Goal: Task Accomplishment & Management: Manage account settings

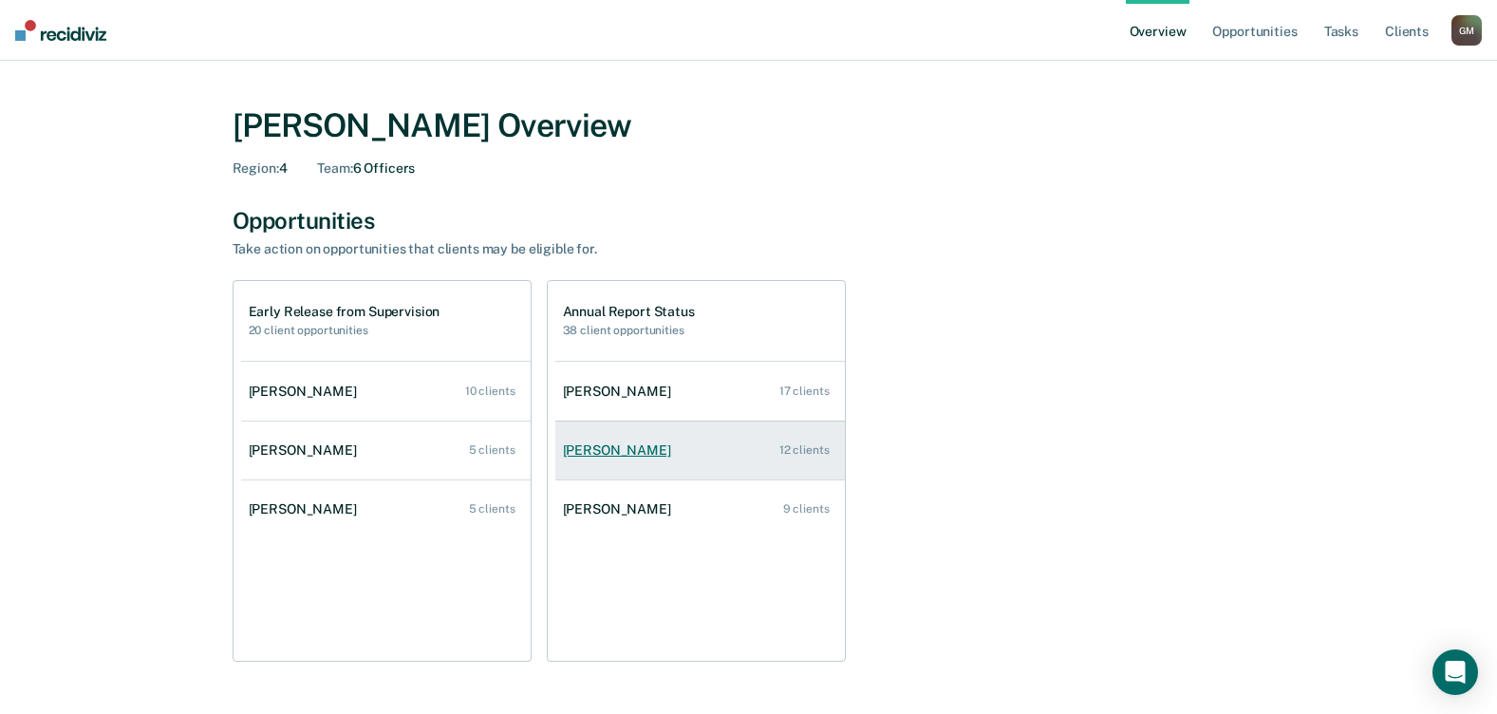
click at [580, 445] on div "[PERSON_NAME]" at bounding box center [621, 450] width 116 height 16
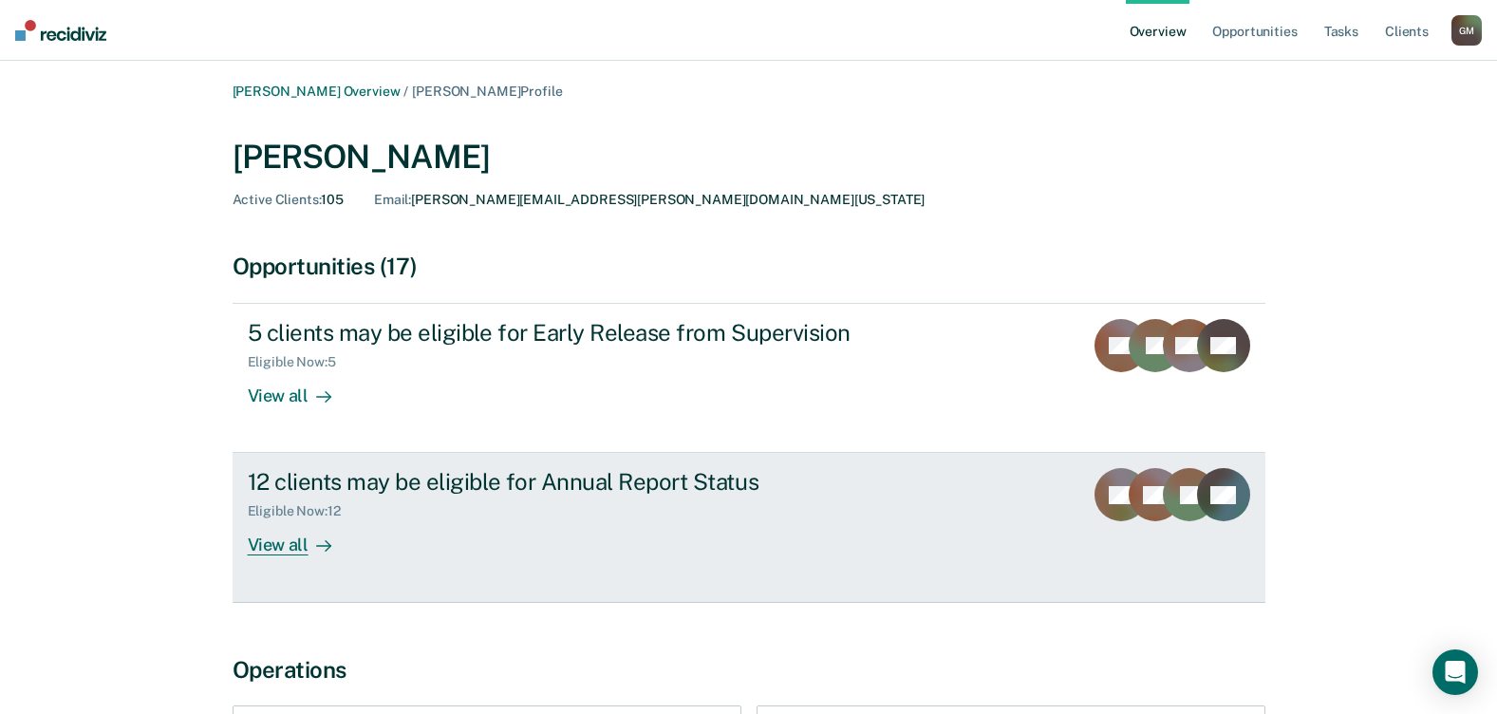
click at [272, 536] on div "View all" at bounding box center [301, 537] width 106 height 37
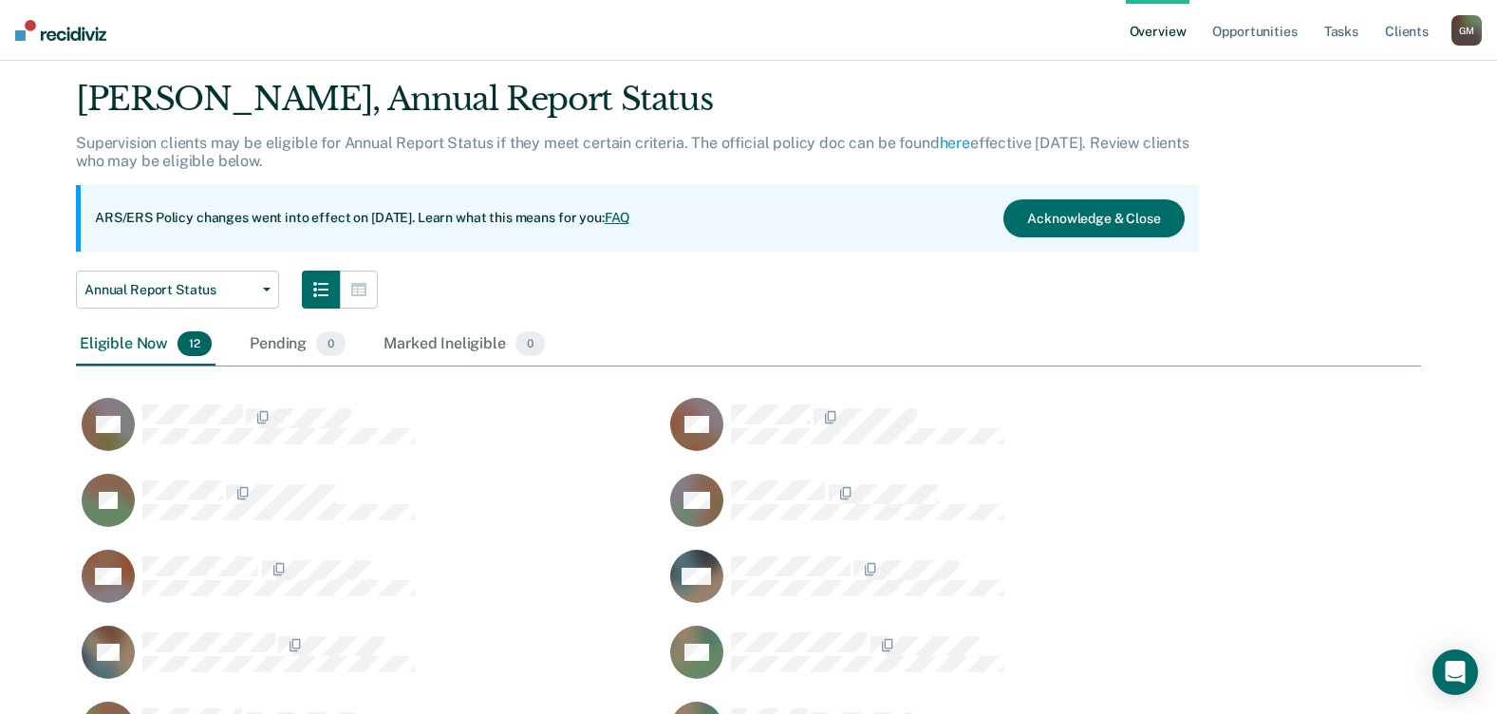
scroll to position [95, 0]
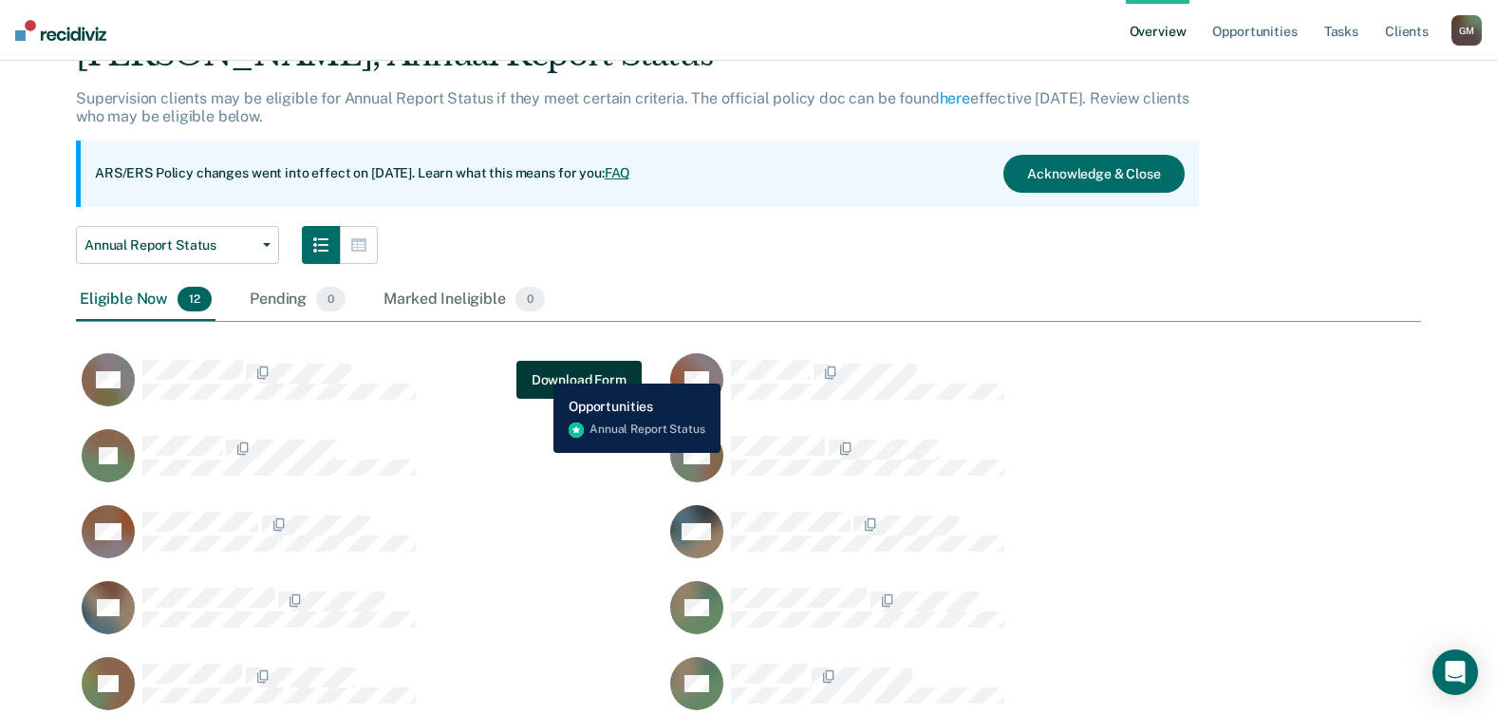
click at [539, 369] on button "Download Form" at bounding box center [578, 380] width 125 height 38
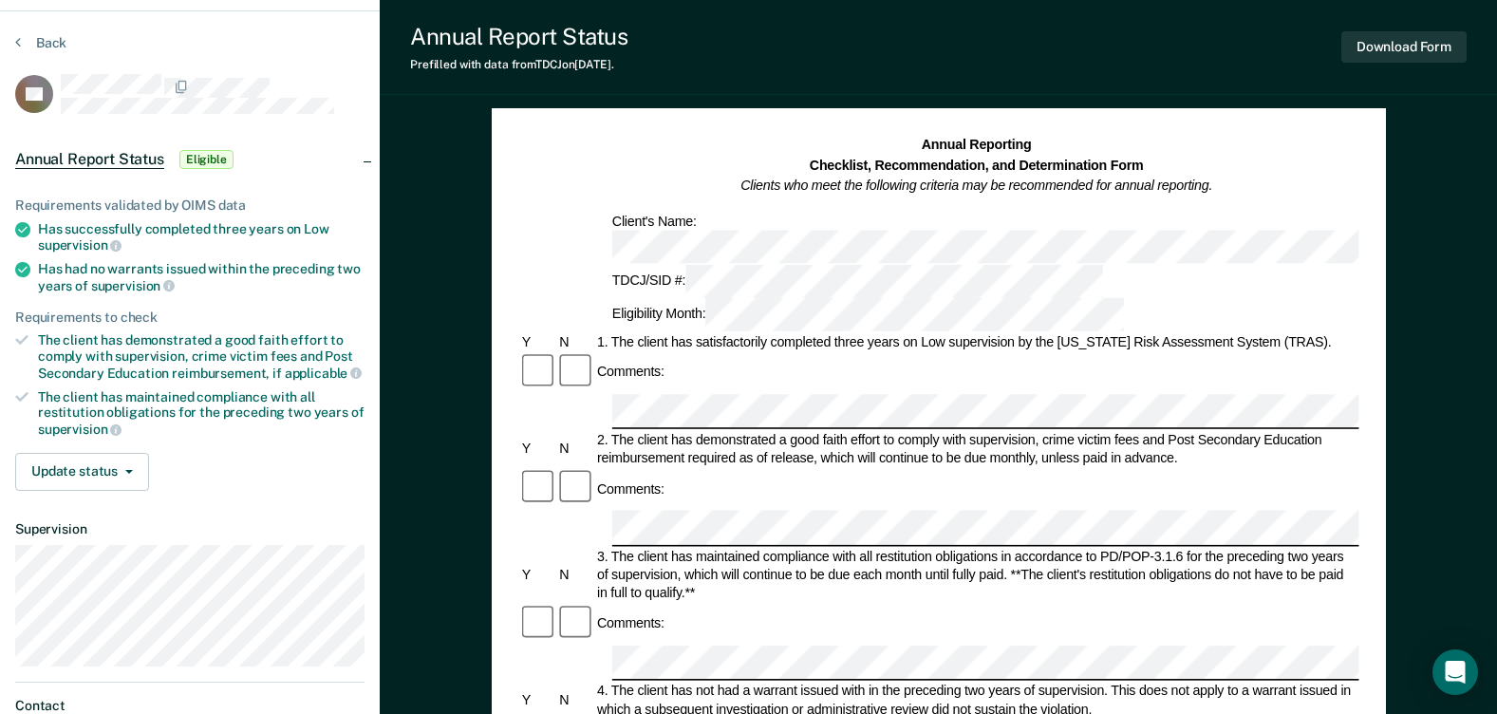
scroll to position [95, 0]
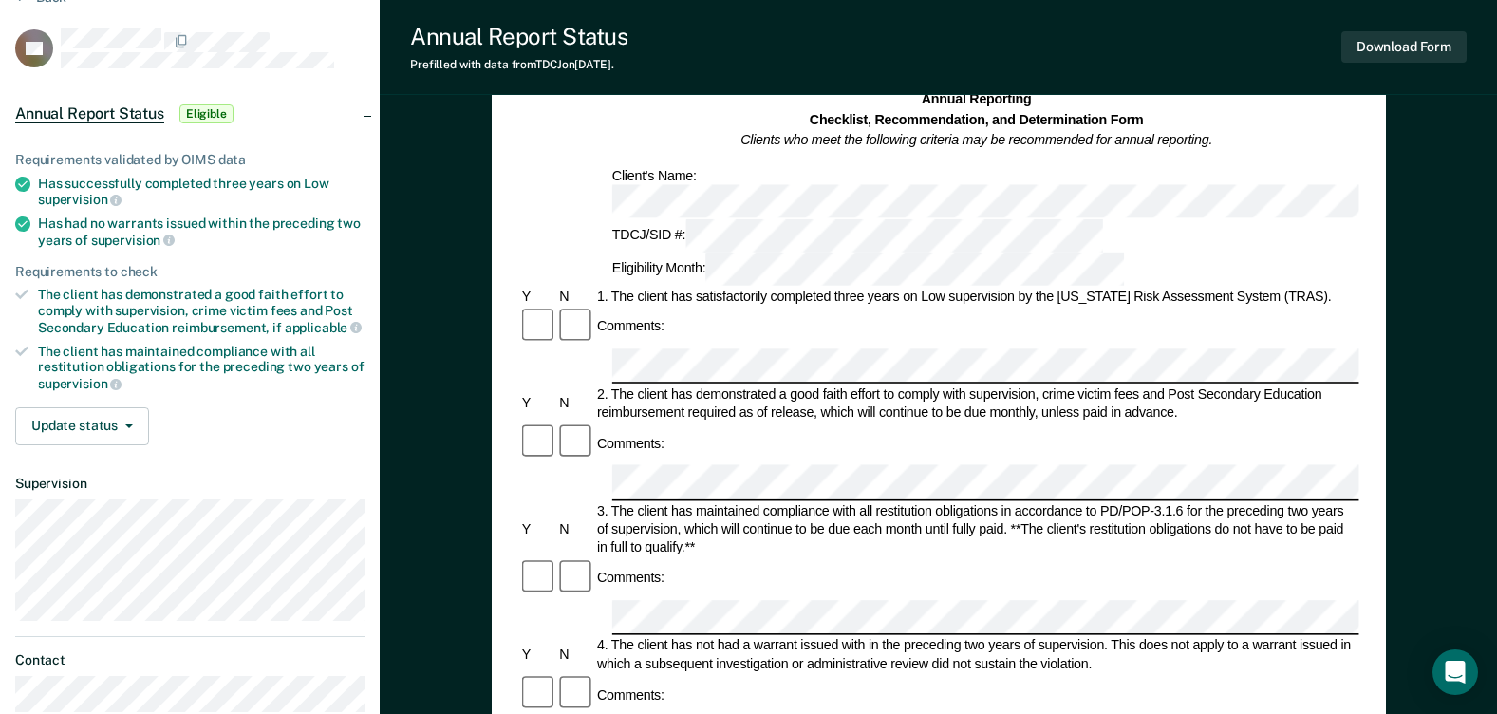
click at [1014, 252] on div "Eligibility Month:" at bounding box center [866, 268] width 517 height 33
click at [58, 184] on div "Has successfully completed three years on Low supervision" at bounding box center [201, 192] width 327 height 32
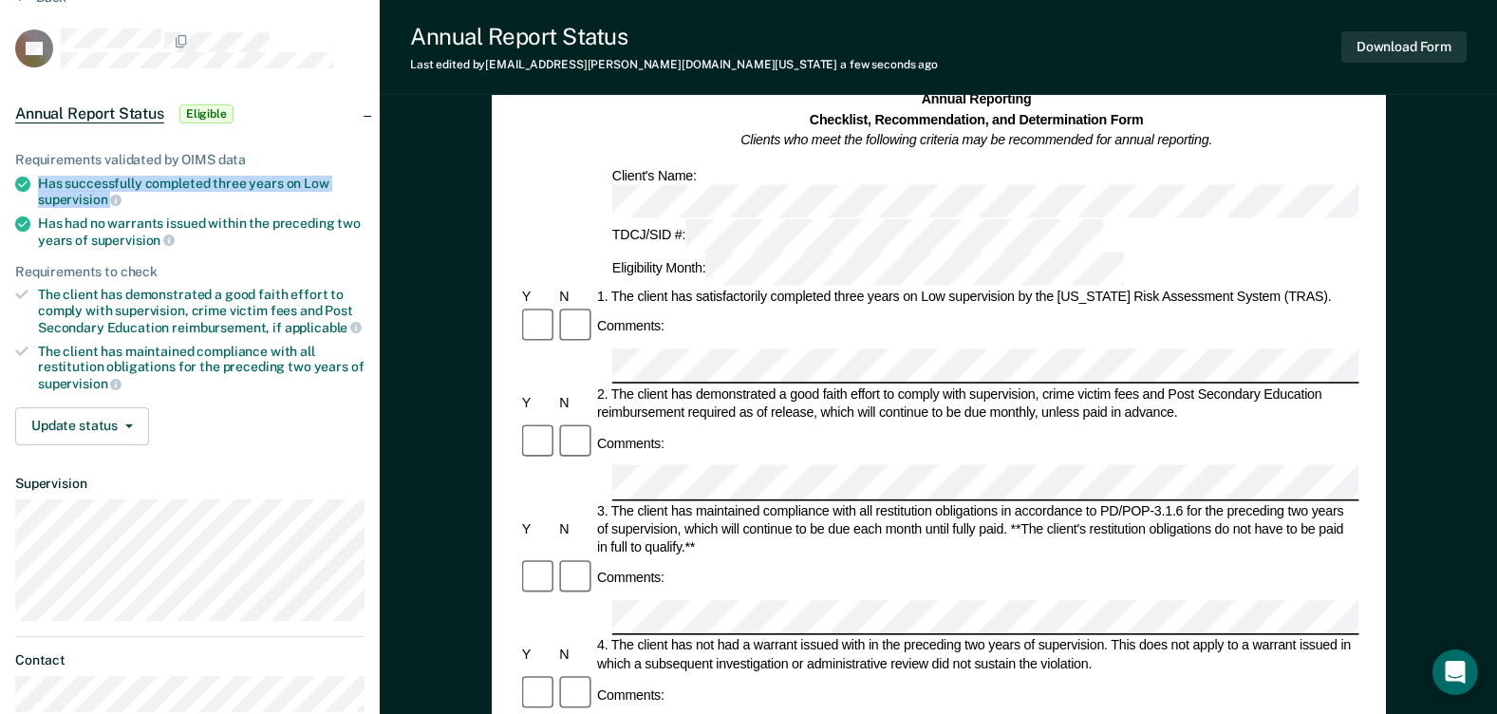
click at [58, 184] on div "Has successfully completed three years on Low supervision" at bounding box center [201, 192] width 327 height 32
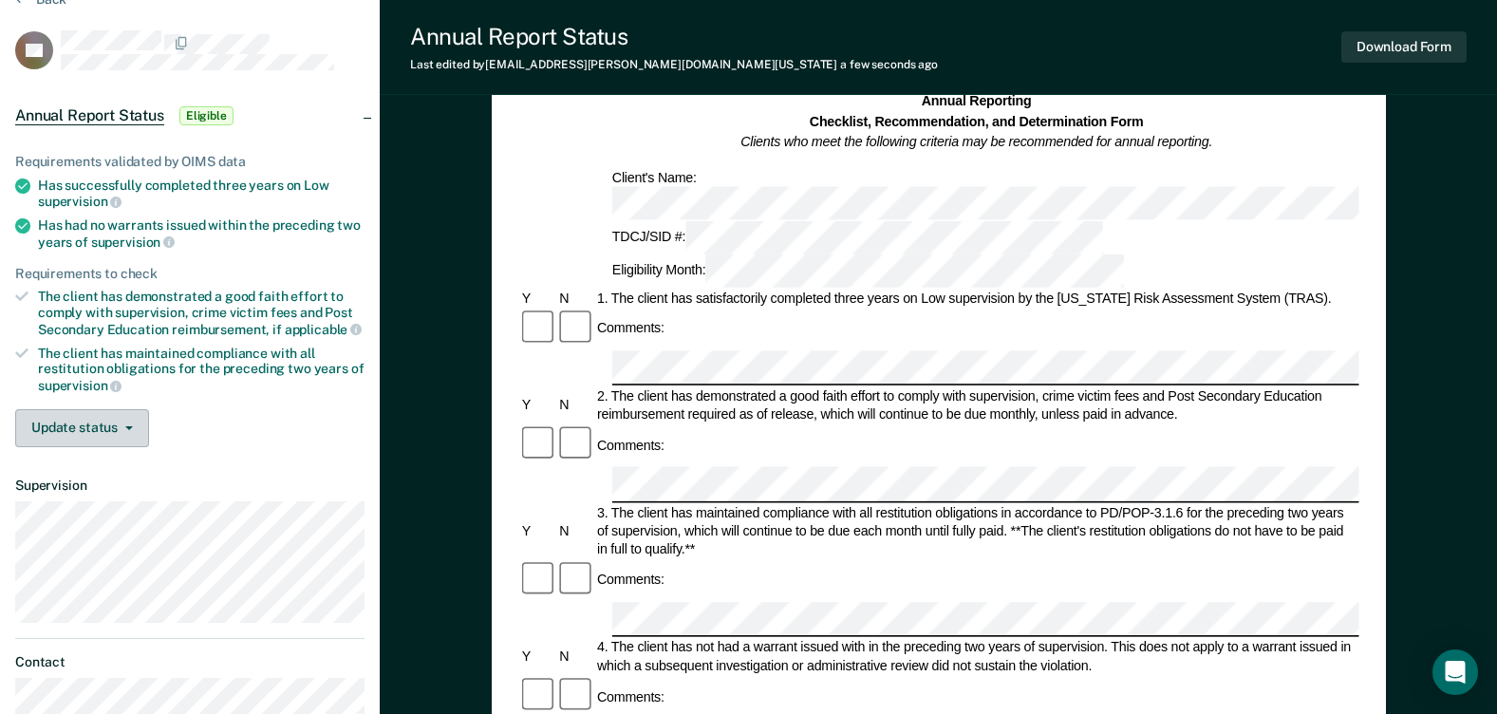
click at [131, 436] on button "Update status" at bounding box center [82, 428] width 134 height 38
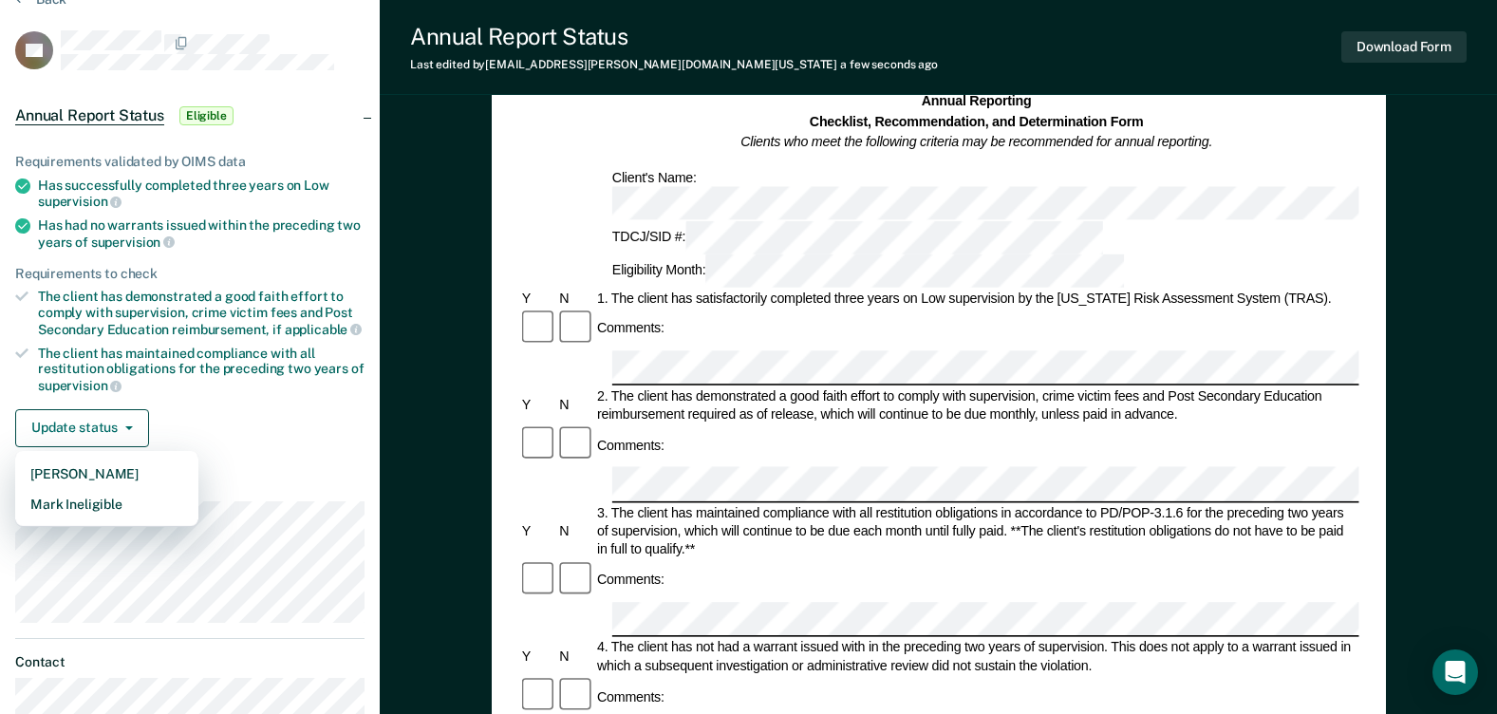
click at [308, 443] on div "Update status [PERSON_NAME] Mark Ineligible" at bounding box center [189, 428] width 349 height 38
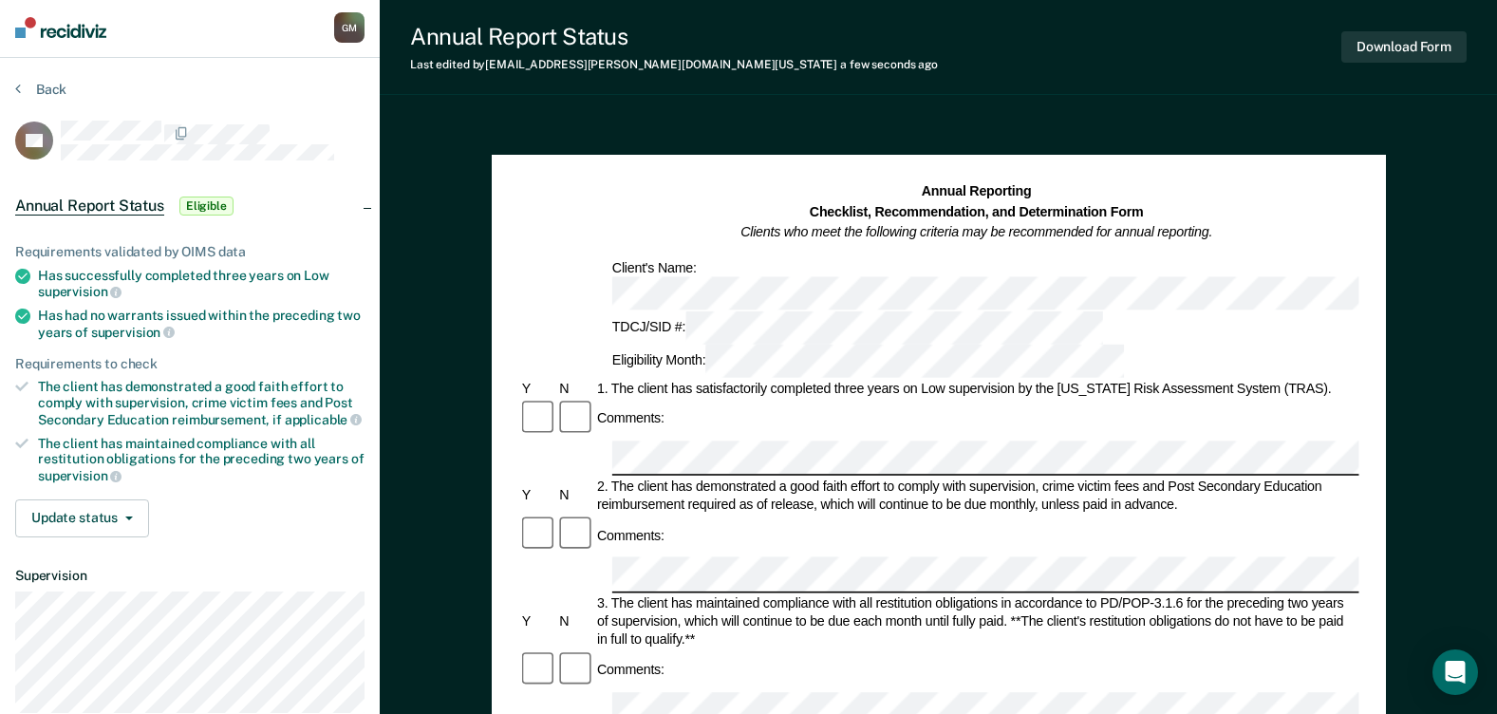
scroll to position [0, 0]
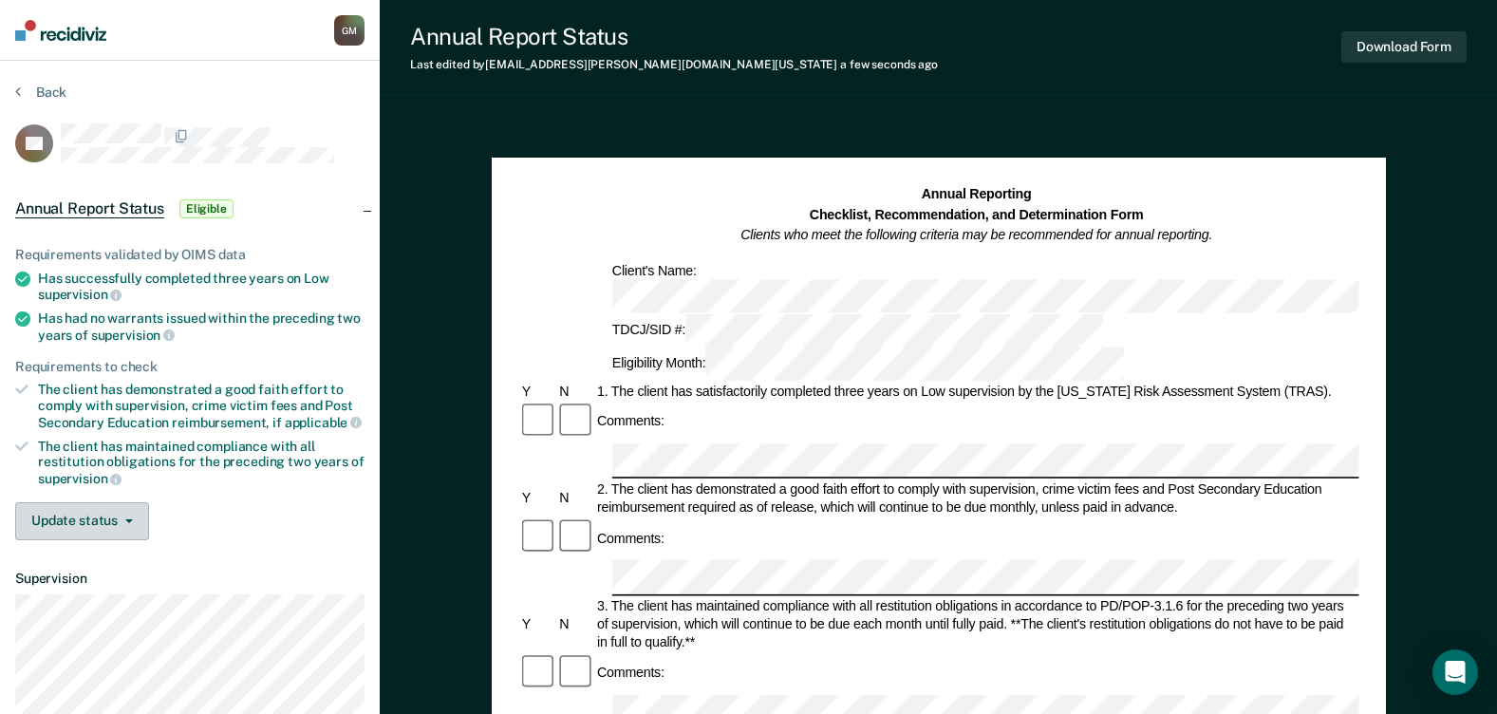
click at [80, 526] on button "Update status" at bounding box center [82, 521] width 134 height 38
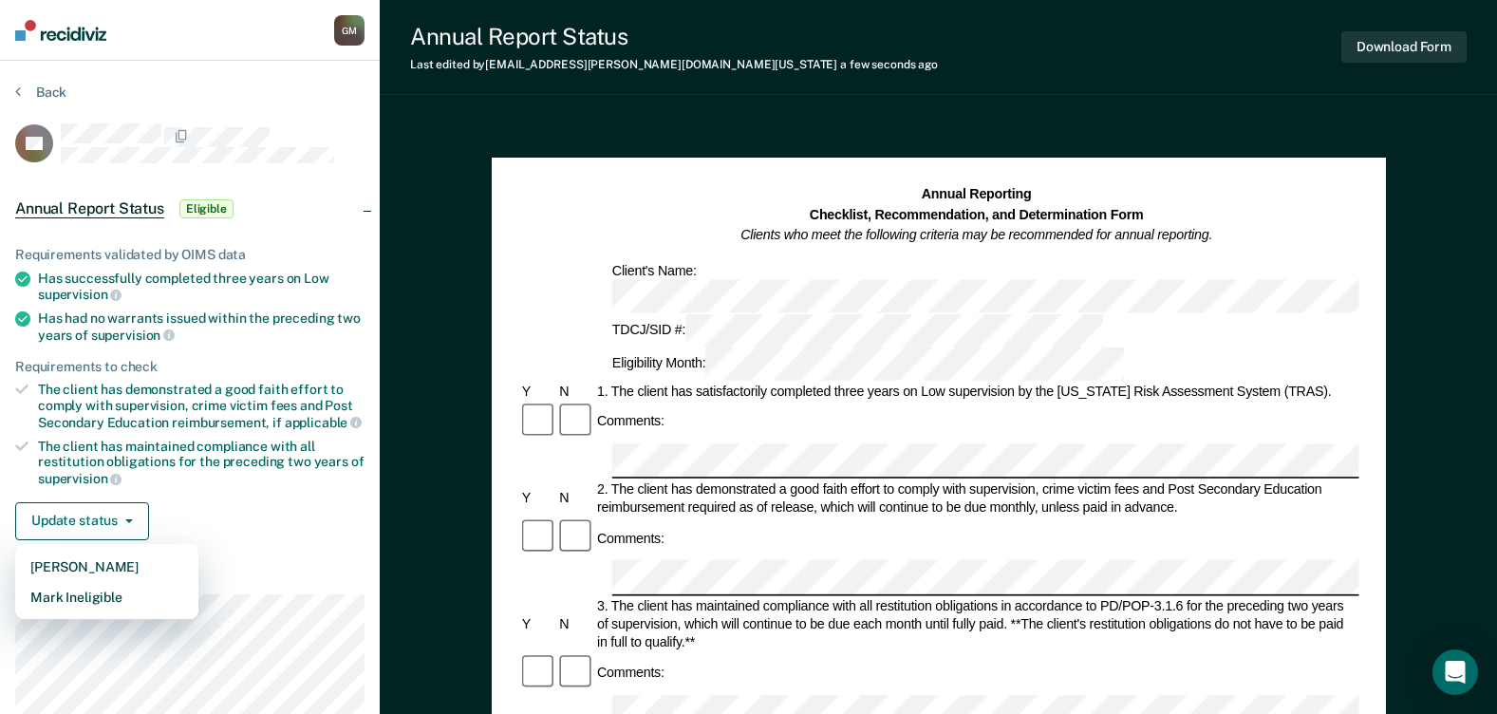
click at [306, 545] on div "Requirements validated by OIMS data Has successfully completed three years on L…" at bounding box center [190, 385] width 380 height 339
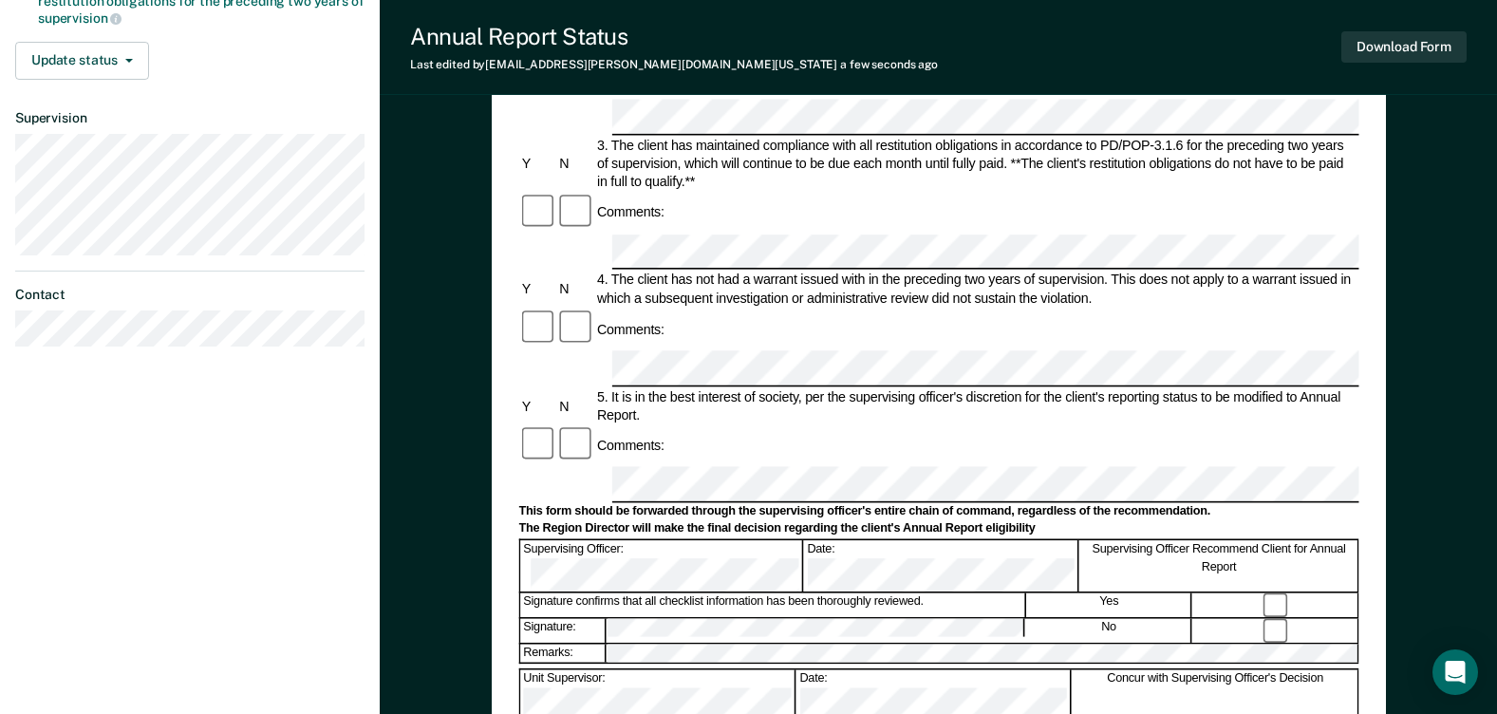
scroll to position [188, 0]
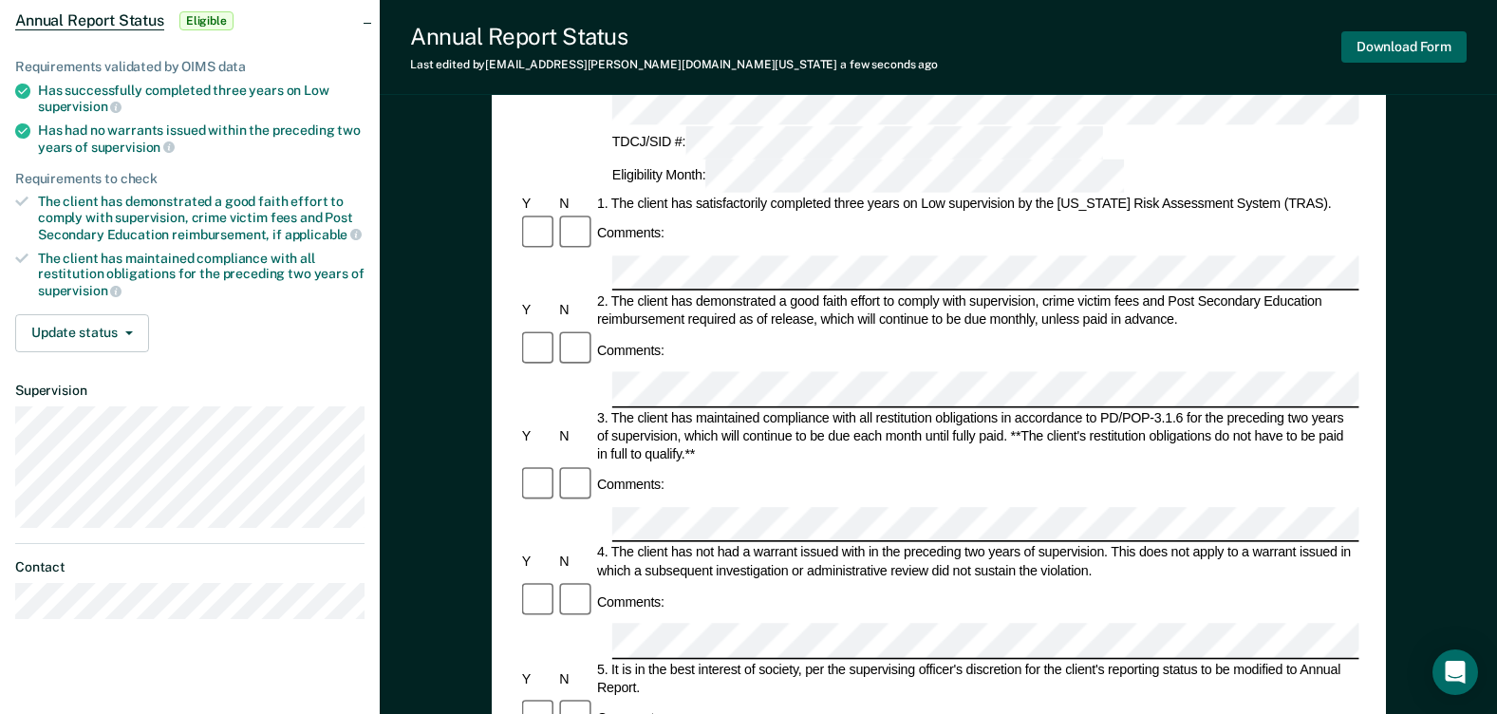
click at [1407, 39] on button "Download Form" at bounding box center [1403, 46] width 125 height 31
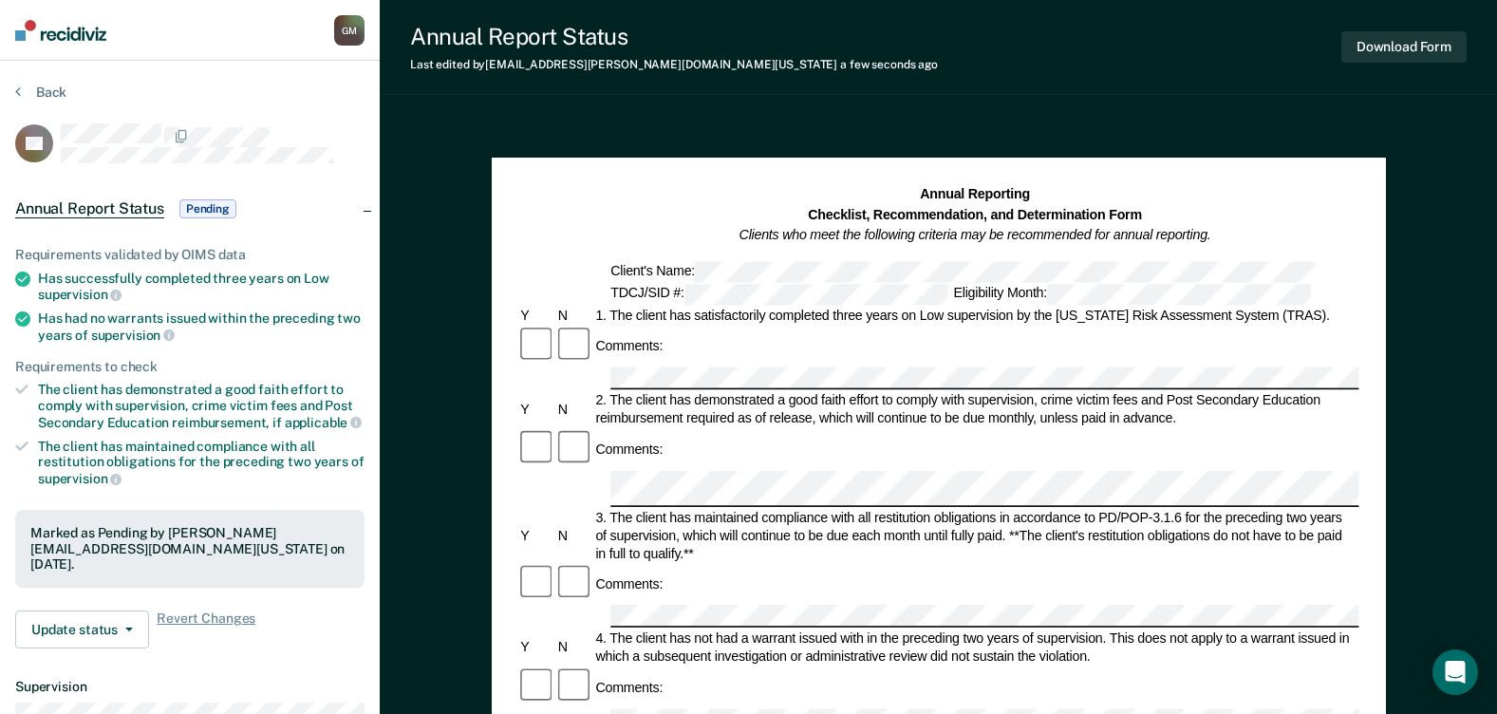
scroll to position [0, 0]
click at [1430, 52] on button "Download Form" at bounding box center [1403, 46] width 125 height 31
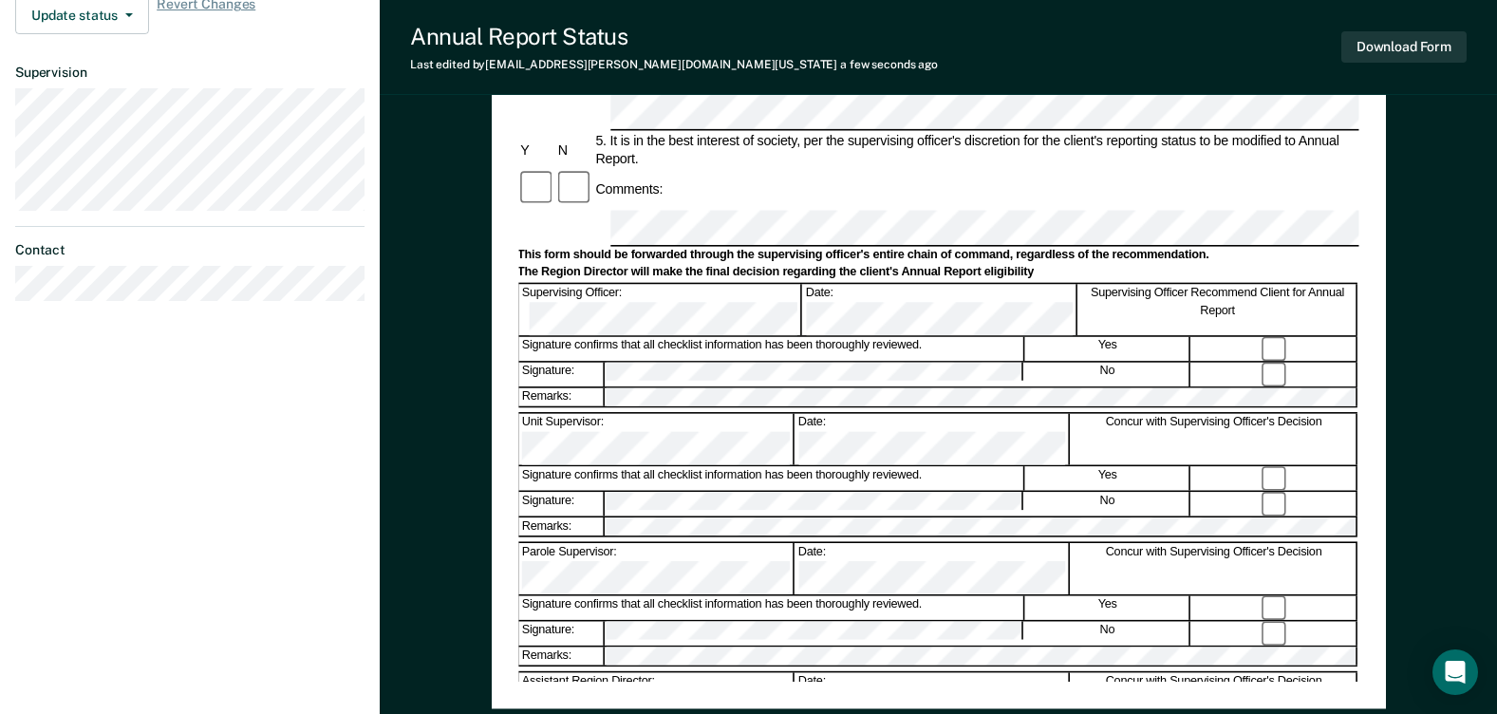
scroll to position [664, 0]
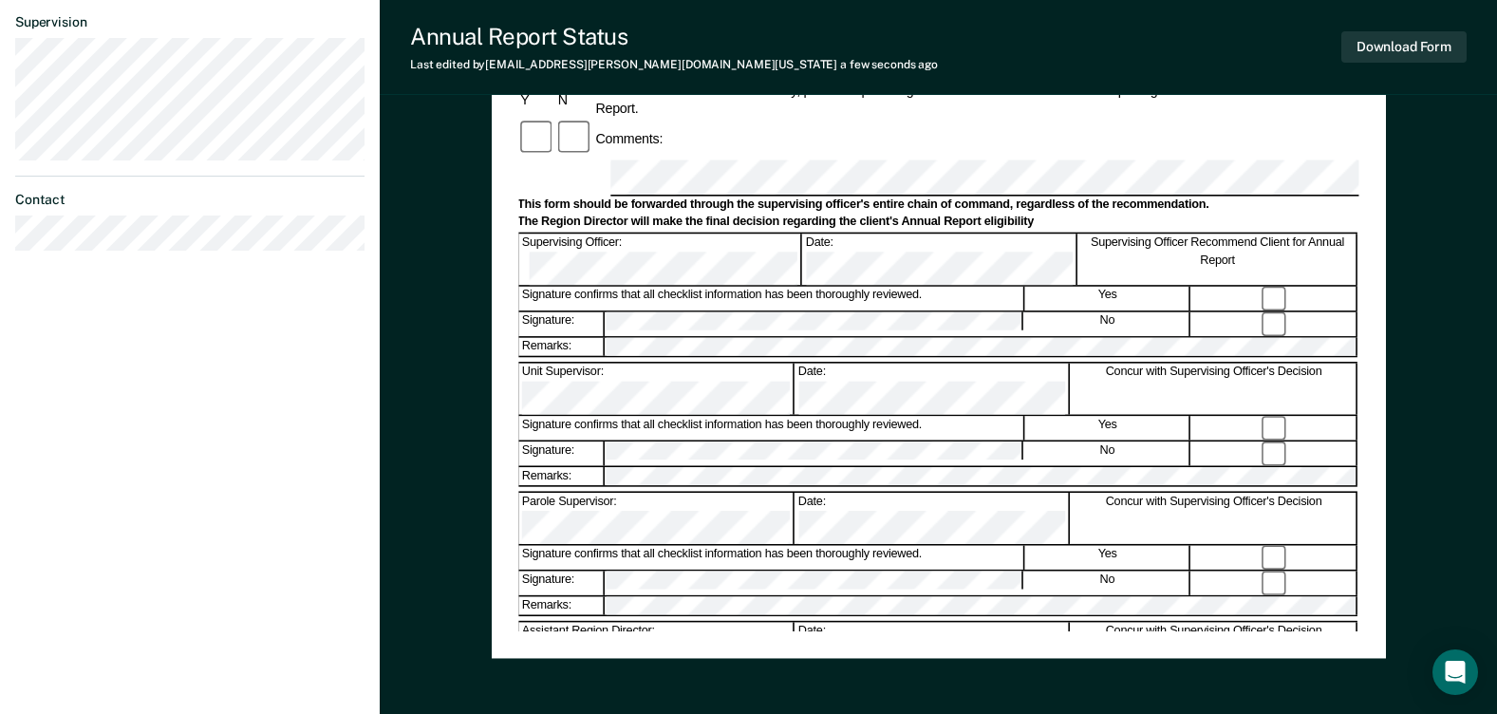
click at [682, 623] on div "Assistant Region Director:" at bounding box center [655, 648] width 275 height 51
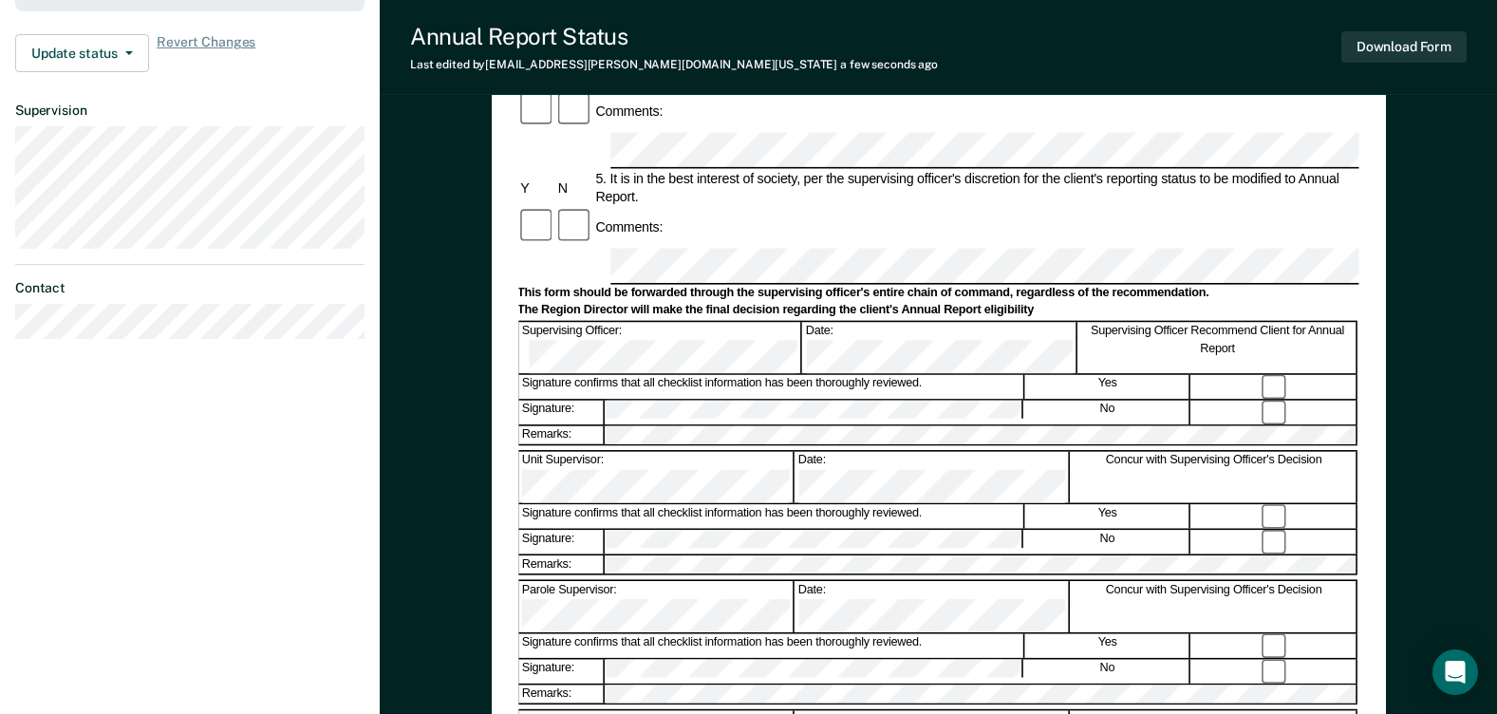
scroll to position [568, 0]
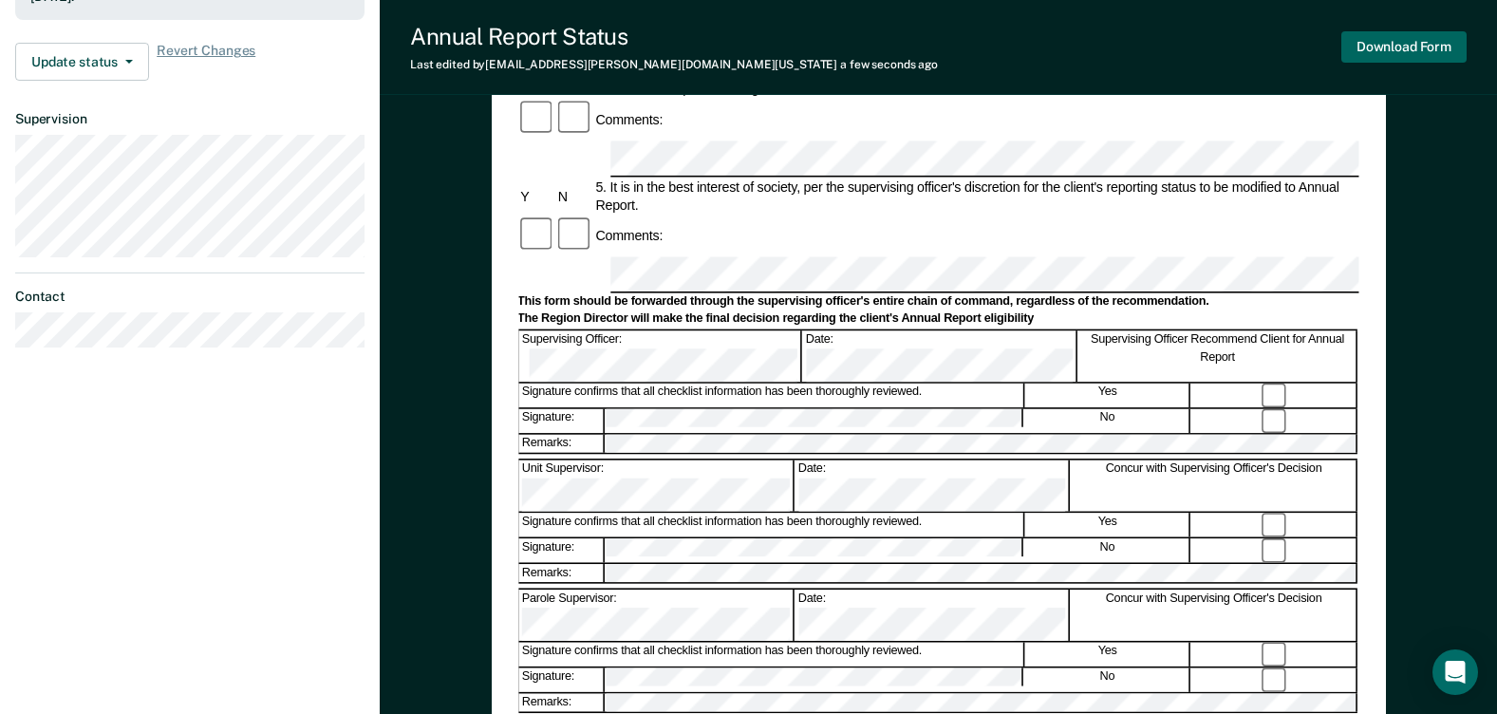
click at [1443, 50] on button "Download Form" at bounding box center [1403, 46] width 125 height 31
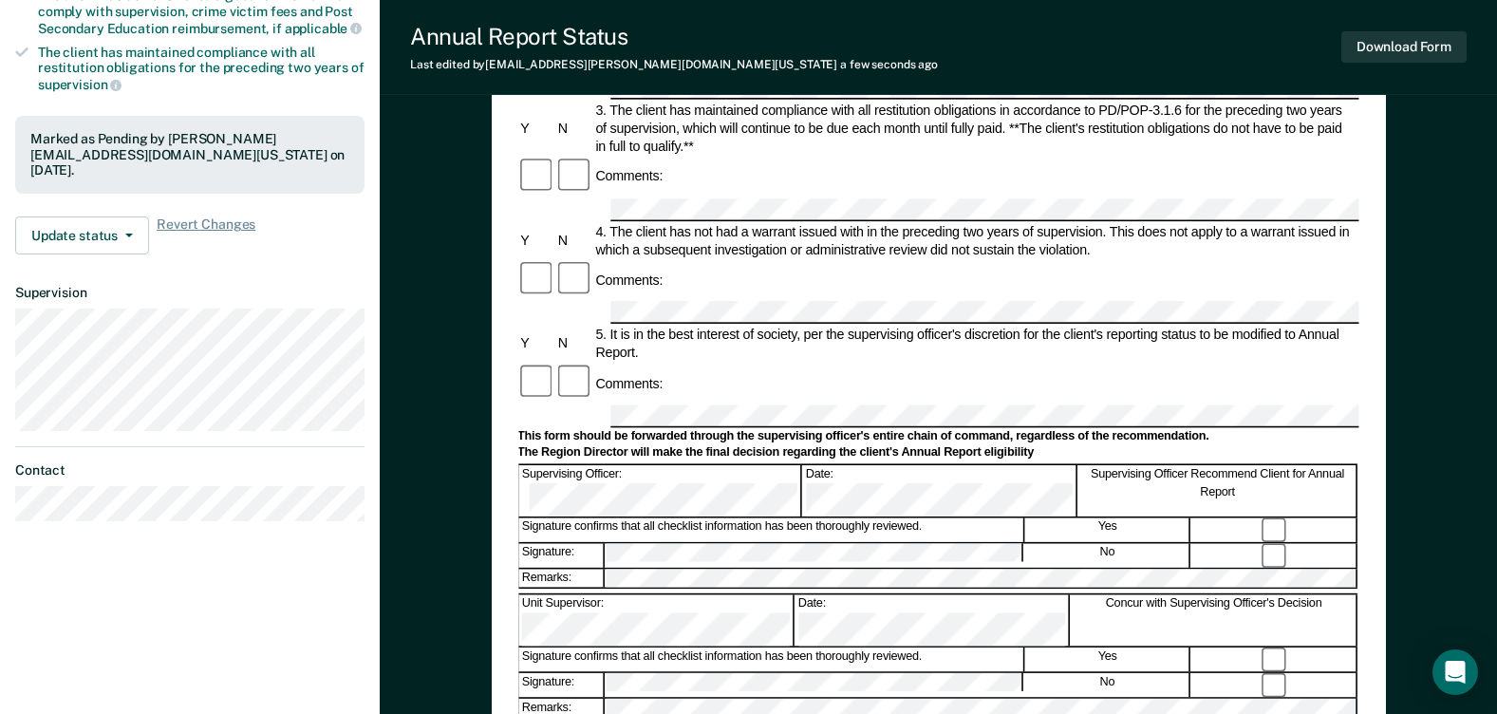
scroll to position [0, 0]
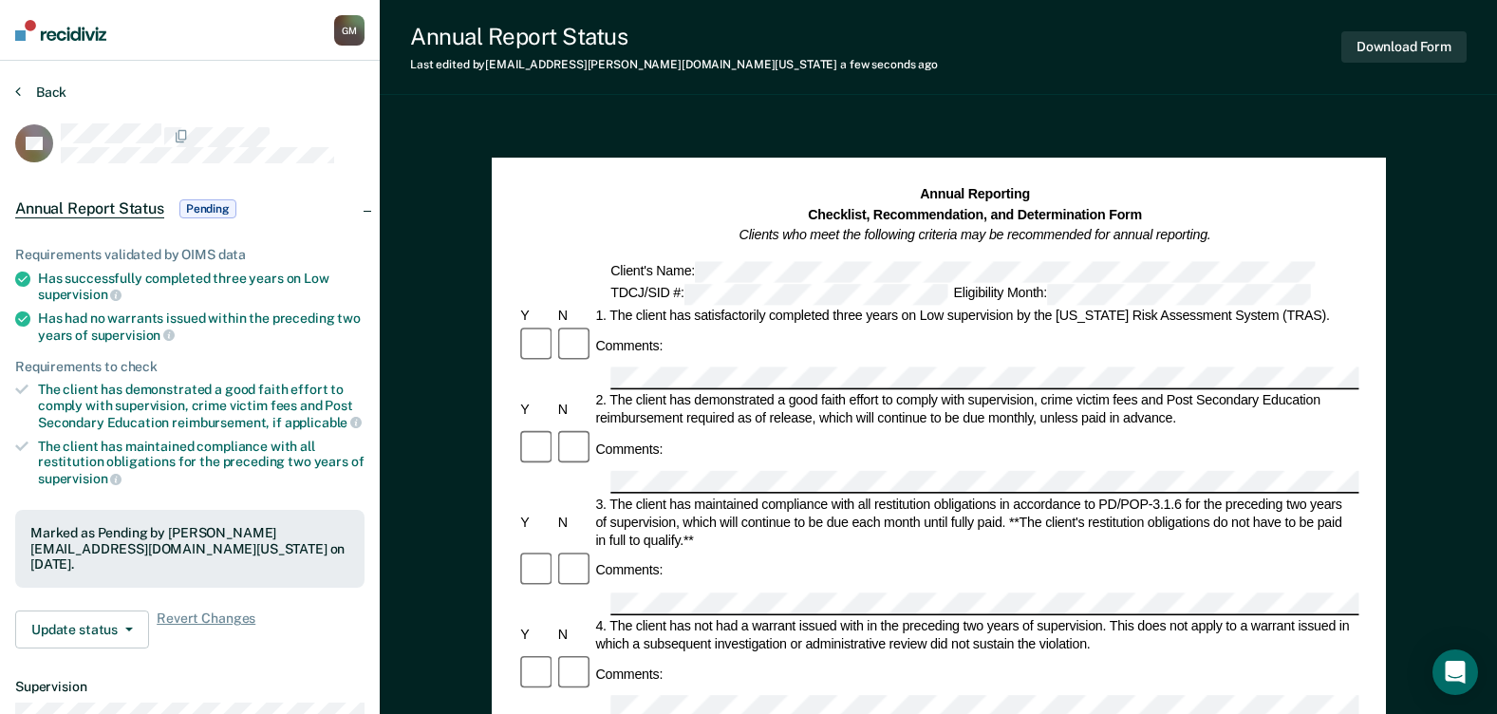
click at [41, 97] on button "Back" at bounding box center [40, 92] width 51 height 17
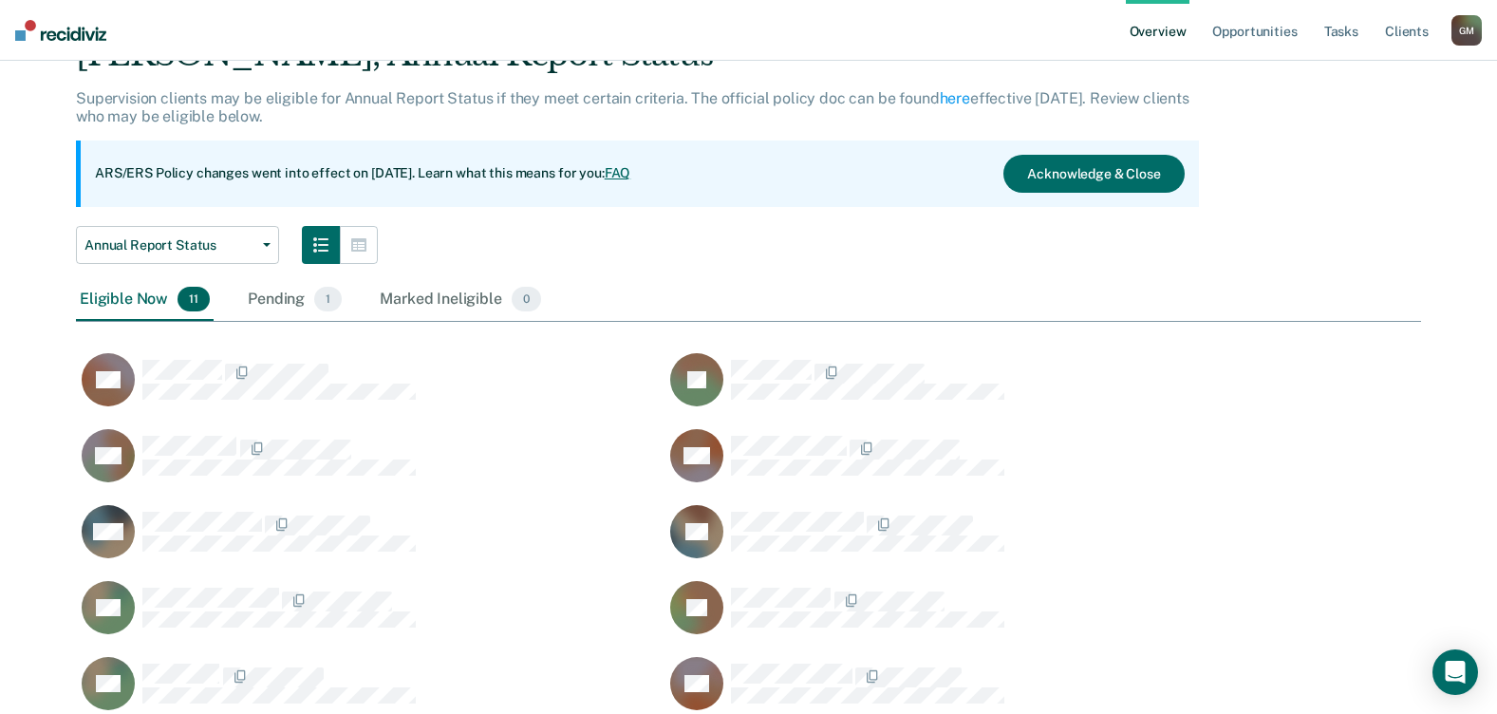
scroll to position [758, 1331]
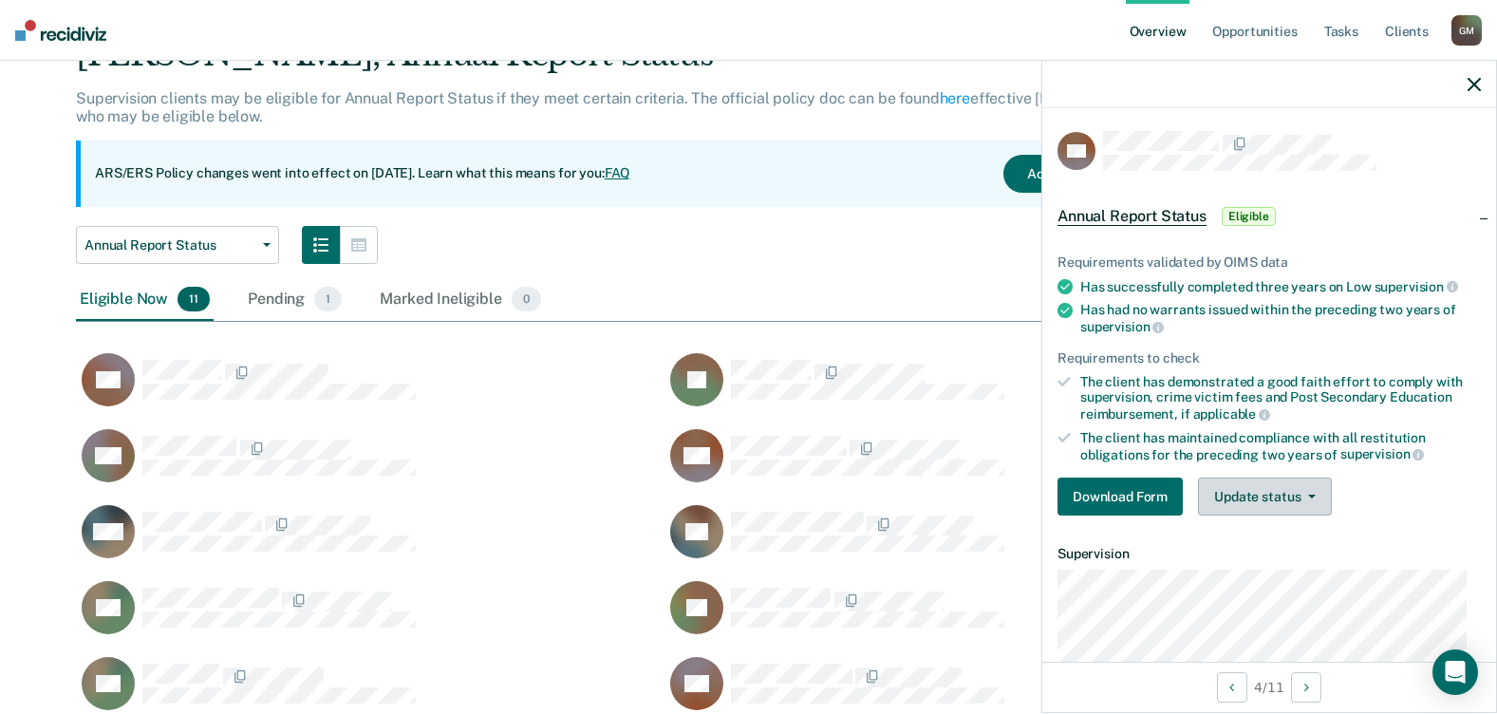
click at [1262, 496] on button "Update status" at bounding box center [1265, 496] width 134 height 38
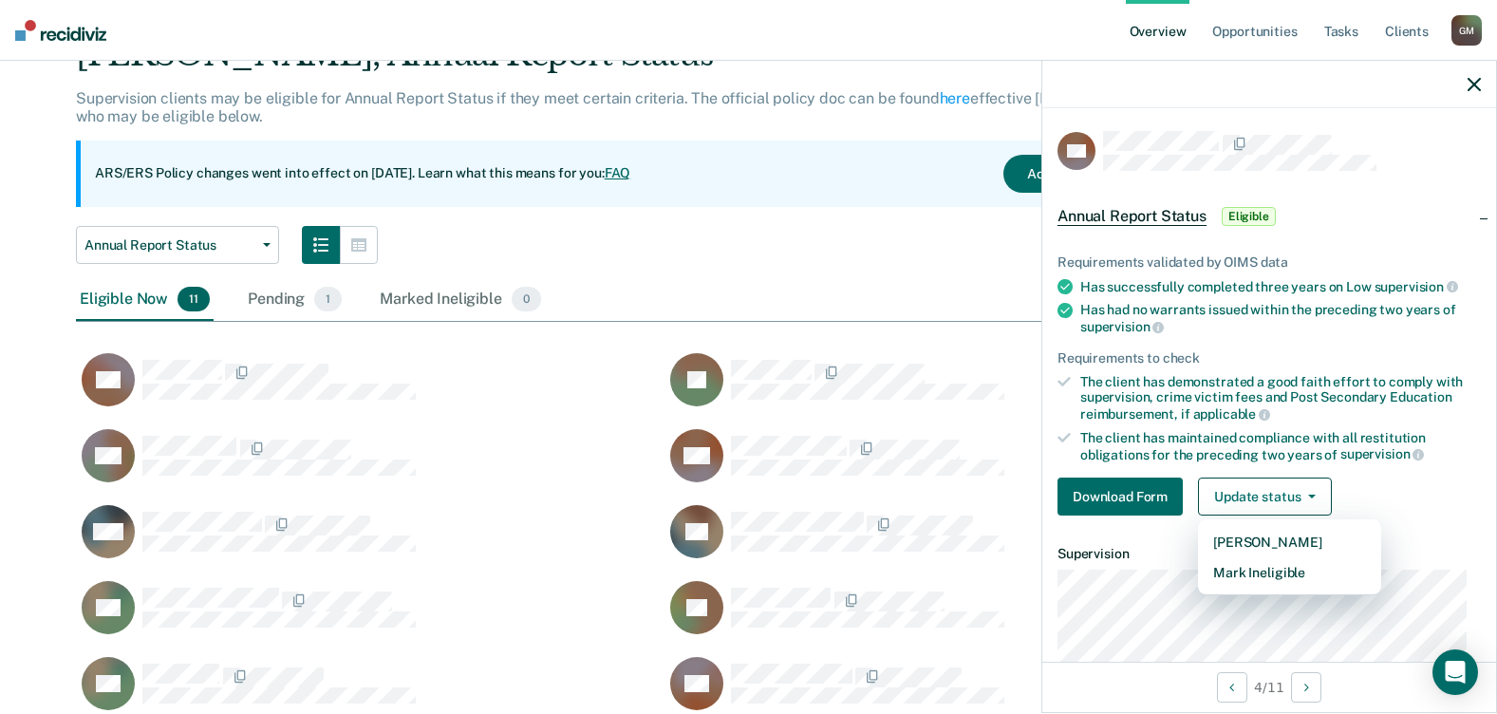
click at [1255, 358] on div "Requirements to check" at bounding box center [1268, 358] width 423 height 16
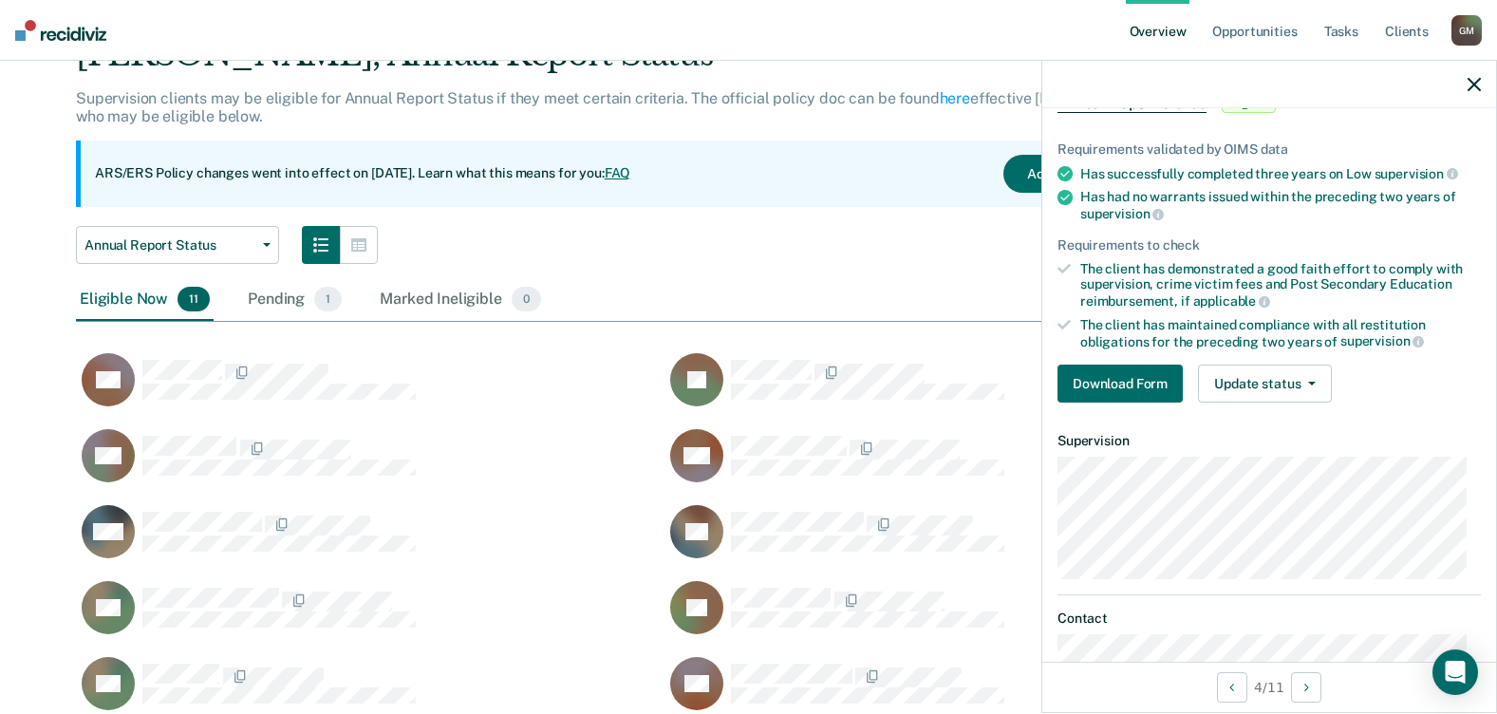
scroll to position [0, 0]
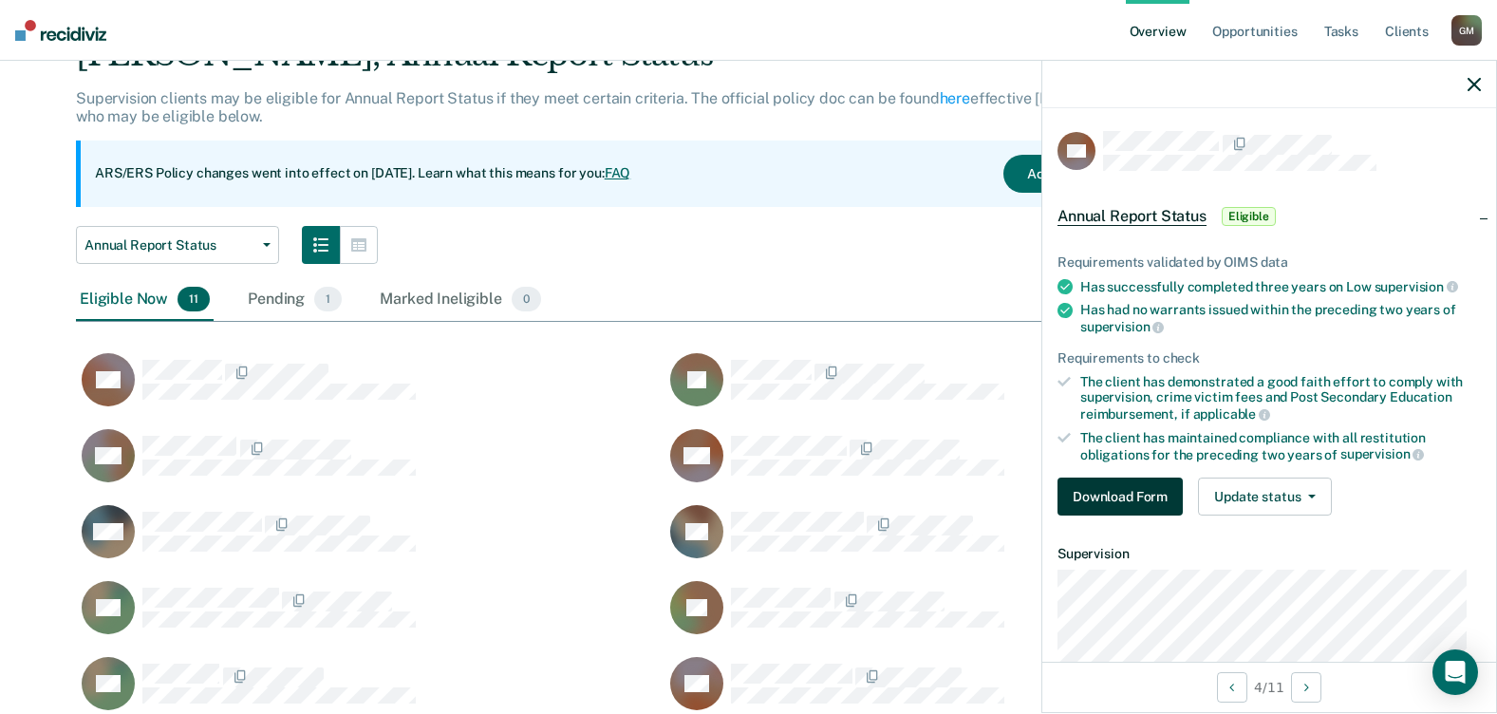
click at [1157, 496] on button "Download Form" at bounding box center [1119, 496] width 125 height 38
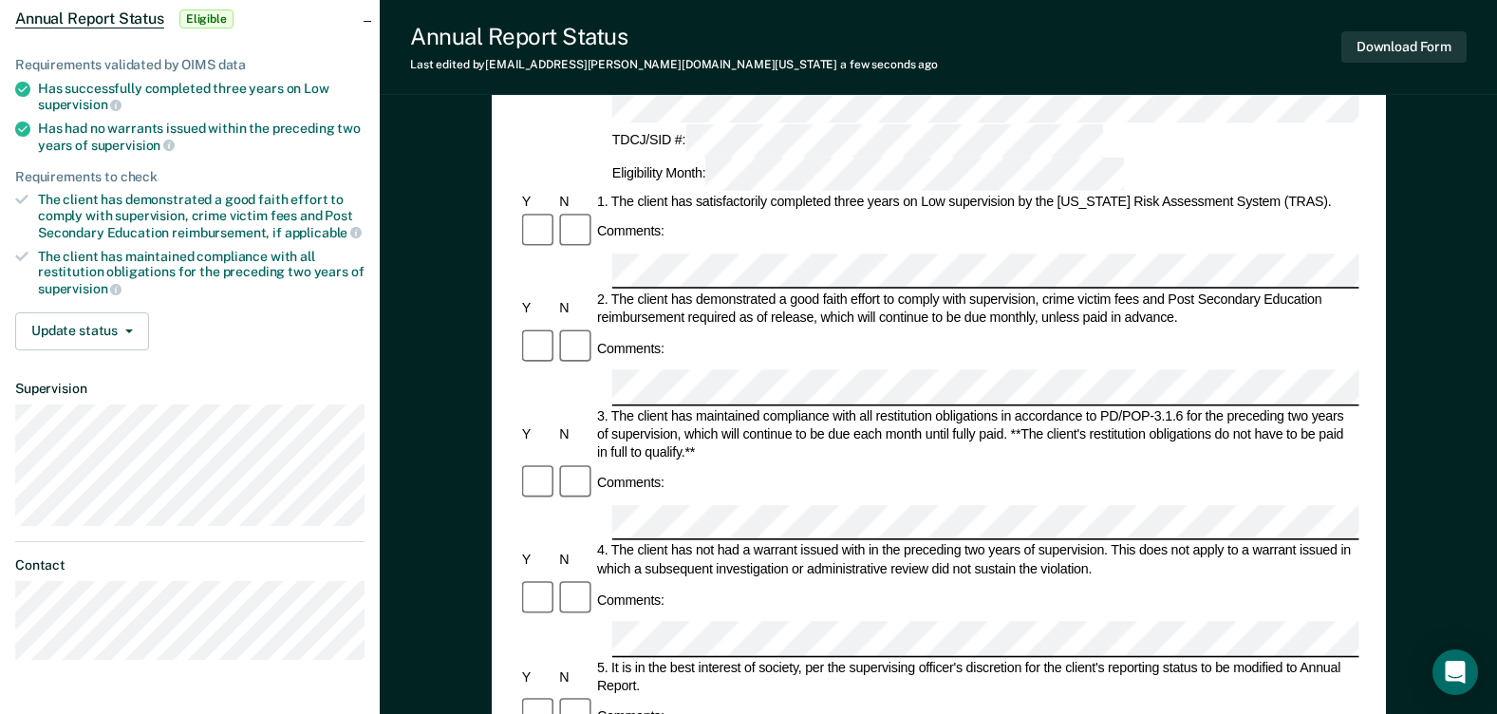
scroll to position [95, 0]
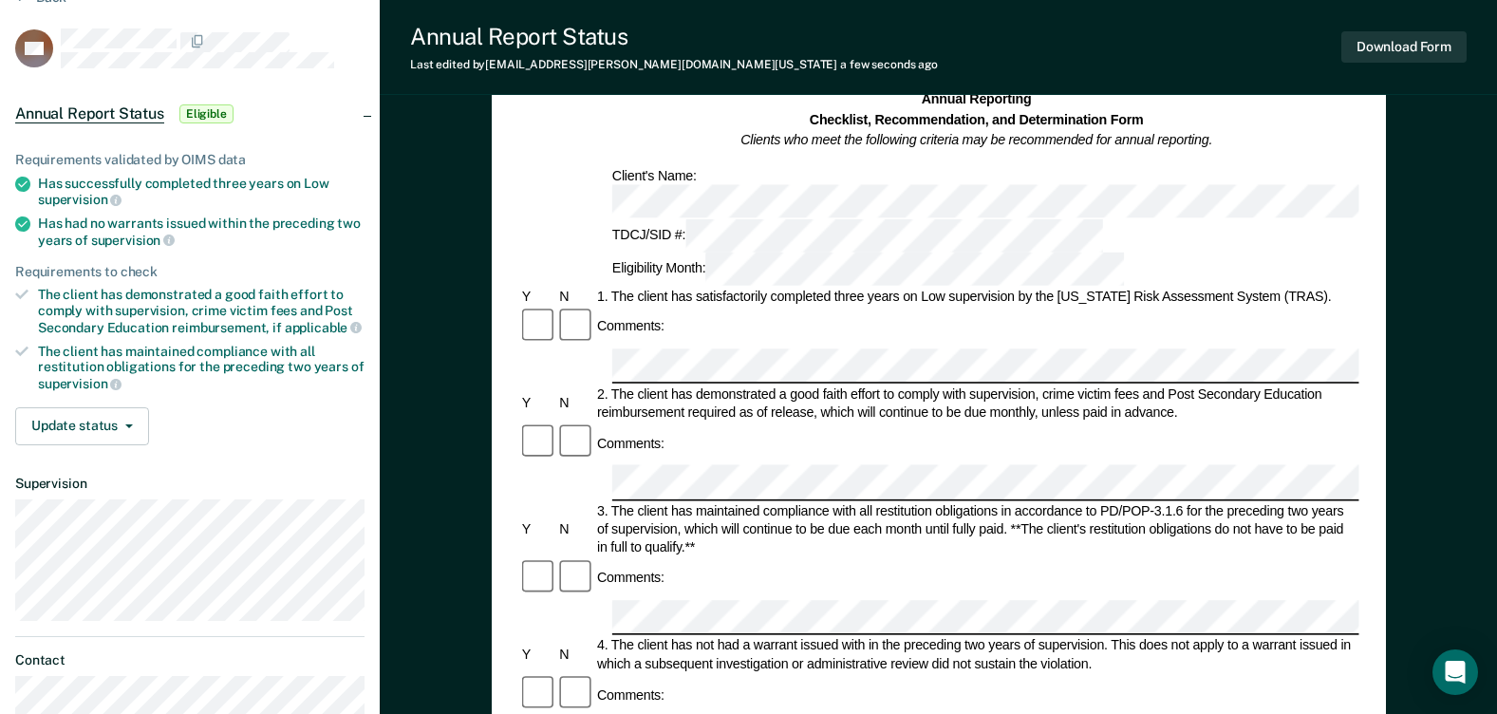
click at [448, 381] on div "Annual Reporting Checklist, Recommendation, and Determination Form Clients who …" at bounding box center [938, 700] width 1117 height 1354
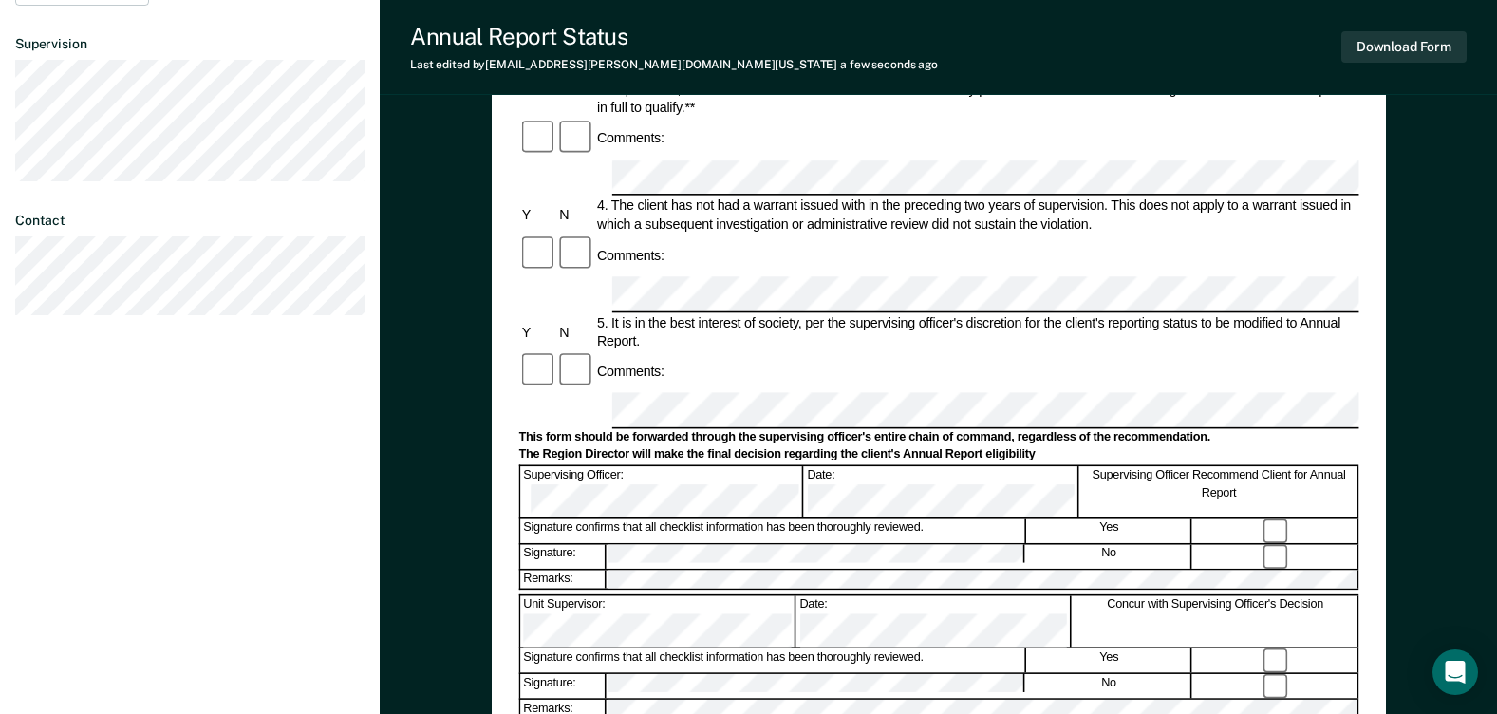
scroll to position [380, 0]
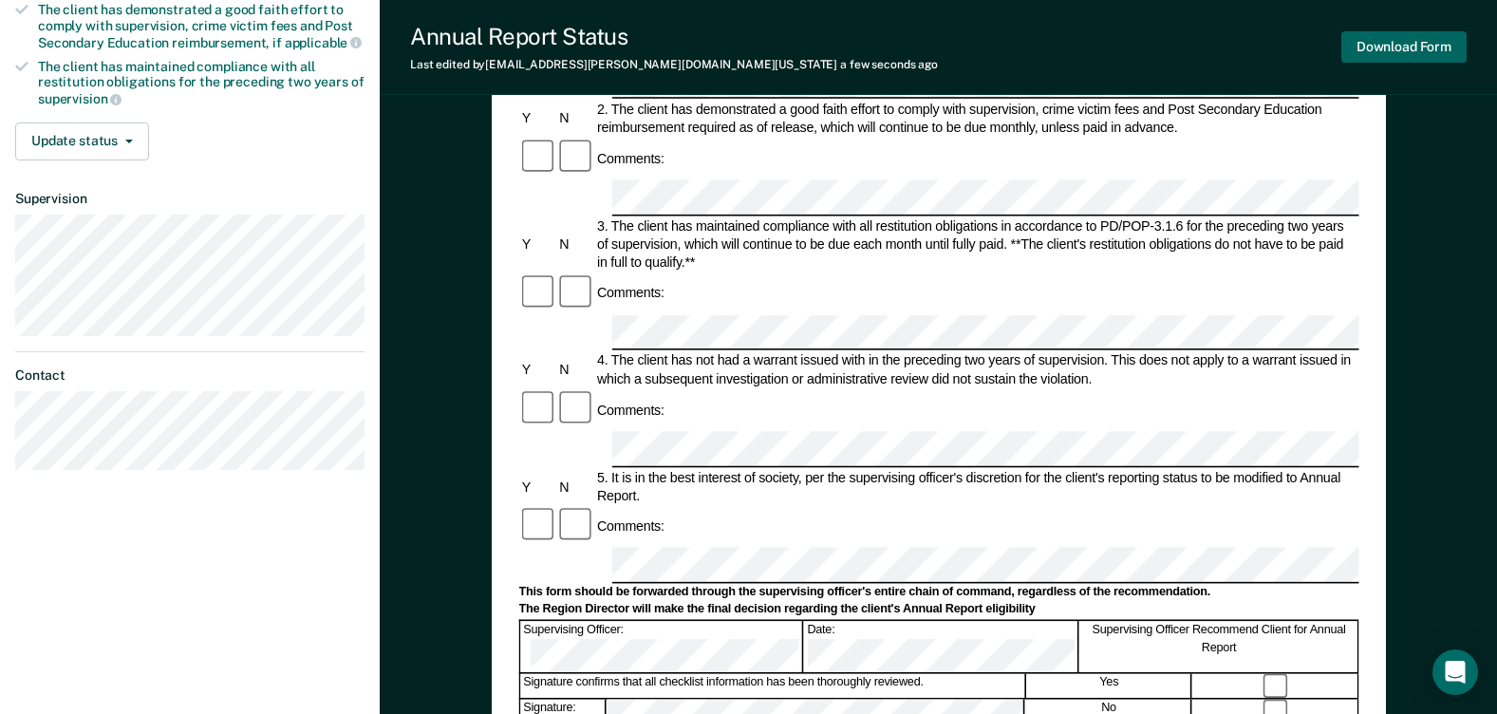
click at [1416, 44] on button "Download Form" at bounding box center [1403, 46] width 125 height 31
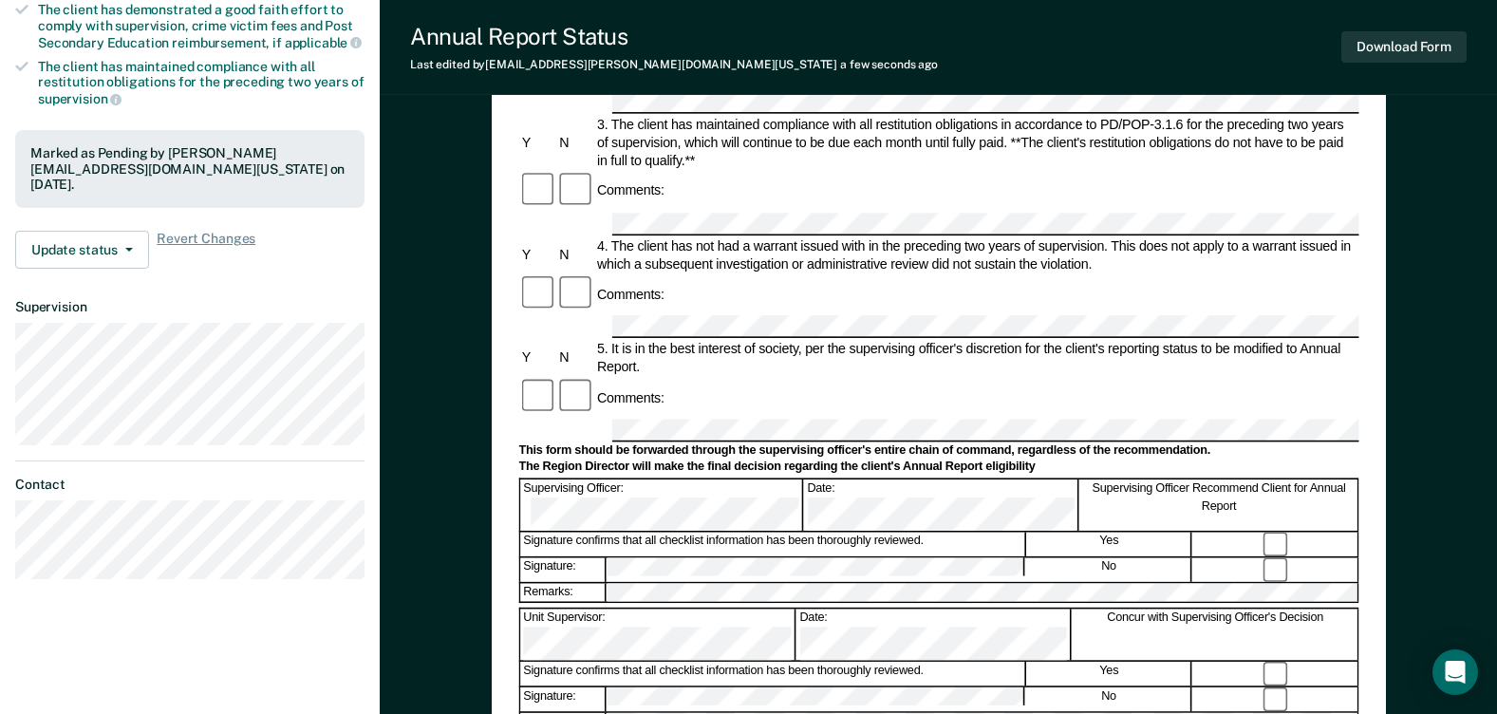
click at [1463, 116] on div "Annual Reporting Checklist, Recommendation, and Determination Form Clients who …" at bounding box center [938, 415] width 1117 height 1354
click at [1464, 108] on div "Annual Reporting Checklist, Recommendation, and Determination Form Clients who …" at bounding box center [938, 415] width 1117 height 1354
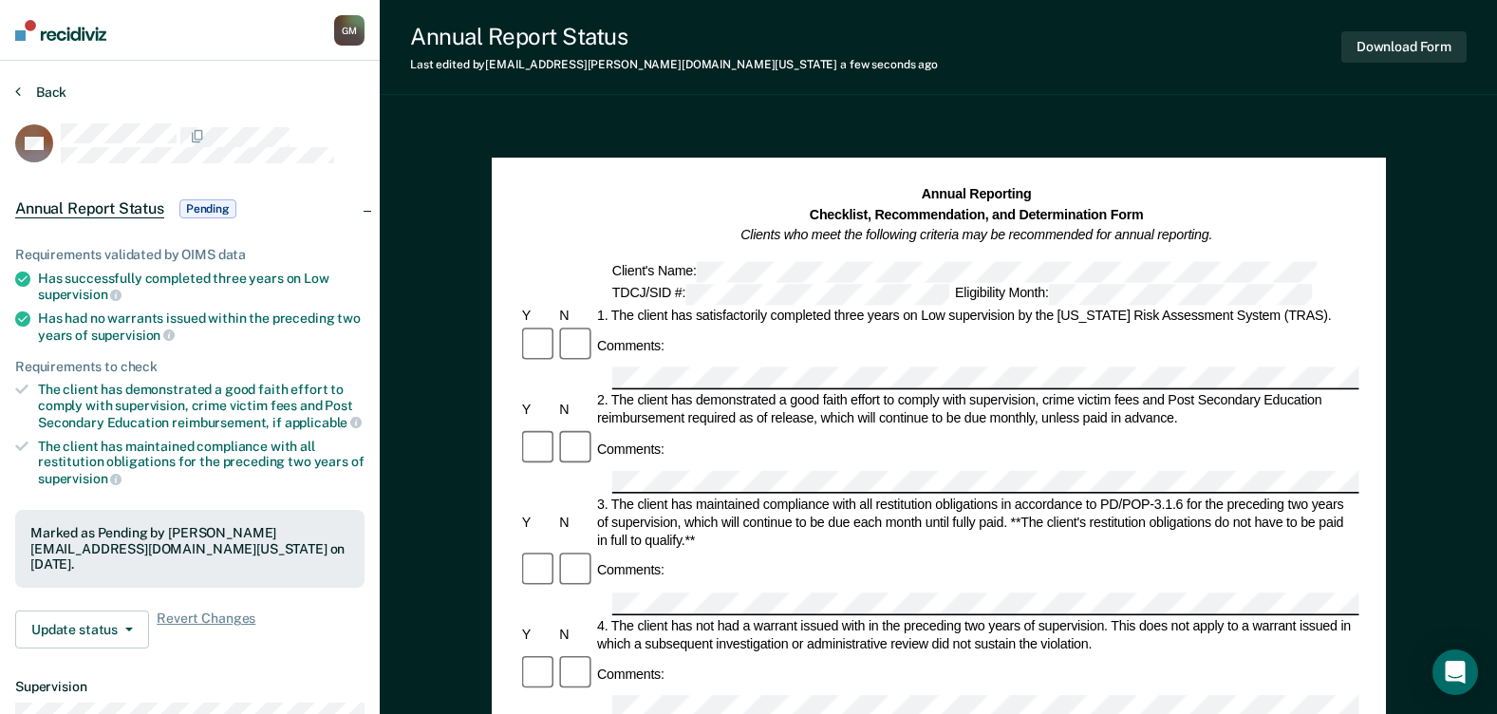
click at [25, 93] on button "Back" at bounding box center [40, 92] width 51 height 17
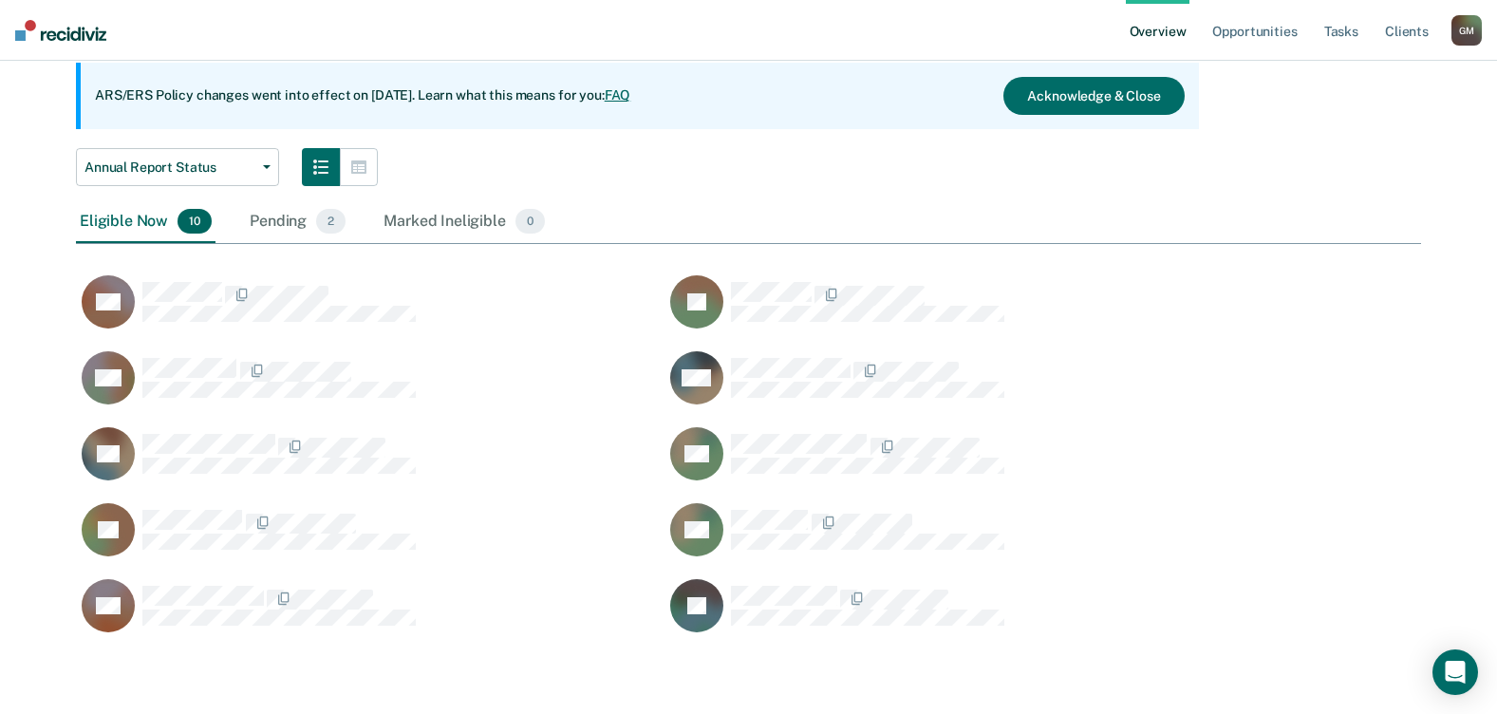
scroll to position [174, 0]
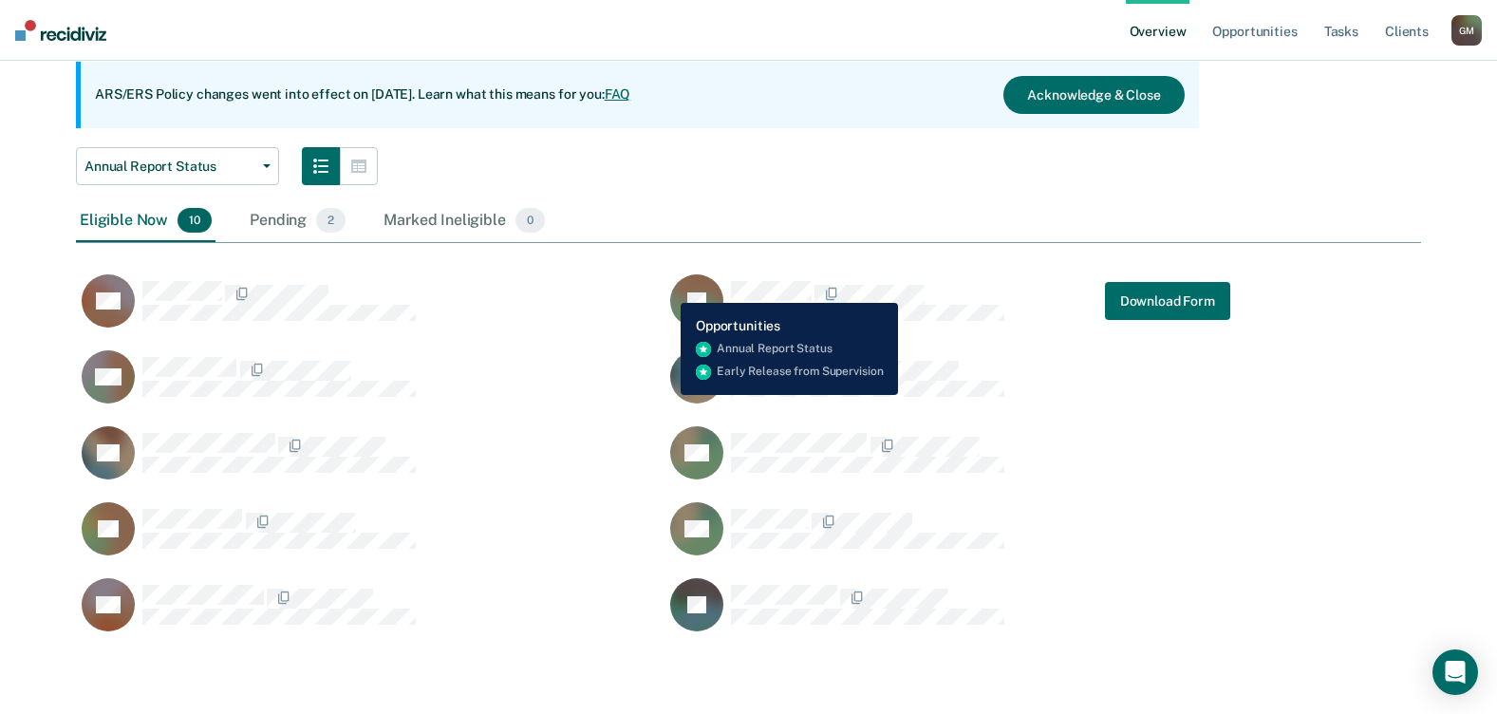
click at [666, 289] on button "JP" at bounding box center [837, 300] width 346 height 55
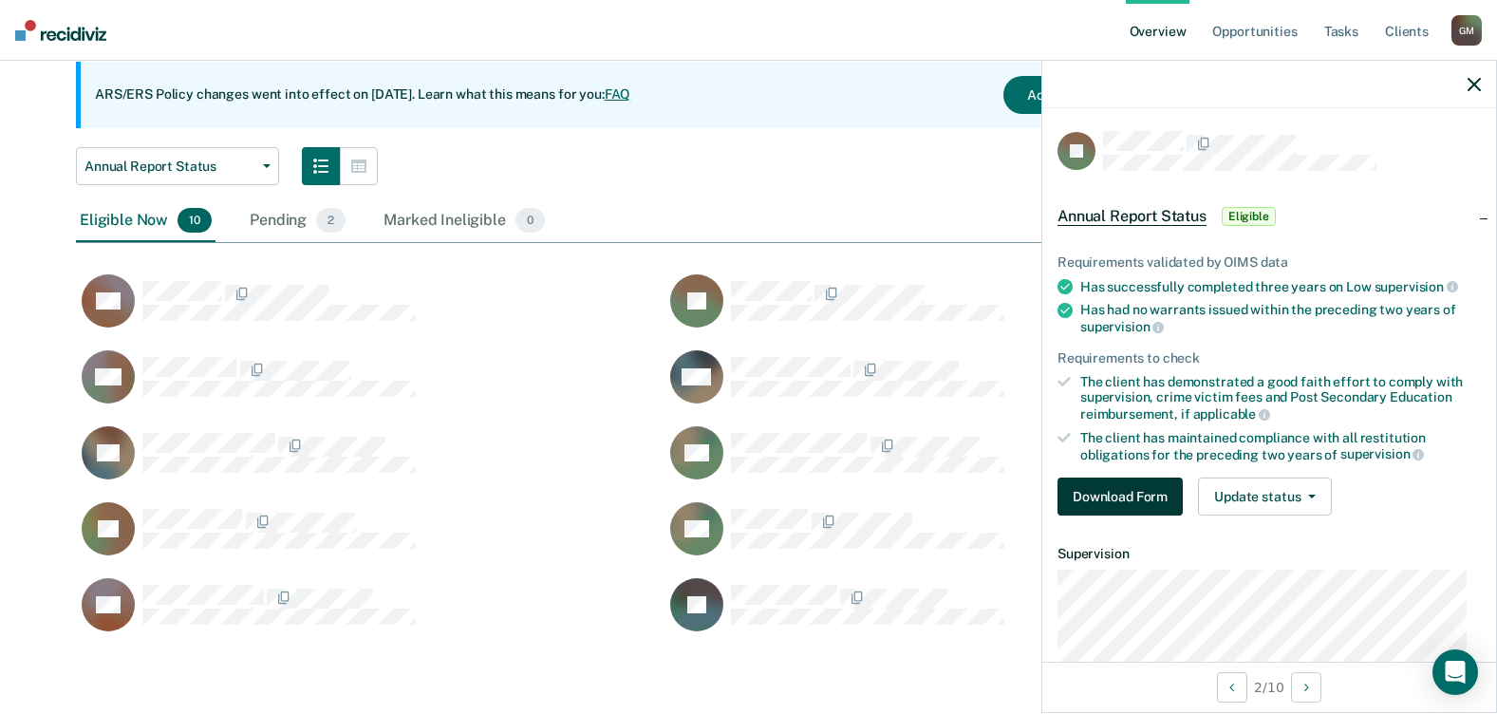
click at [1141, 491] on button "Download Form" at bounding box center [1119, 496] width 125 height 38
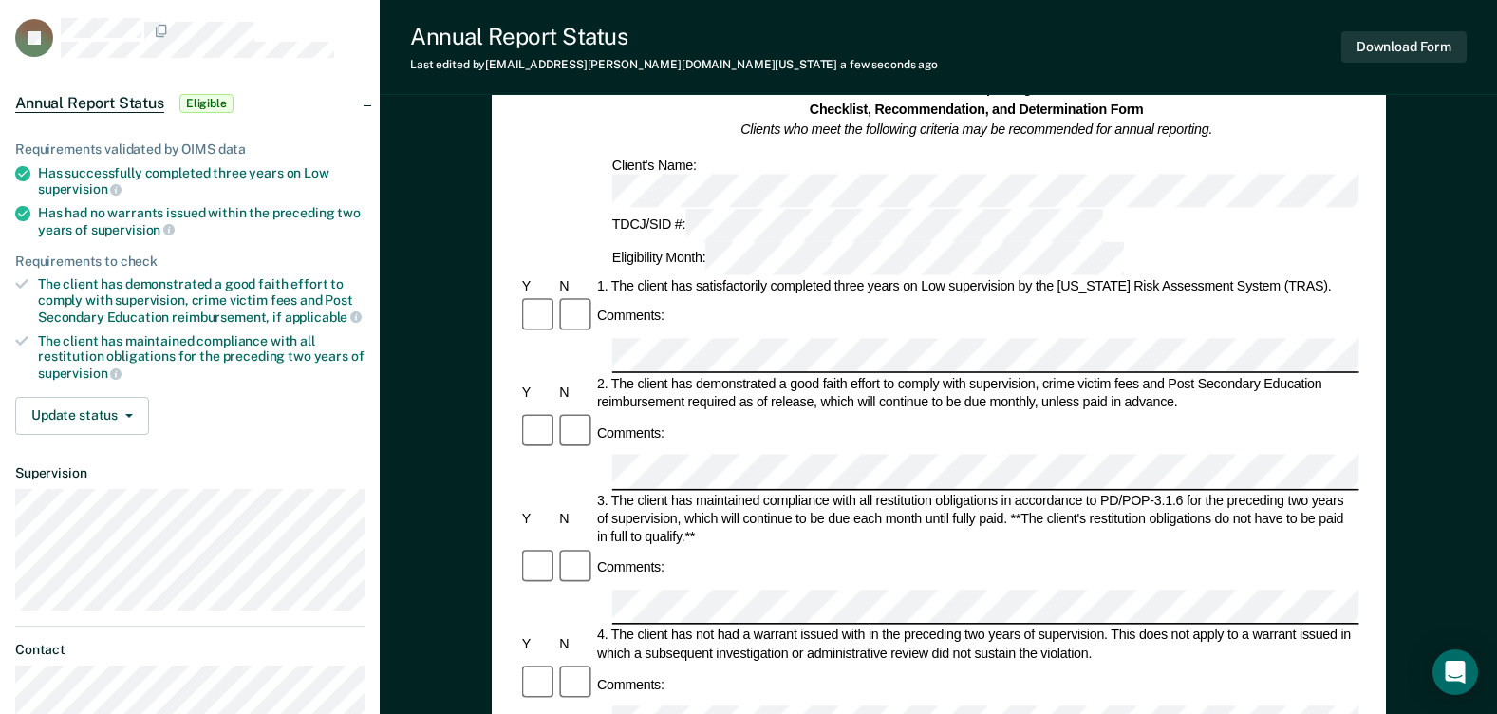
scroll to position [190, 0]
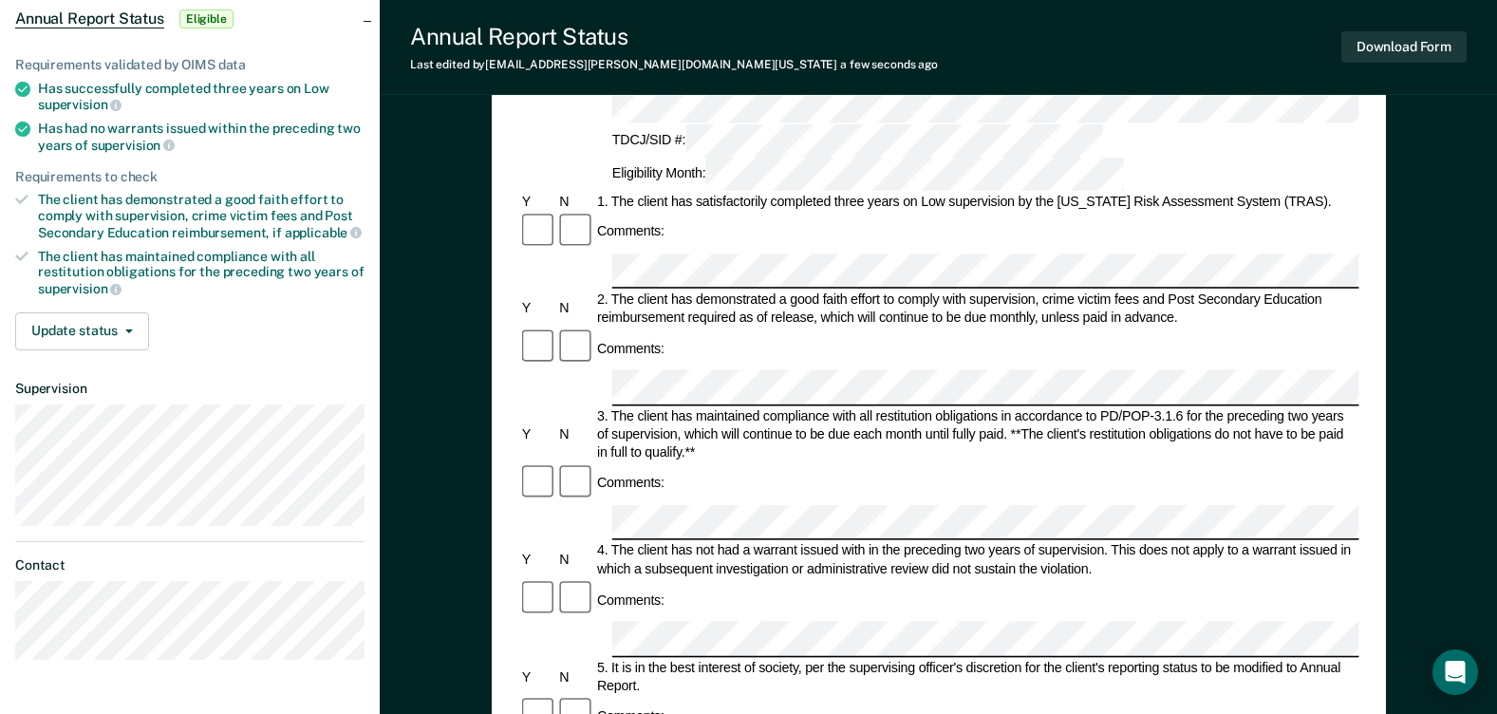
click at [677, 696] on div "Comments:" at bounding box center [938, 716] width 840 height 40
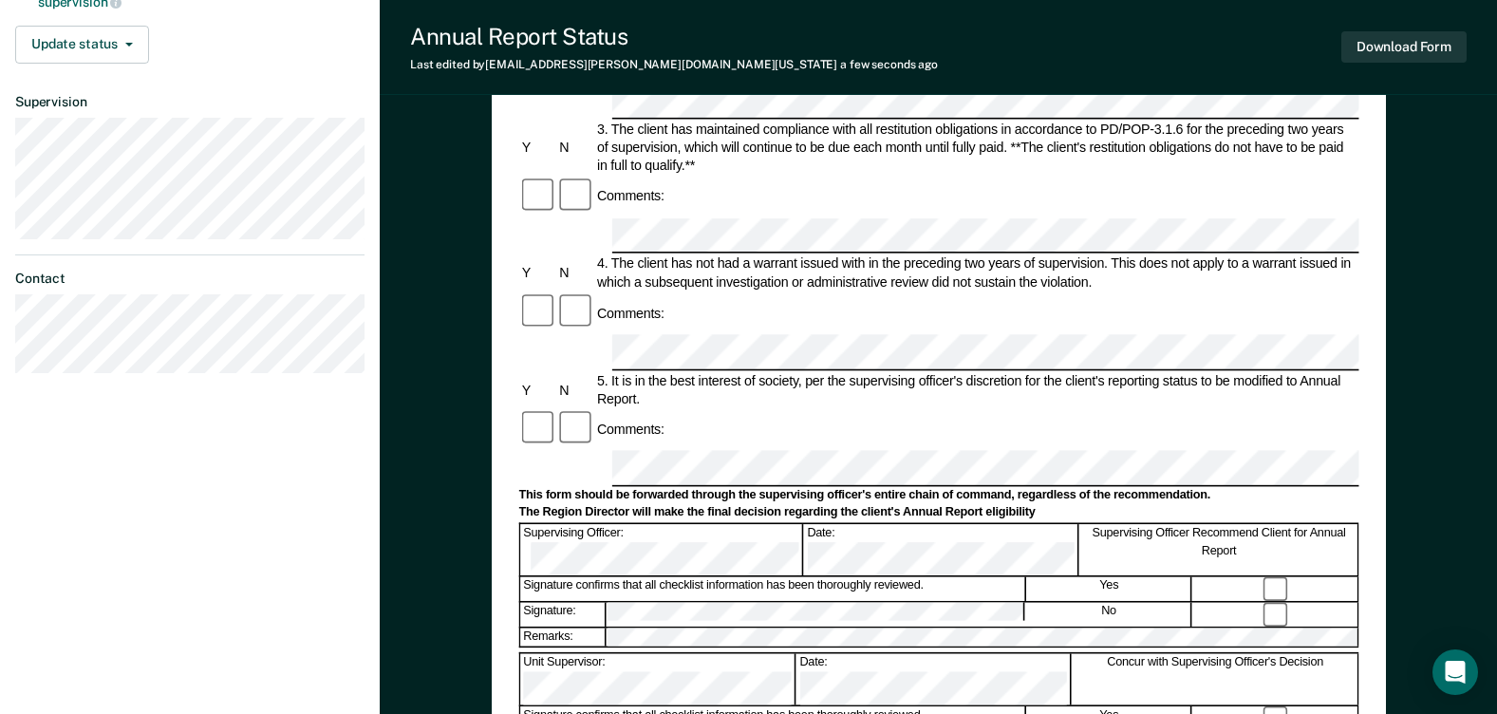
scroll to position [475, 0]
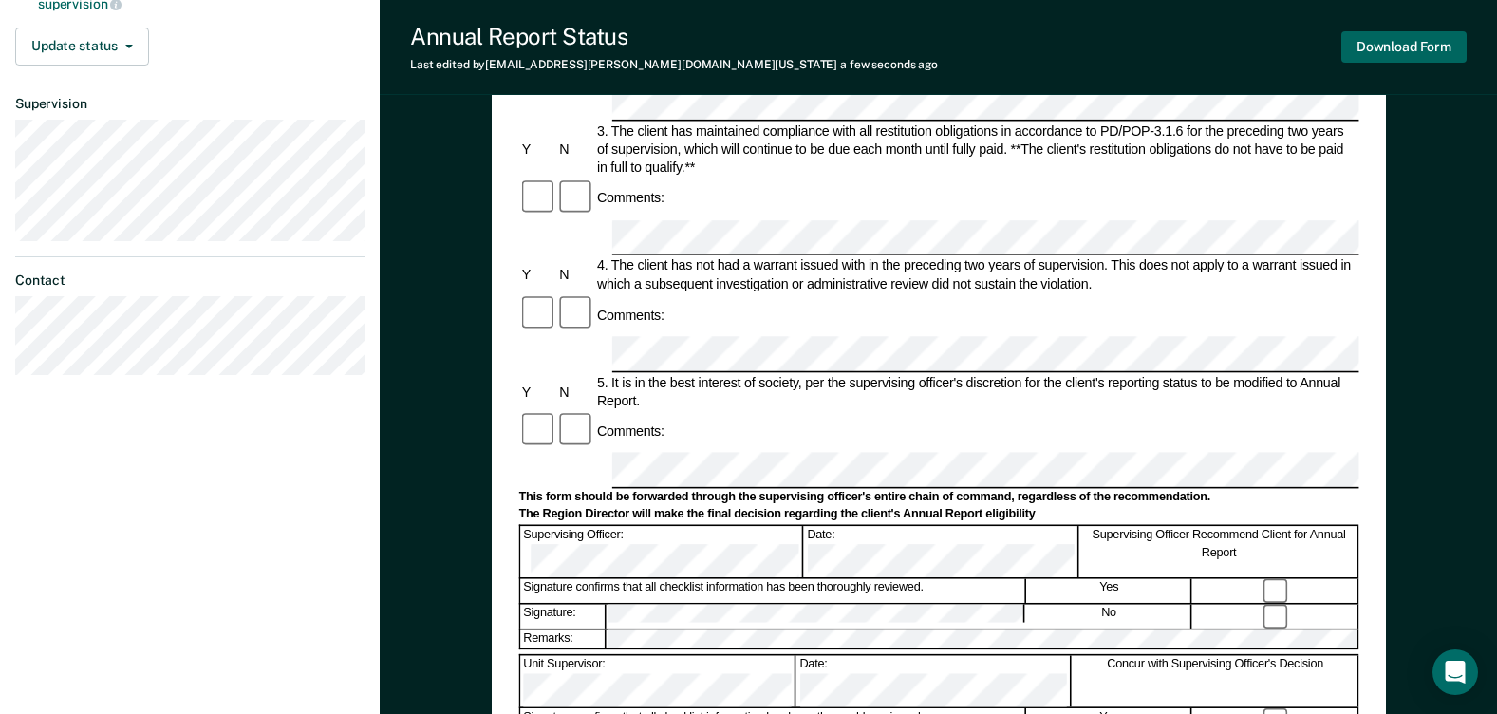
click at [1367, 42] on button "Download Form" at bounding box center [1403, 46] width 125 height 31
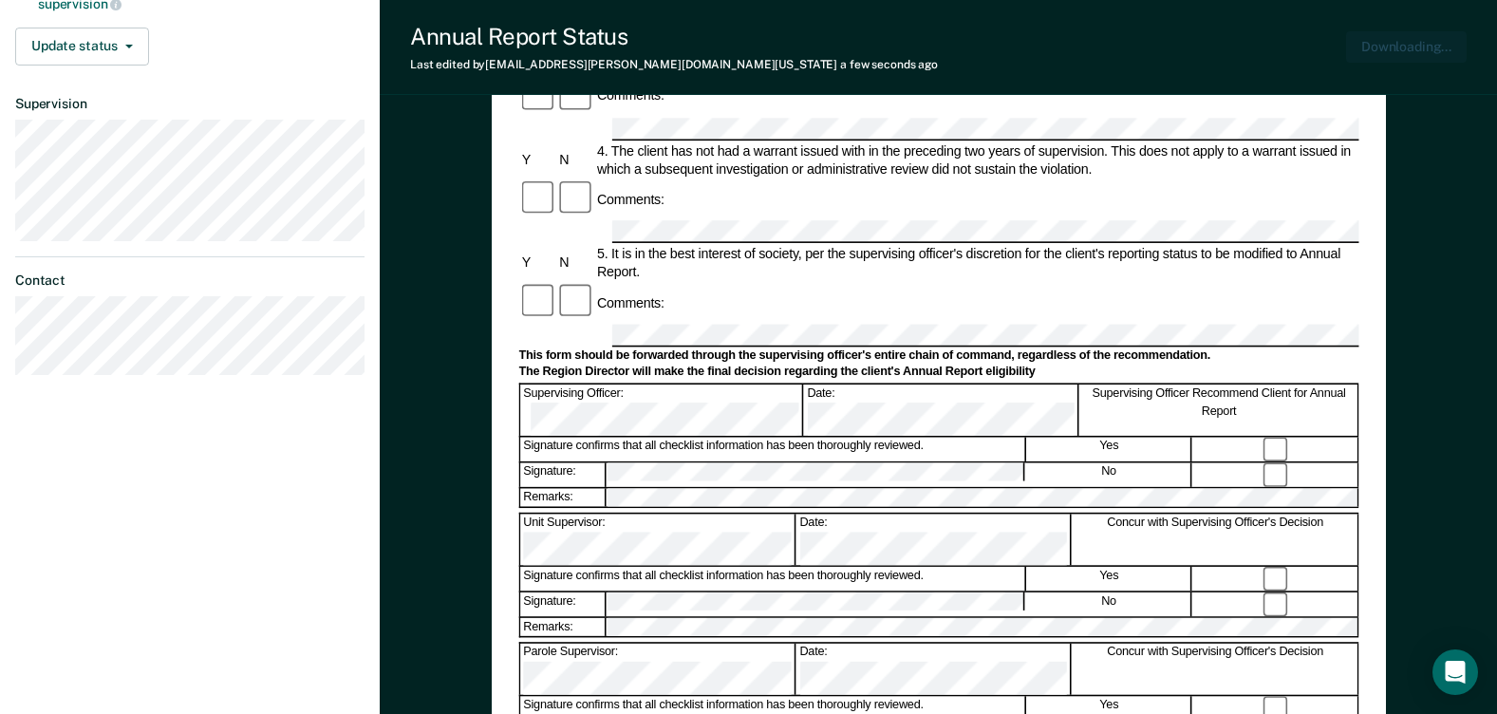
scroll to position [0, 0]
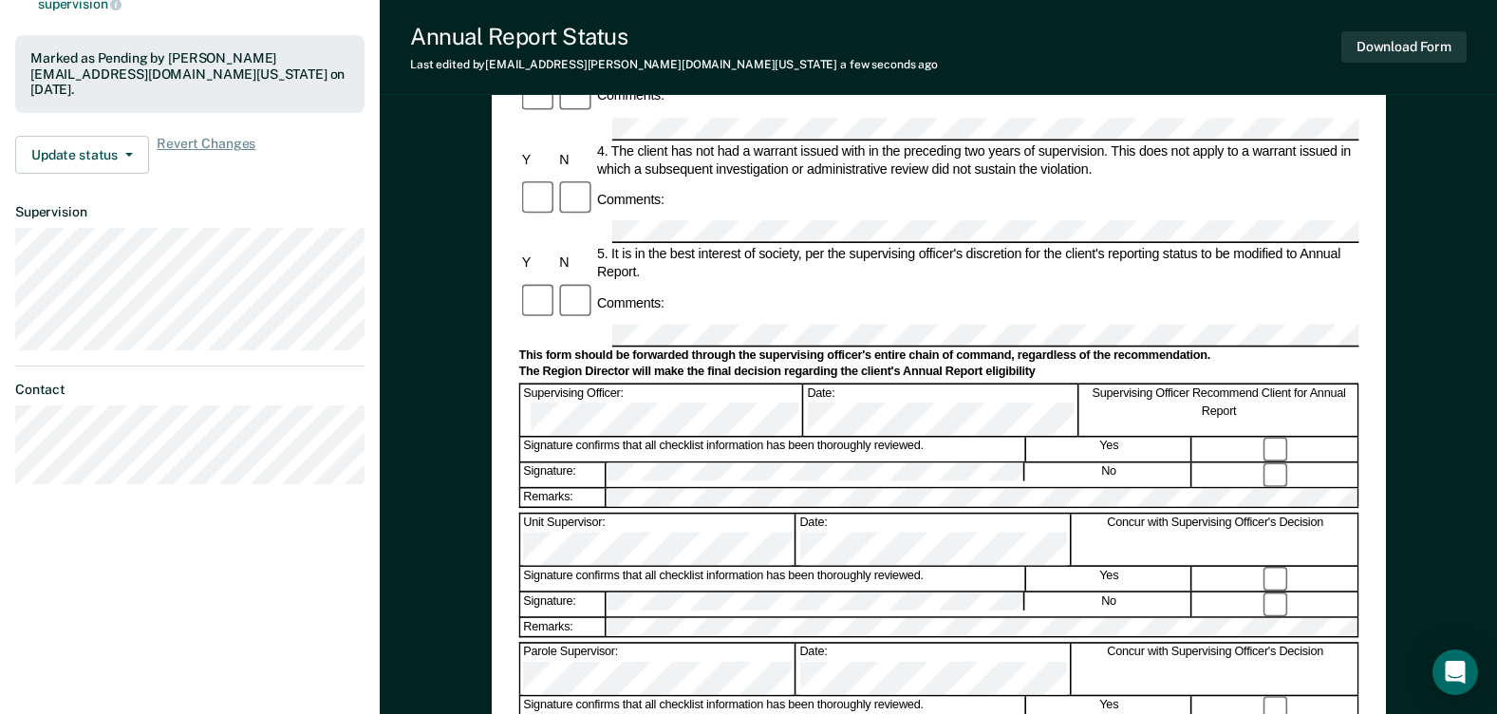
click at [1463, 163] on div "Annual Reporting Checklist, Recommendation, and Determination Form Clients who …" at bounding box center [938, 320] width 1117 height 1354
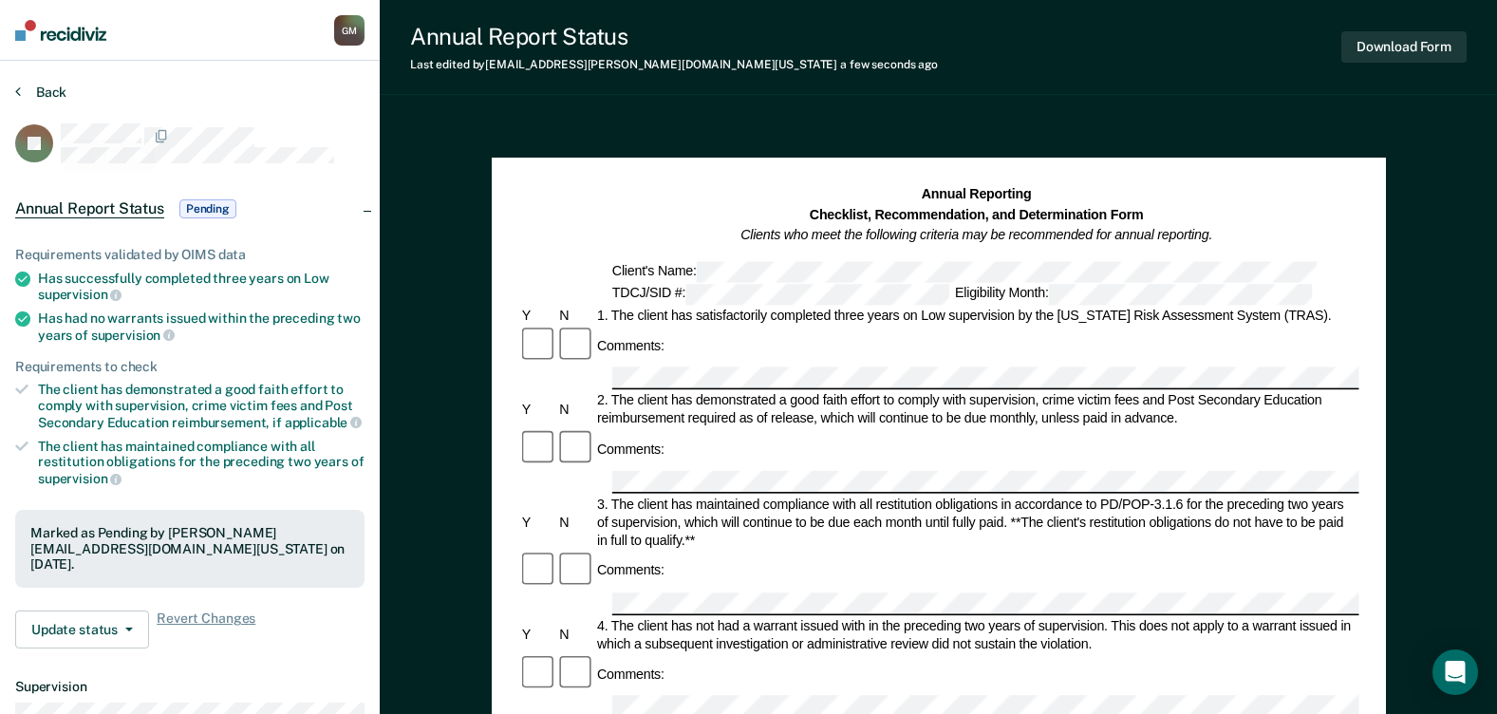
click at [34, 93] on button "Back" at bounding box center [40, 92] width 51 height 17
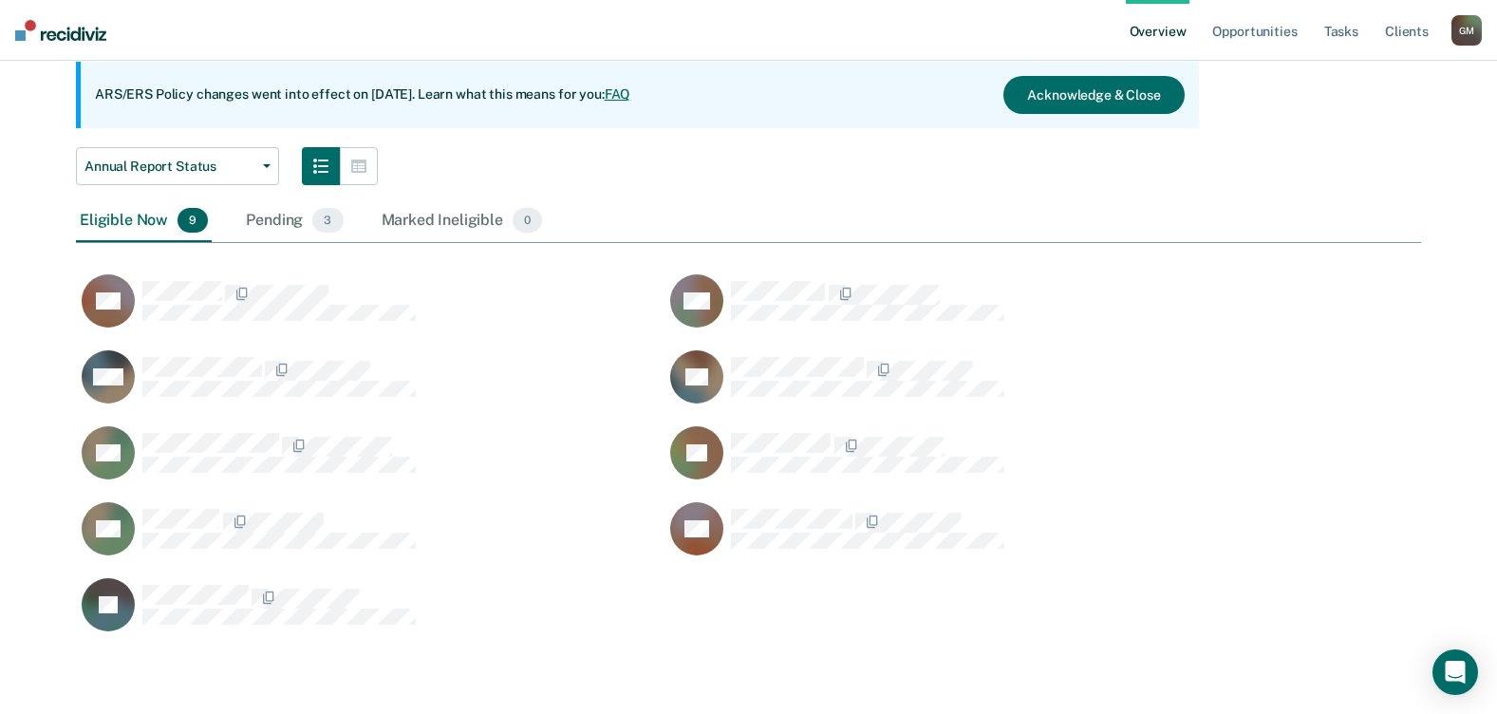
scroll to position [682, 1331]
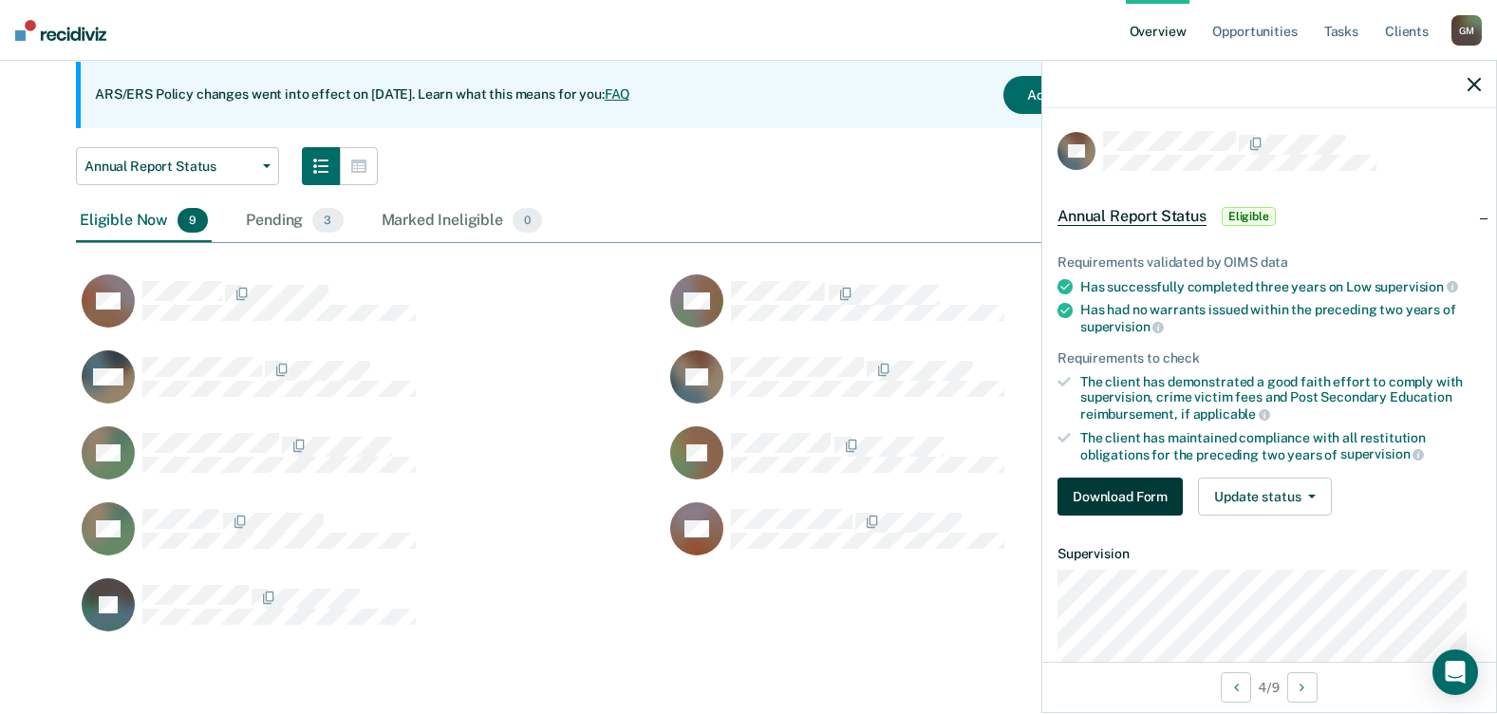
click at [1116, 506] on button "Download Form" at bounding box center [1119, 496] width 125 height 38
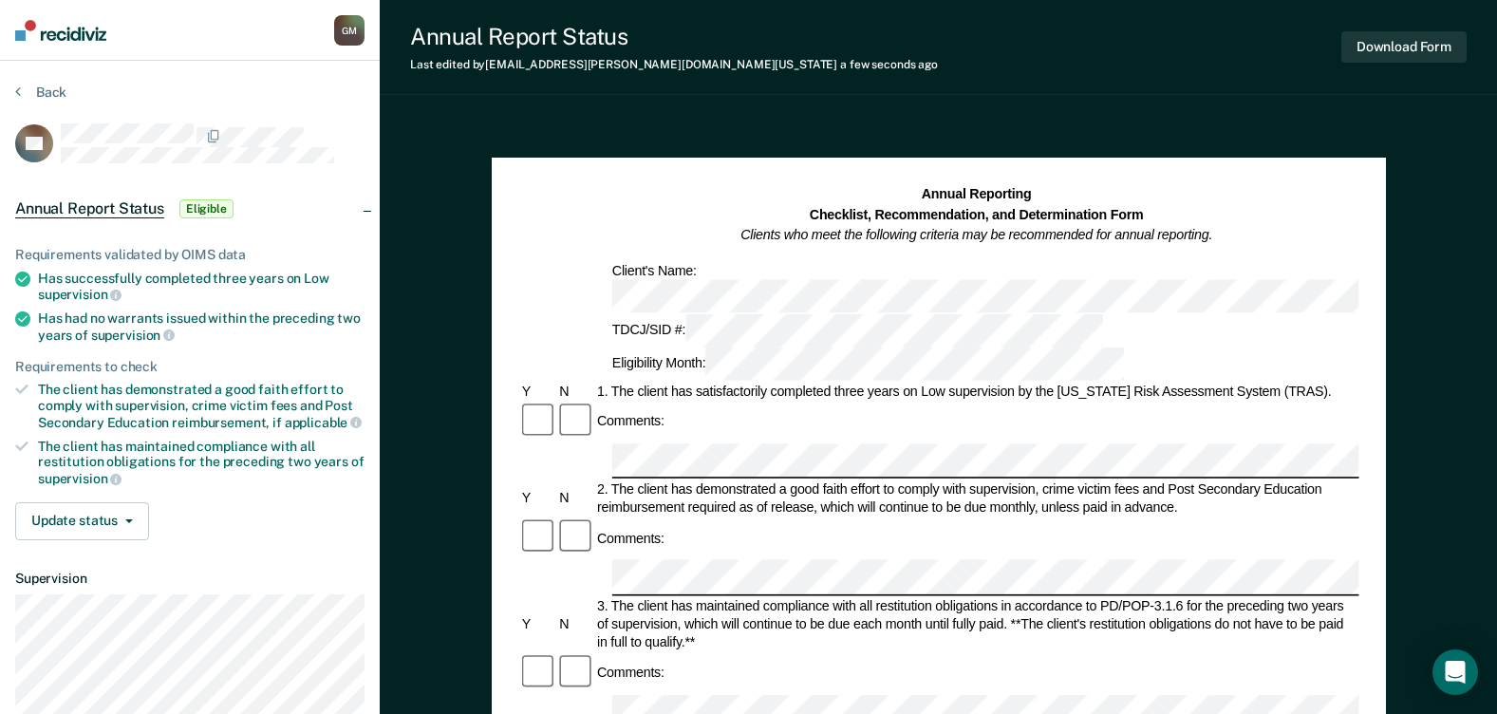
click at [95, 203] on span "Annual Report Status" at bounding box center [89, 208] width 149 height 19
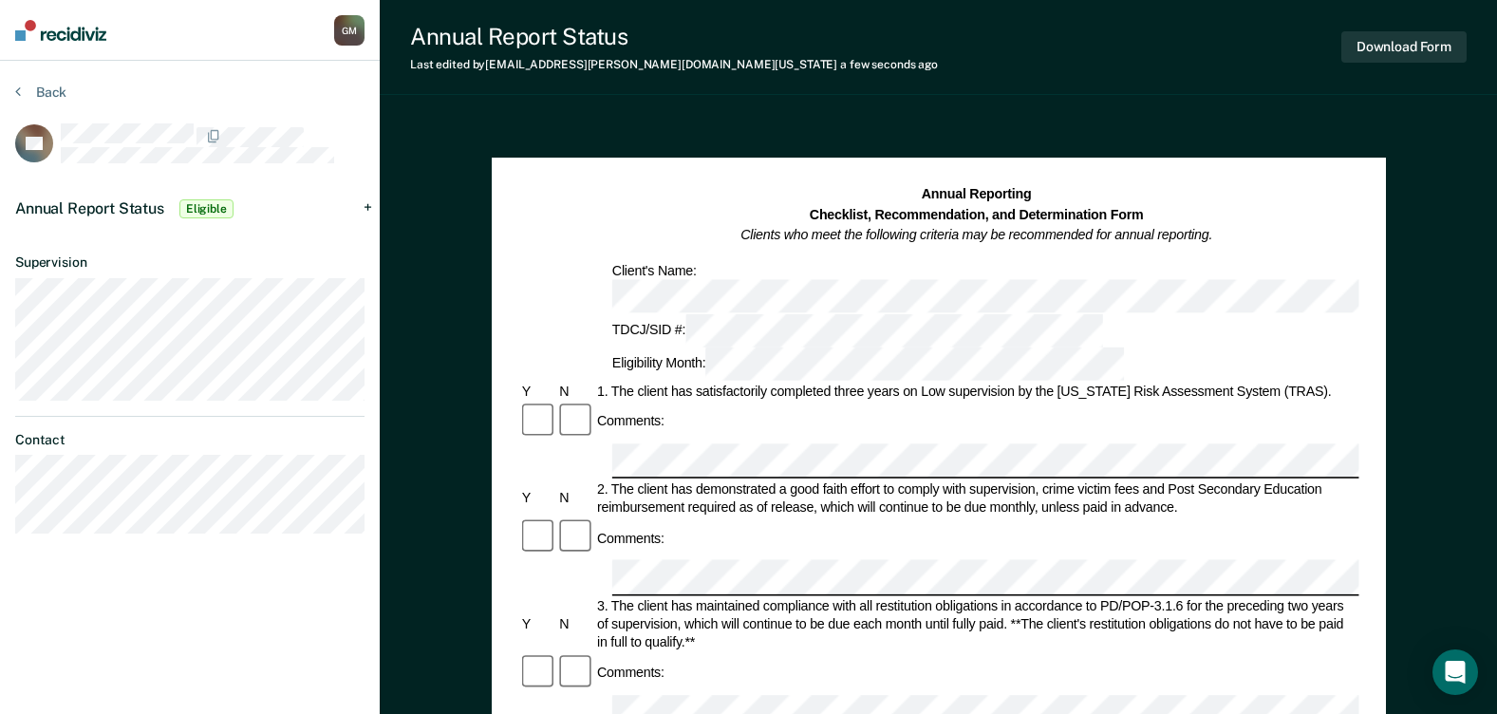
click at [95, 203] on span "Annual Report Status" at bounding box center [89, 208] width 149 height 18
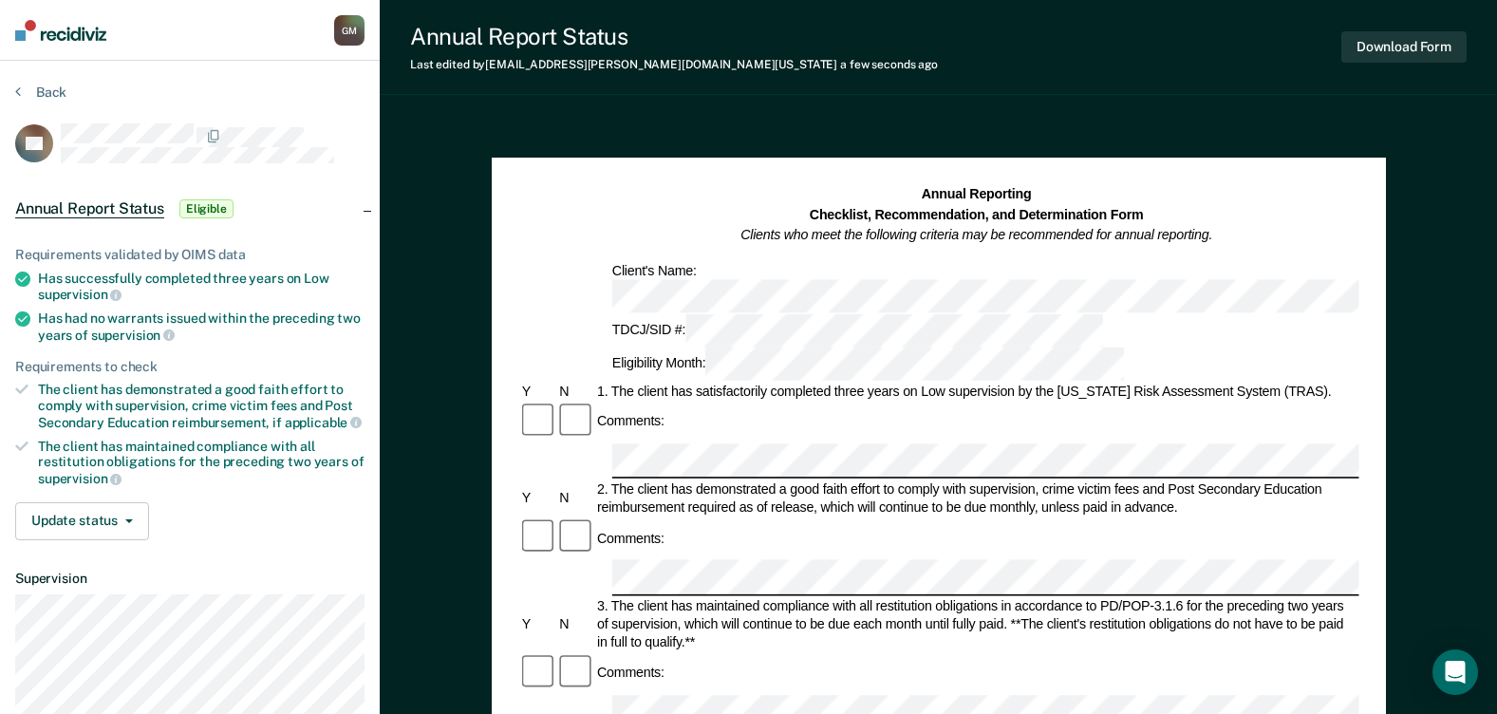
click at [617, 383] on div "1. The client has satisfactorily completed three years on Low supervision by th…" at bounding box center [976, 392] width 765 height 18
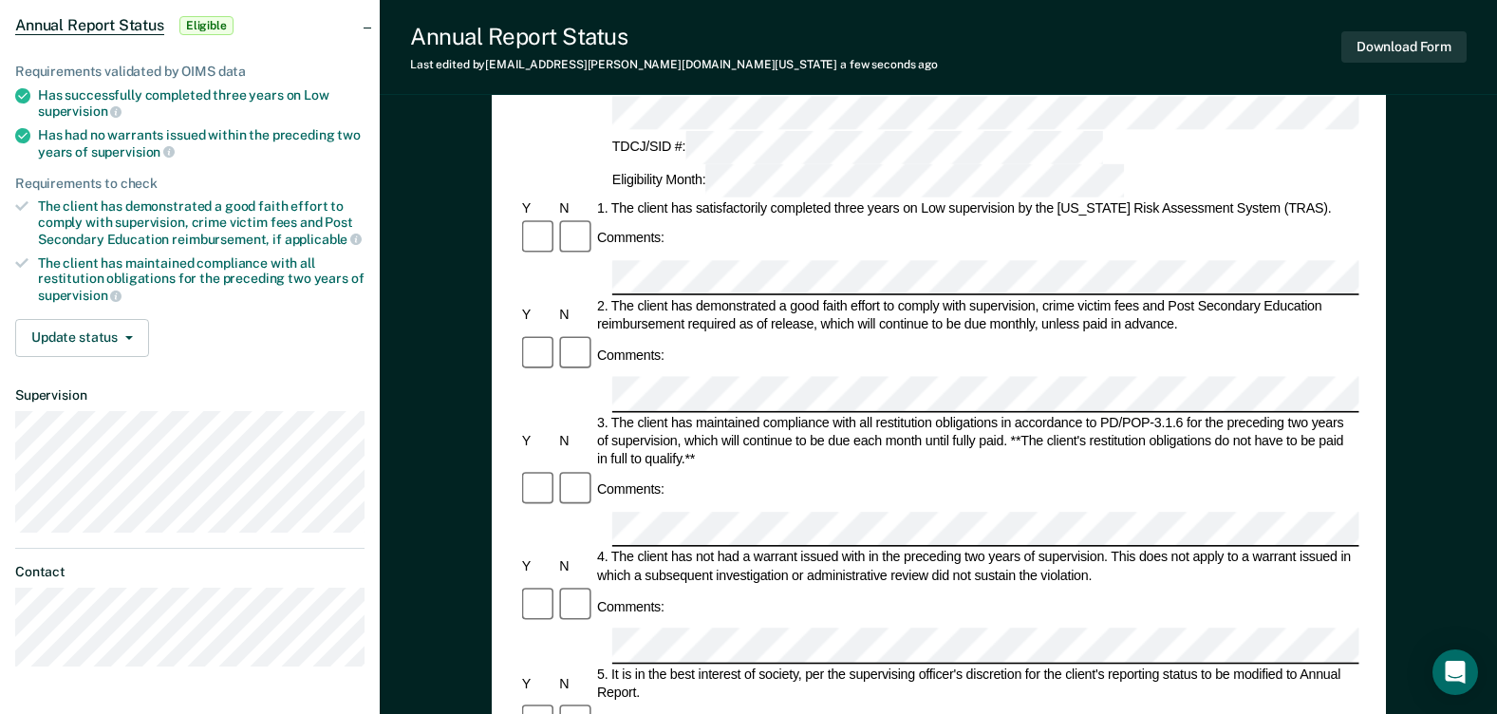
scroll to position [190, 0]
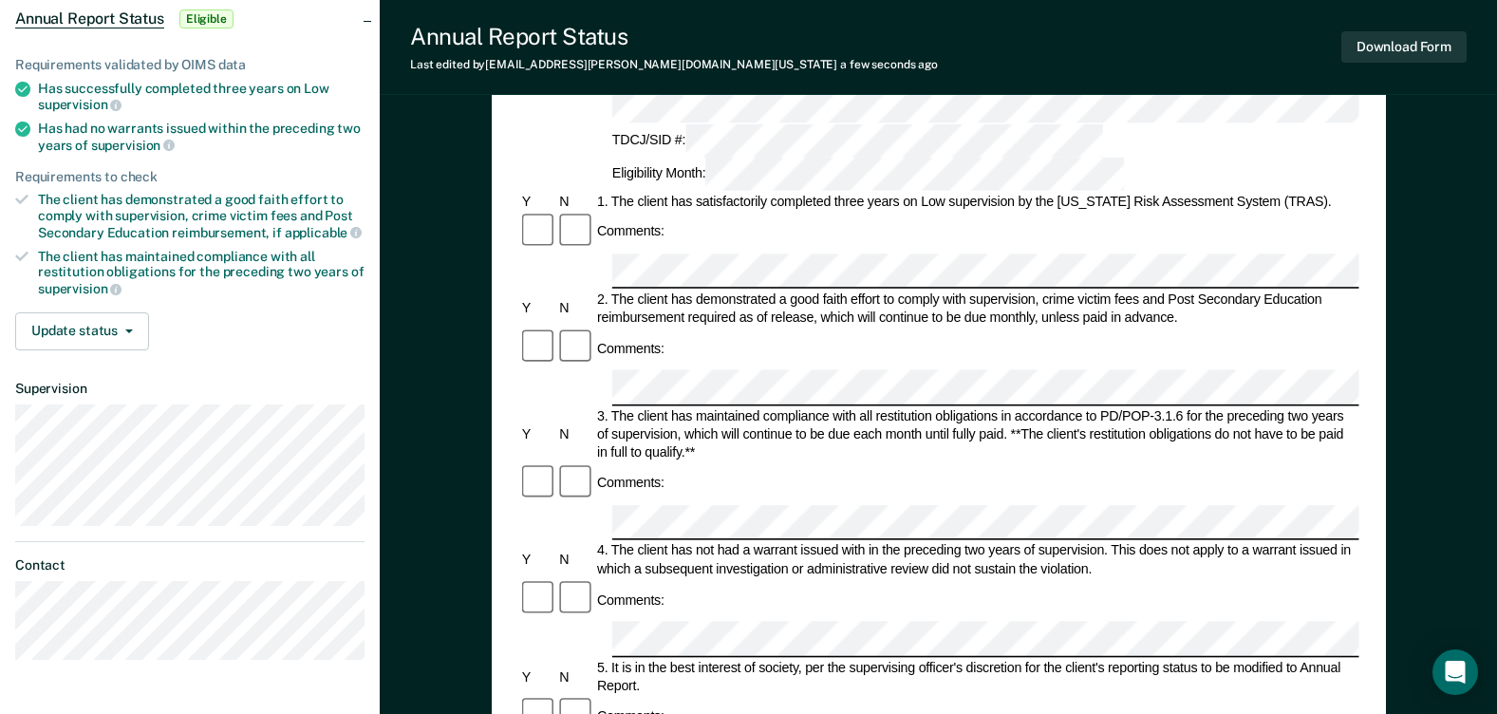
click at [525, 551] on div "Y" at bounding box center [537, 560] width 38 height 18
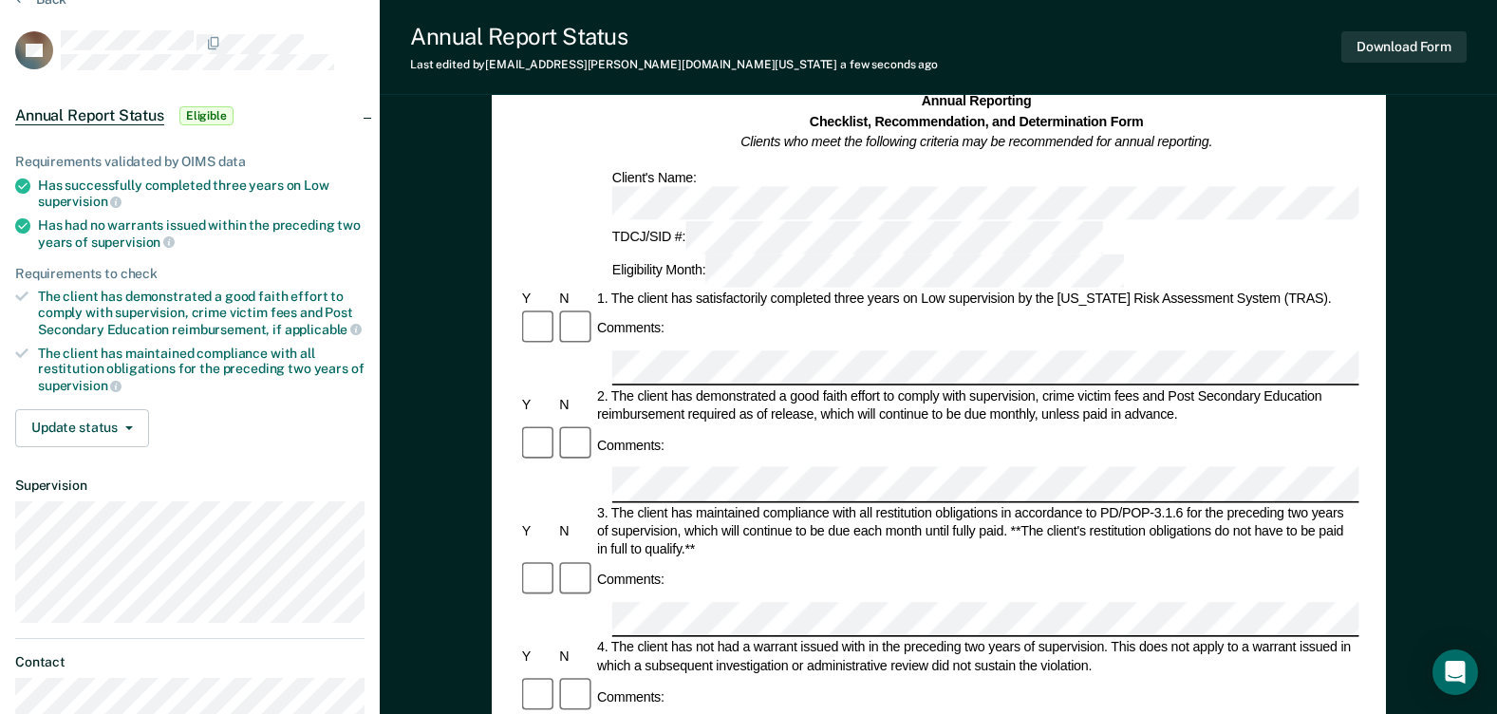
scroll to position [0, 0]
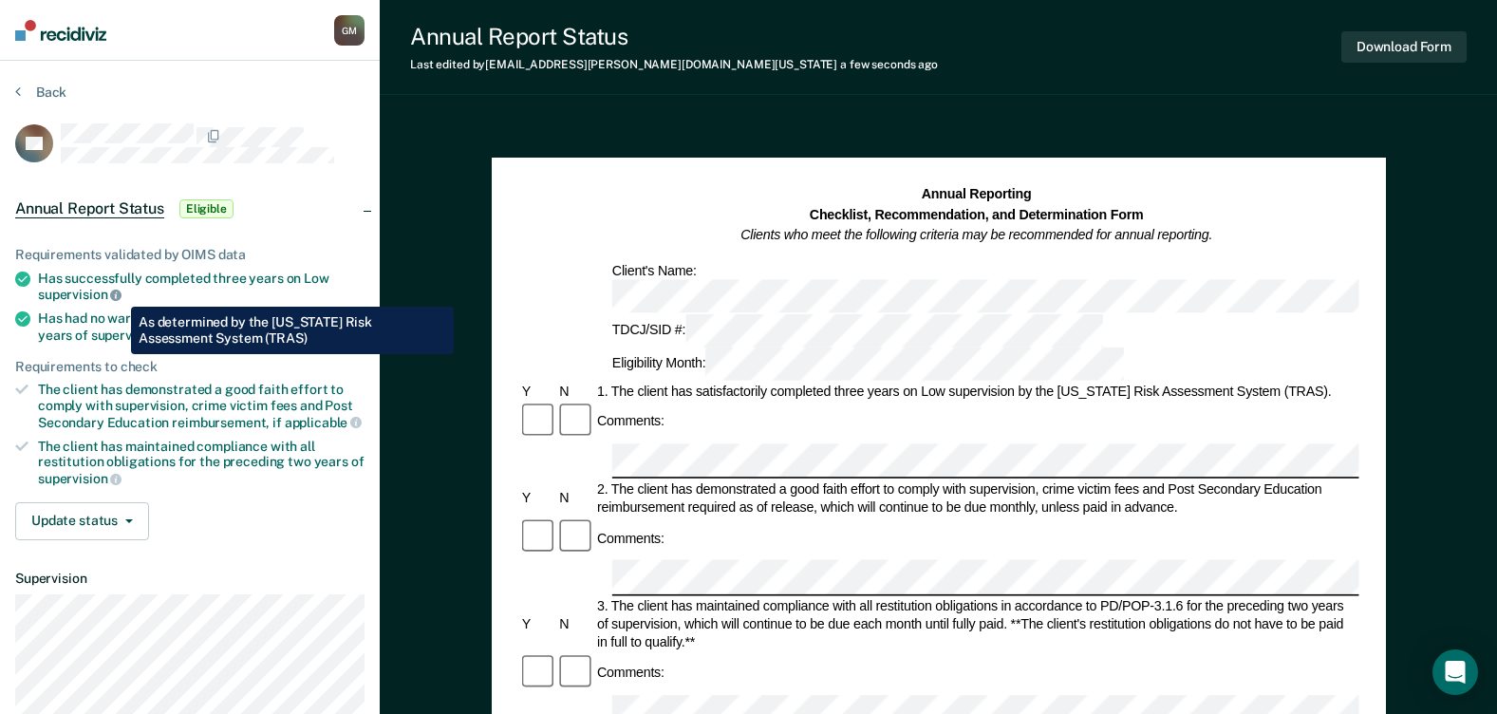
click at [117, 292] on icon at bounding box center [115, 295] width 11 height 11
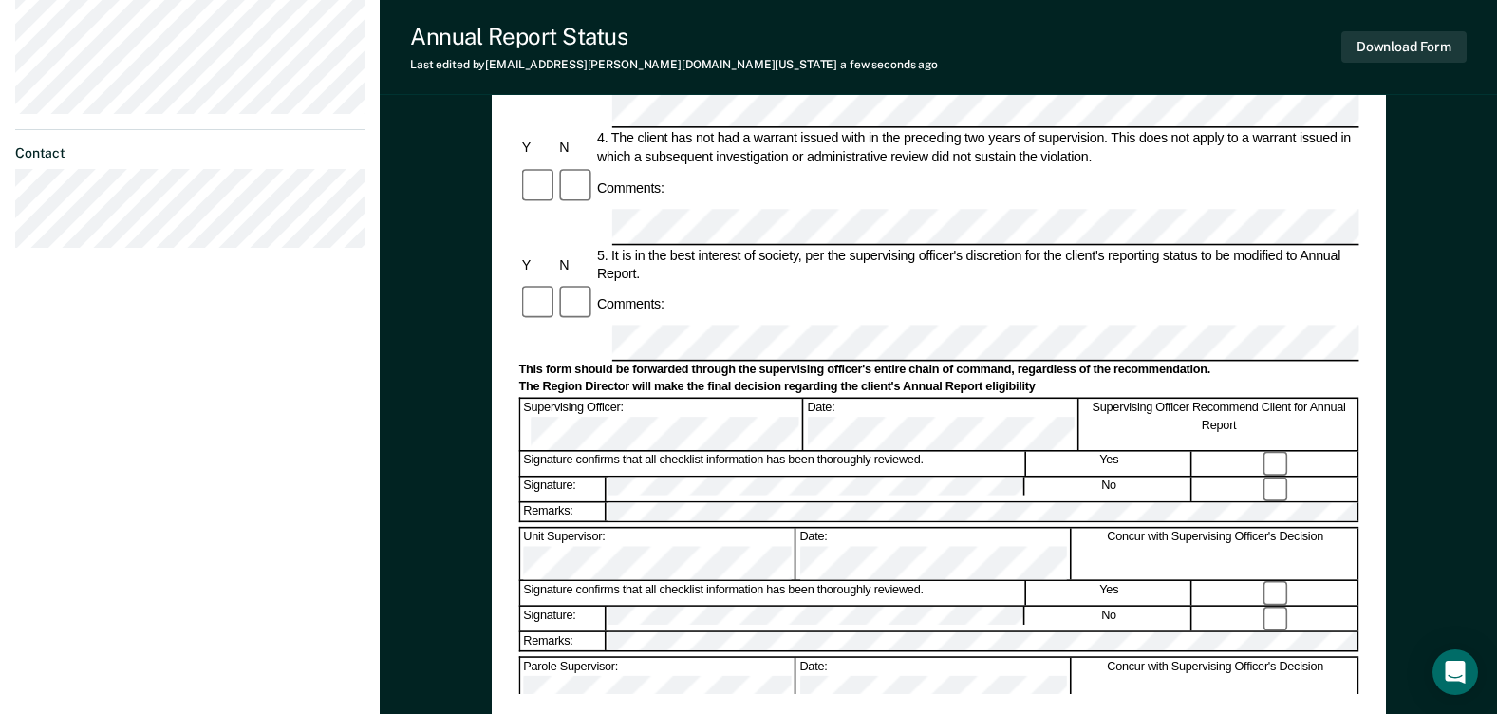
scroll to position [568, 0]
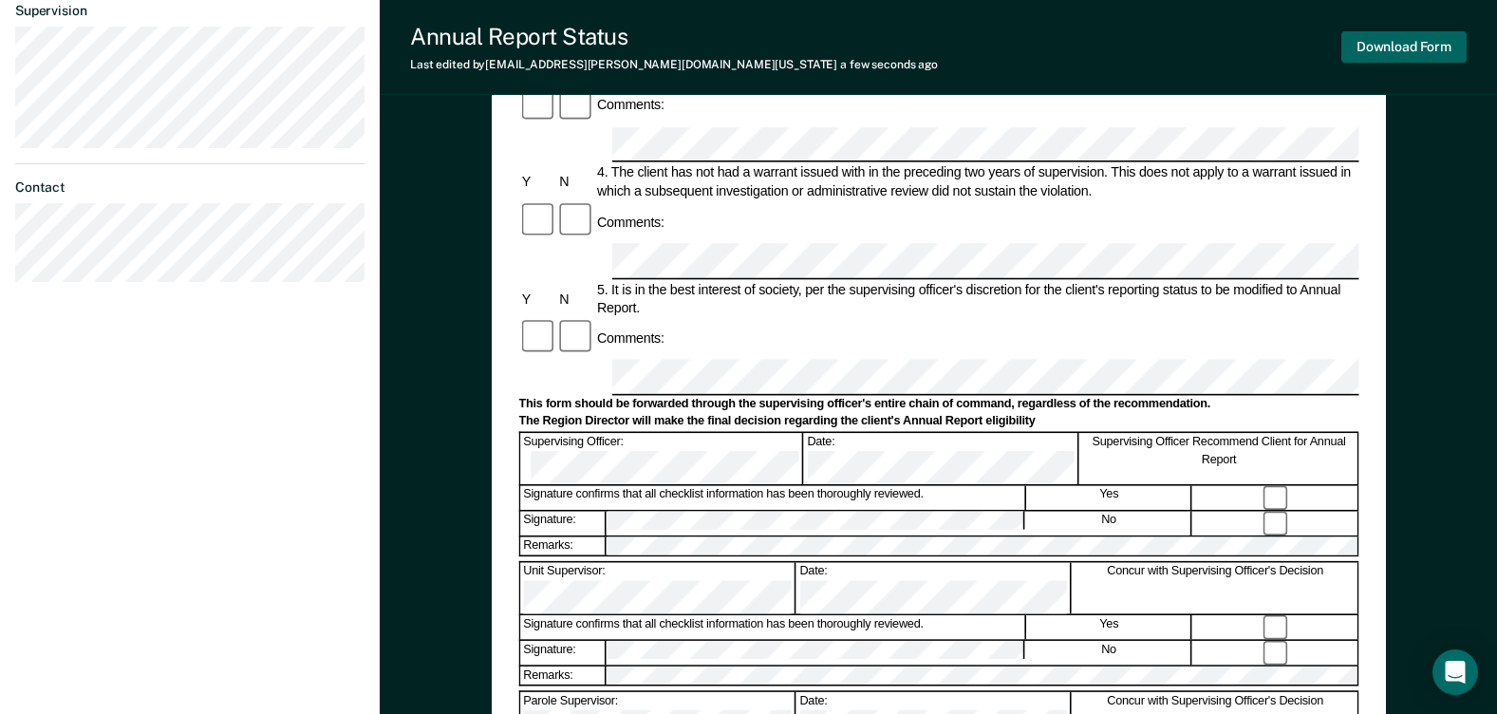
click at [1398, 41] on button "Download Form" at bounding box center [1403, 46] width 125 height 31
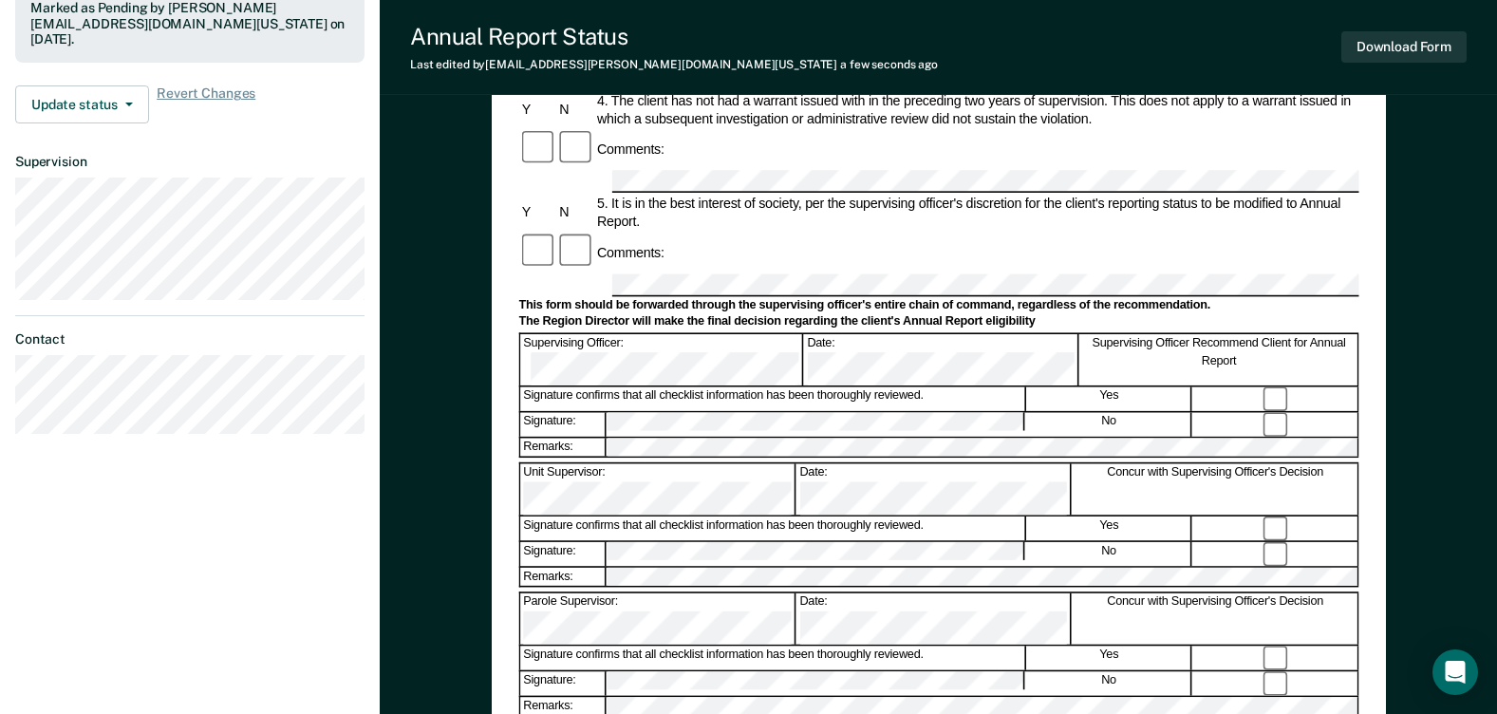
scroll to position [757, 0]
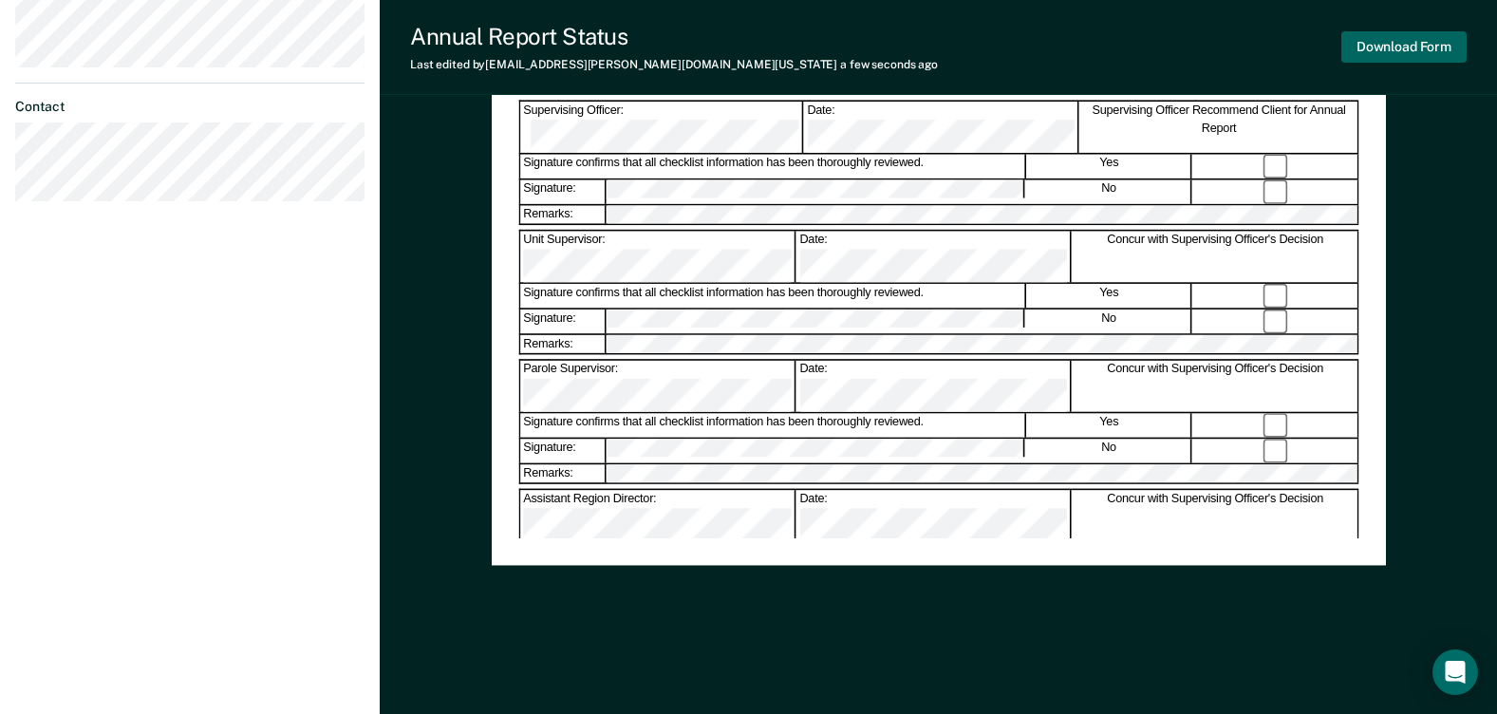
click at [1378, 49] on button "Download Form" at bounding box center [1403, 46] width 125 height 31
click at [439, 161] on div "Annual Reporting Checklist, Recommendation, and Determination Form Clients who …" at bounding box center [938, 37] width 1117 height 1354
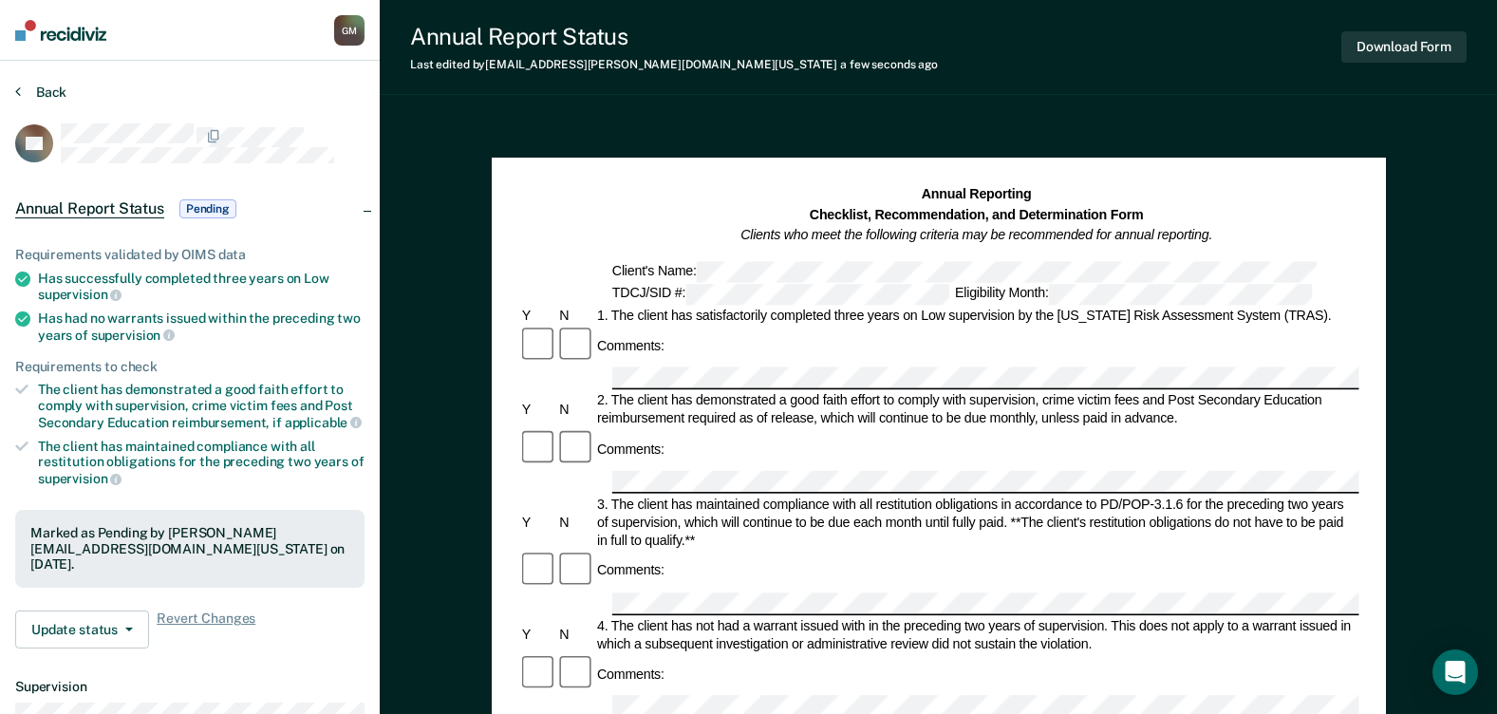
drag, startPoint x: 21, startPoint y: 91, endPoint x: 147, endPoint y: 125, distance: 130.8
click at [21, 91] on button "Back" at bounding box center [40, 92] width 51 height 17
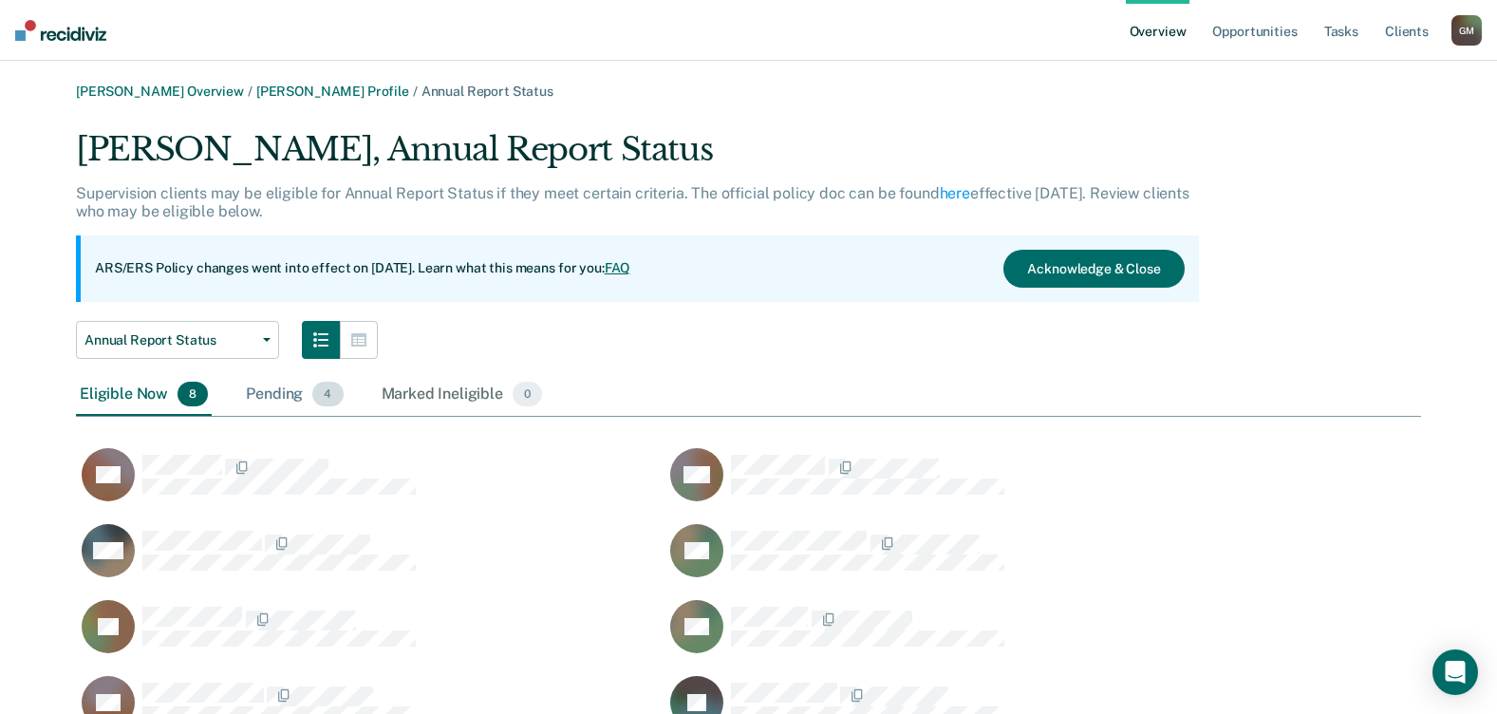
click at [256, 397] on div "Pending 4" at bounding box center [294, 395] width 104 height 42
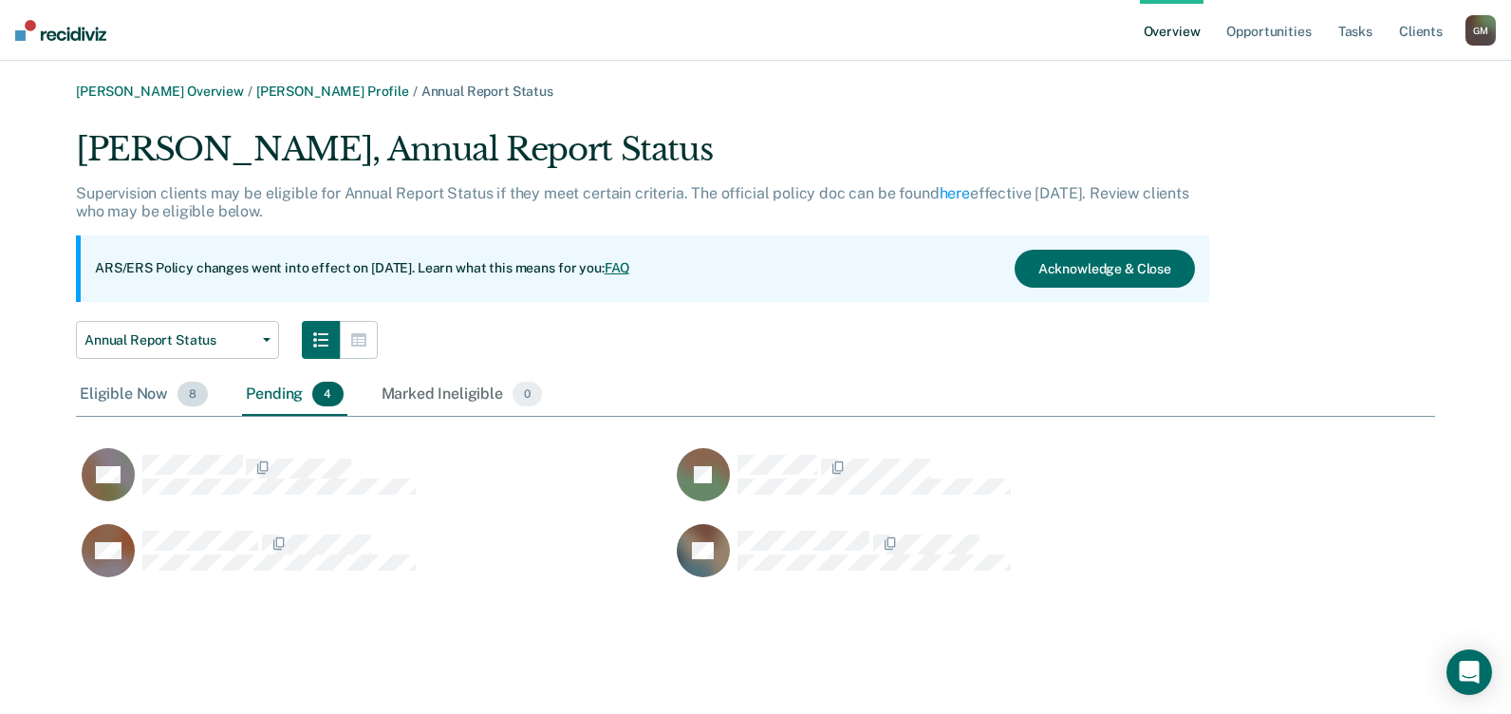
click at [117, 393] on div "Eligible Now 8" at bounding box center [144, 395] width 136 height 42
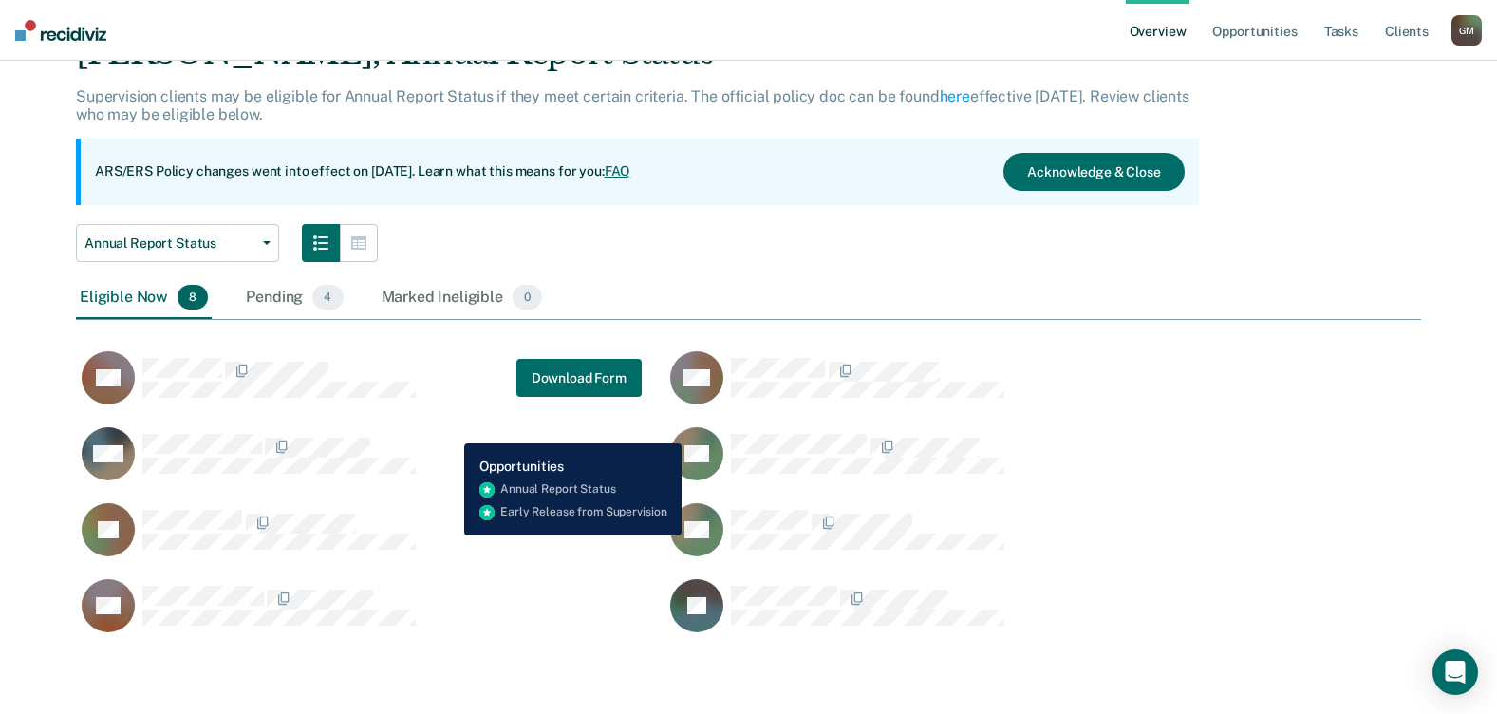
scroll to position [98, 0]
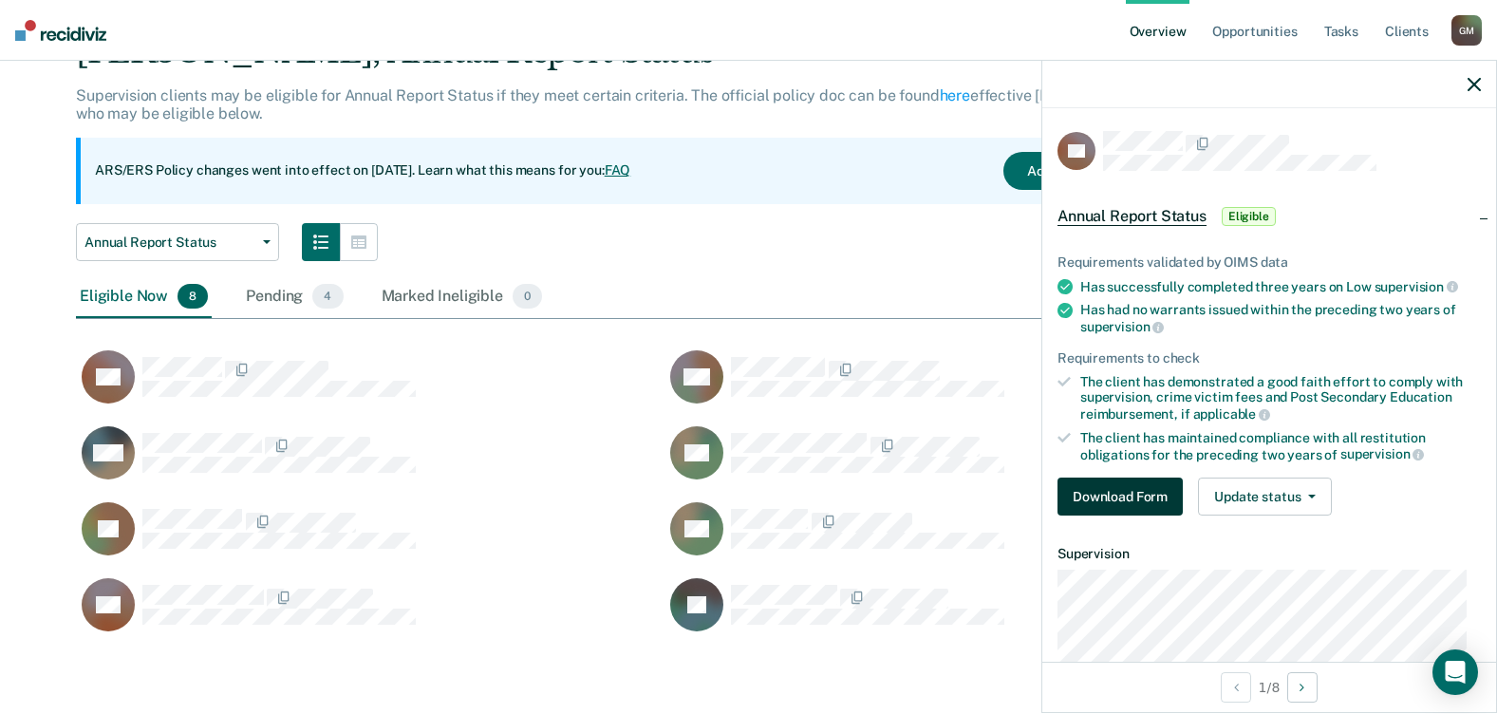
click at [1144, 488] on button "Download Form" at bounding box center [1119, 496] width 125 height 38
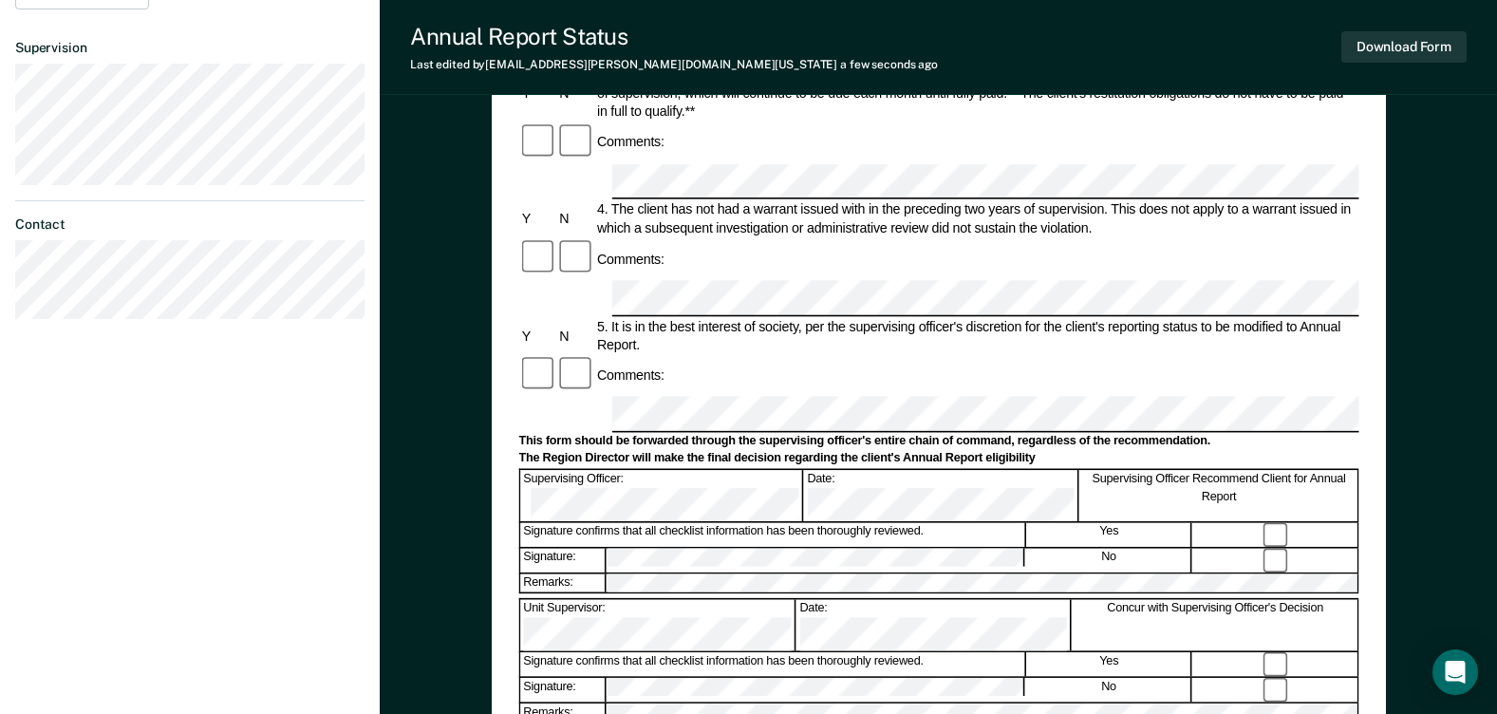
scroll to position [570, 0]
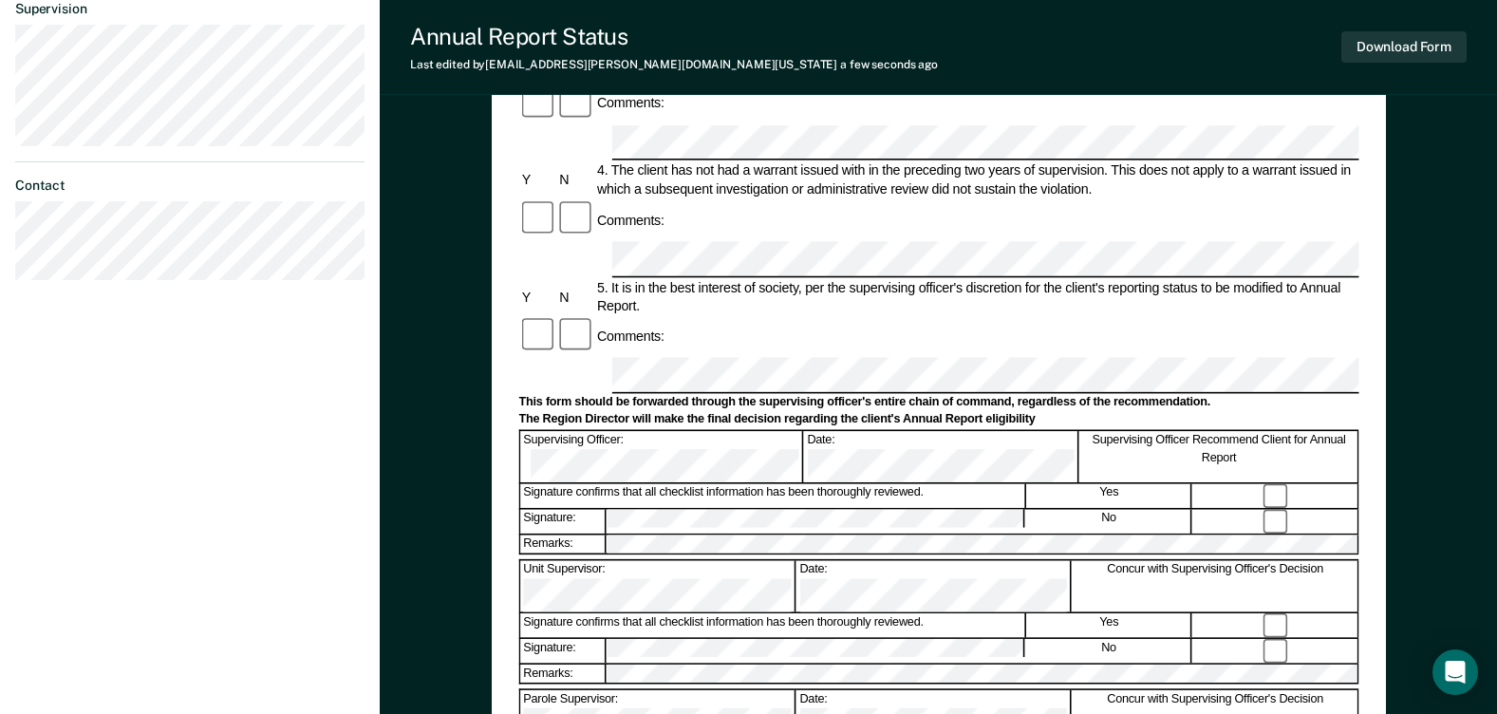
drag, startPoint x: 1275, startPoint y: 246, endPoint x: 1285, endPoint y: 278, distance: 33.9
click at [1276, 484] on div at bounding box center [1275, 496] width 165 height 24
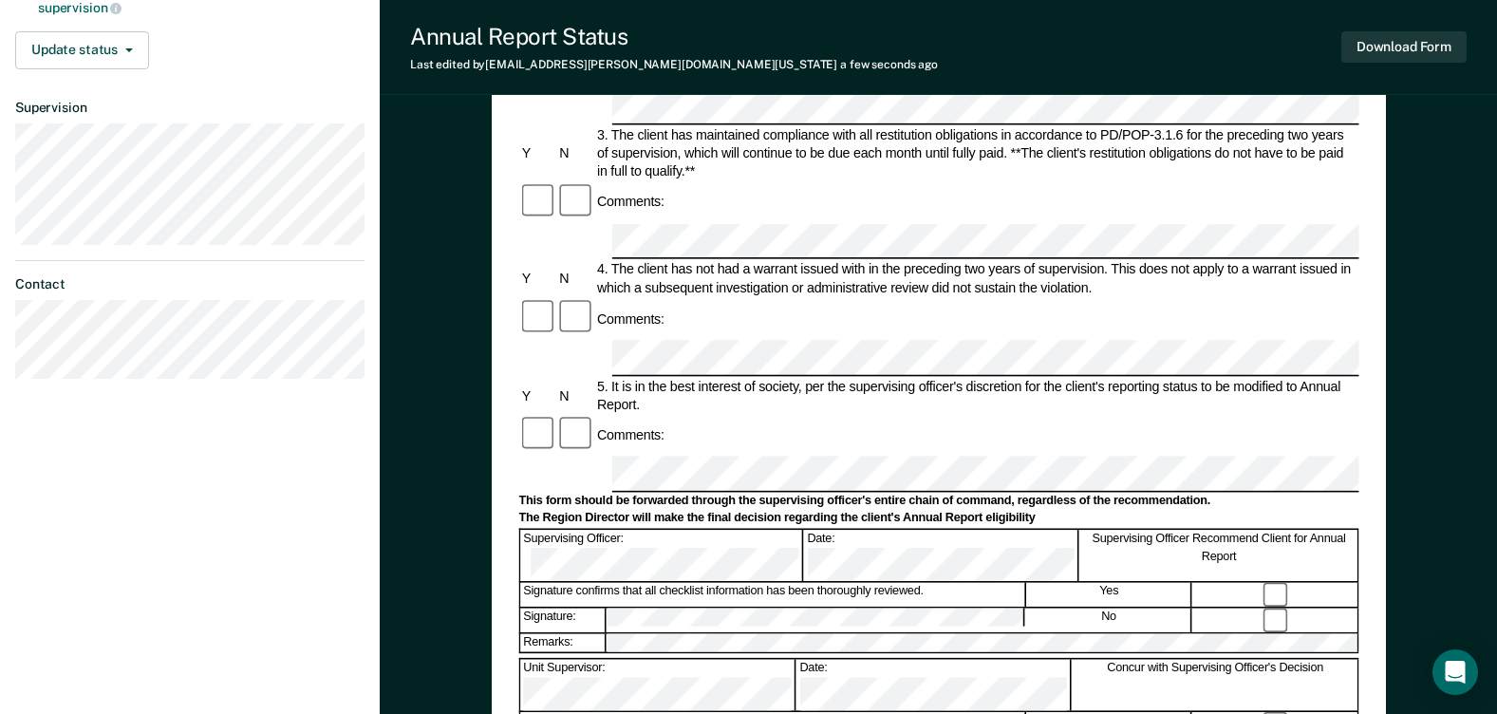
scroll to position [285, 0]
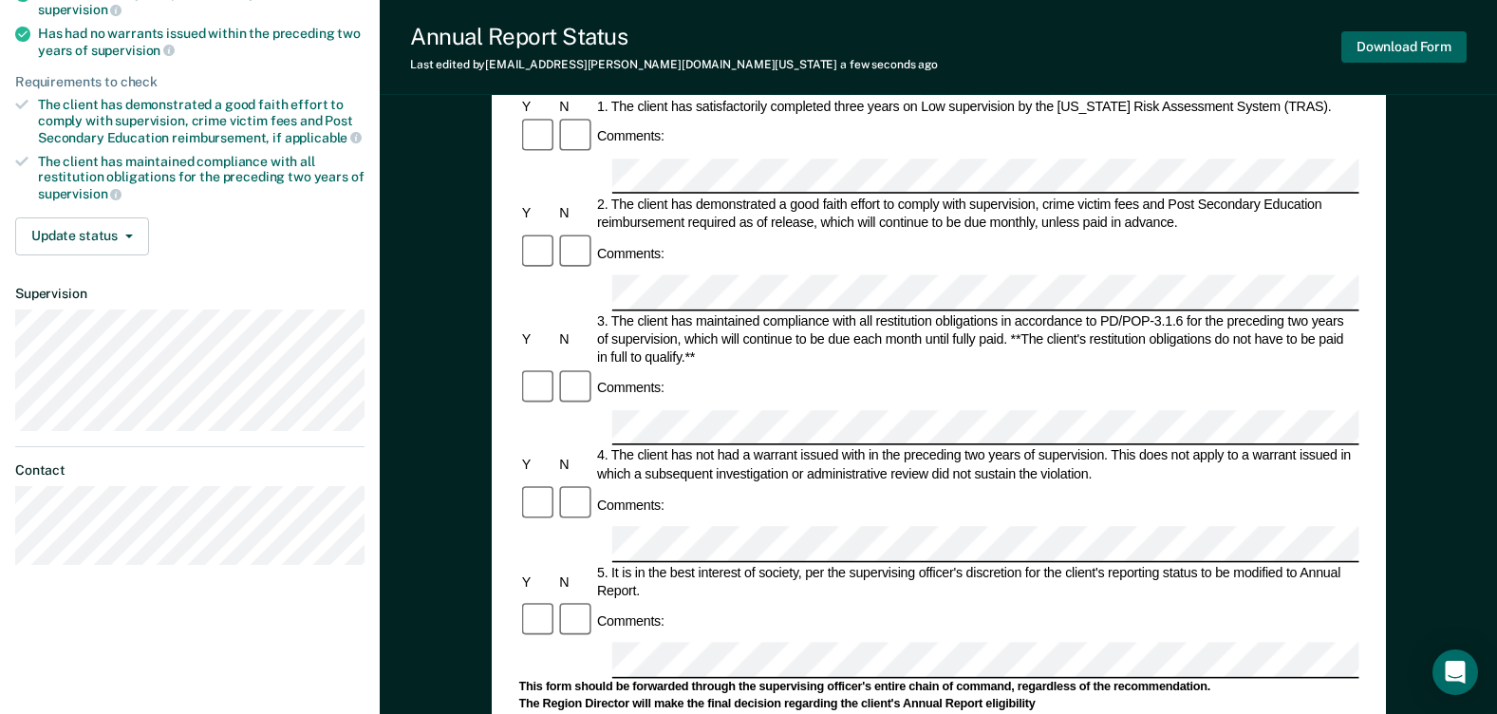
click at [1412, 51] on button "Download Form" at bounding box center [1403, 46] width 125 height 31
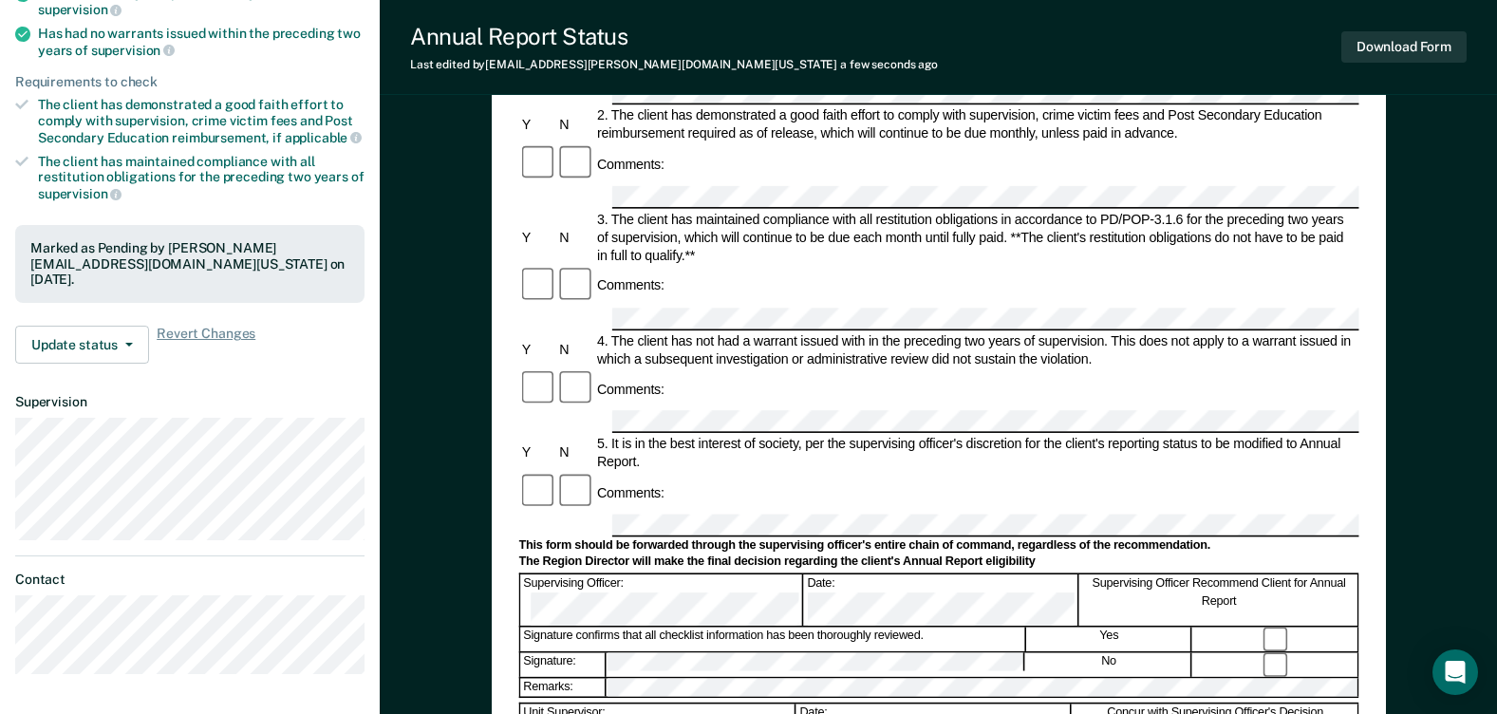
click at [1464, 187] on div "Annual Reporting Checklist, Recommendation, and Determination Form Clients who …" at bounding box center [938, 510] width 1117 height 1354
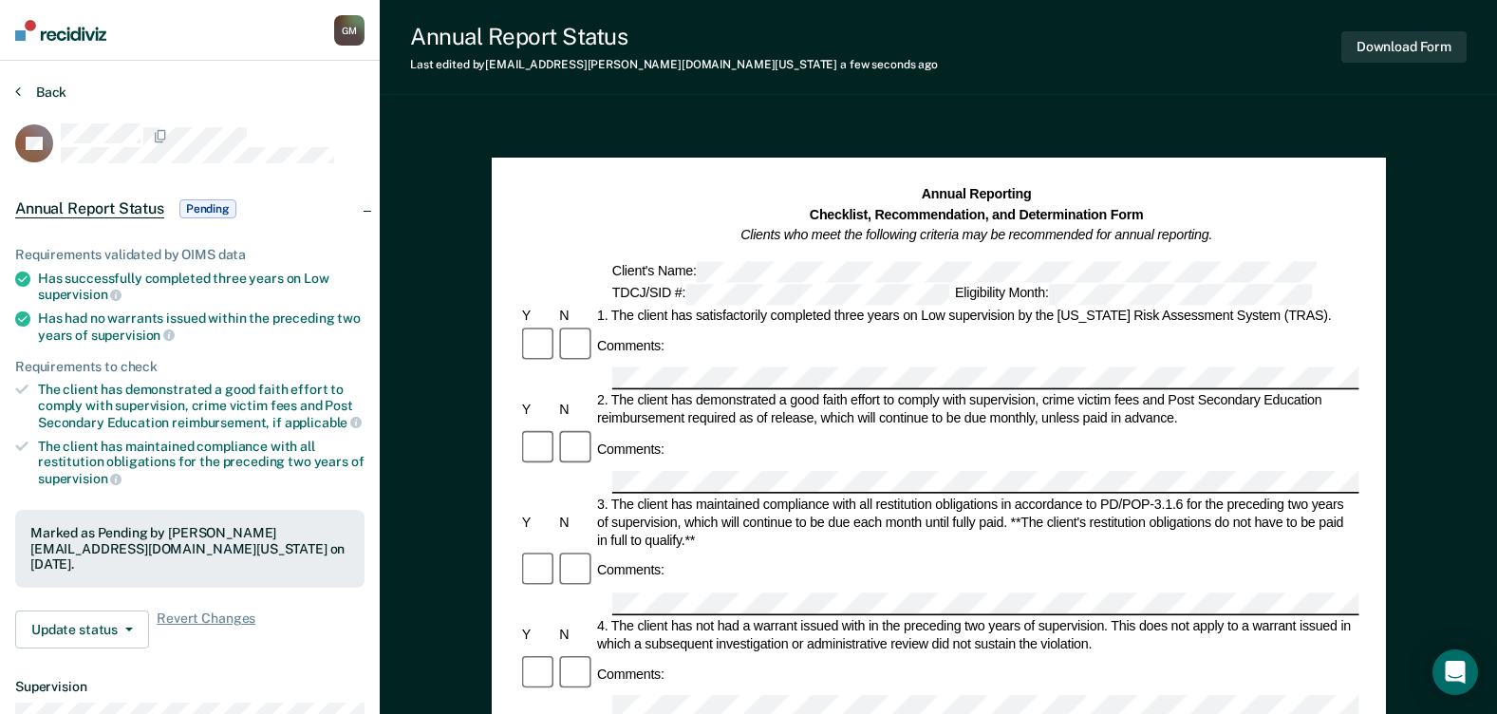
click at [17, 95] on icon at bounding box center [18, 91] width 6 height 15
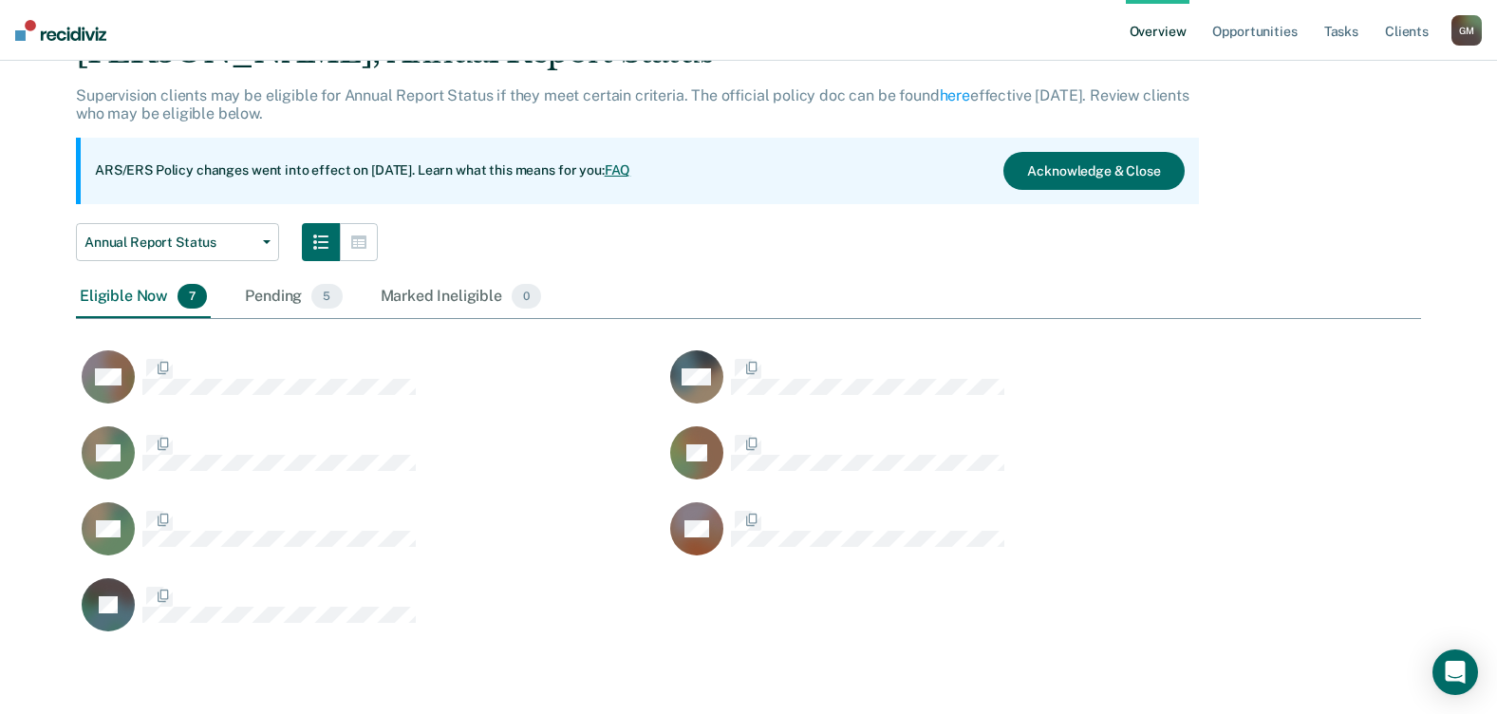
scroll to position [607, 1331]
click at [282, 293] on div "Pending 5" at bounding box center [293, 297] width 104 height 42
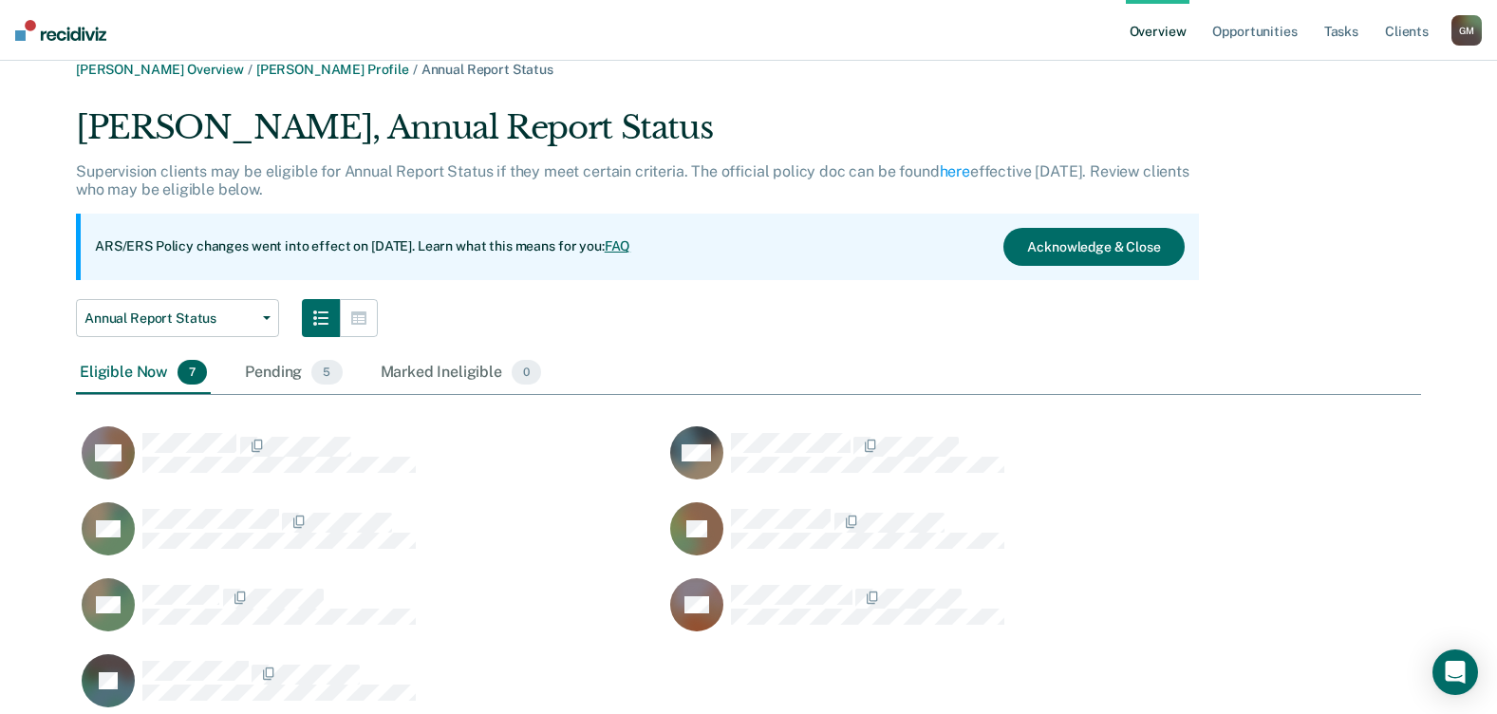
scroll to position [531, 1331]
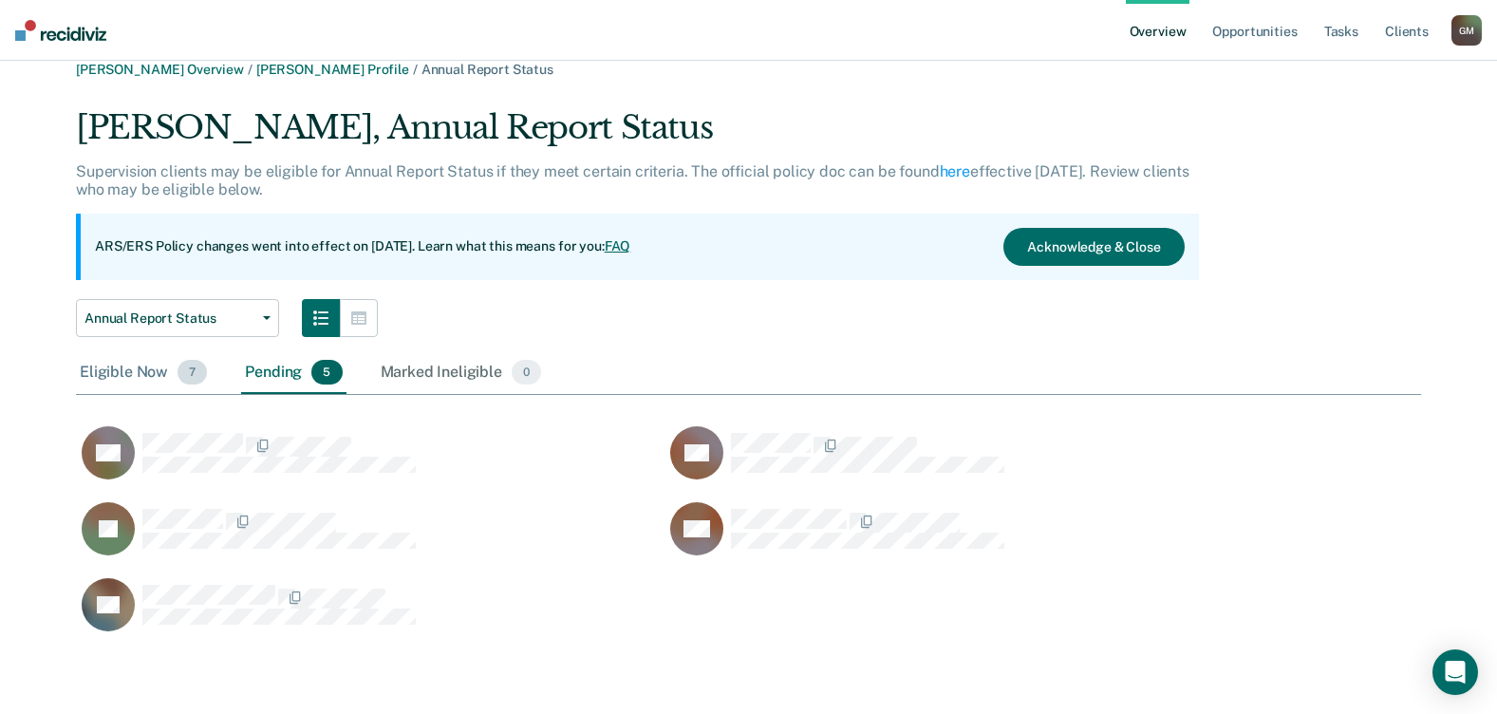
click at [120, 370] on div "Eligible Now 7" at bounding box center [143, 373] width 135 height 42
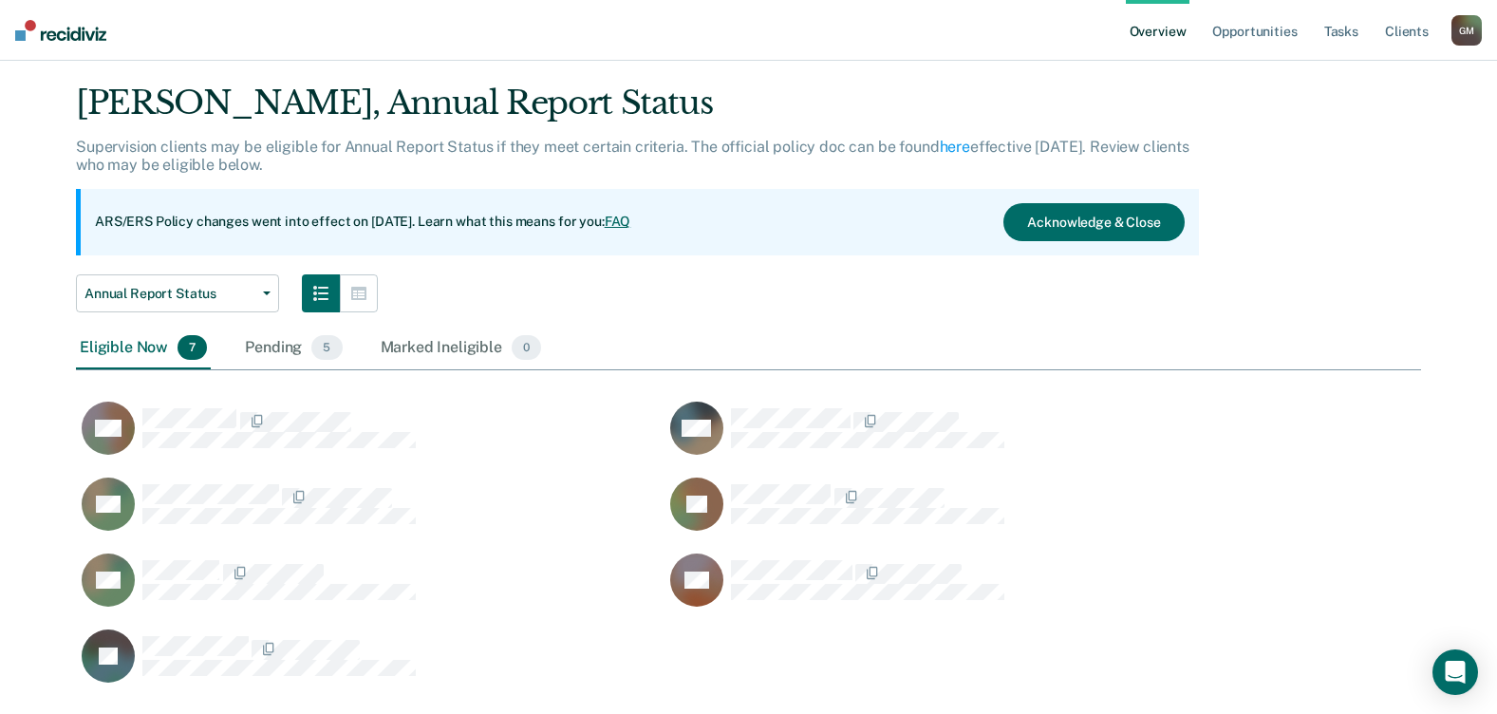
scroll to position [0, 0]
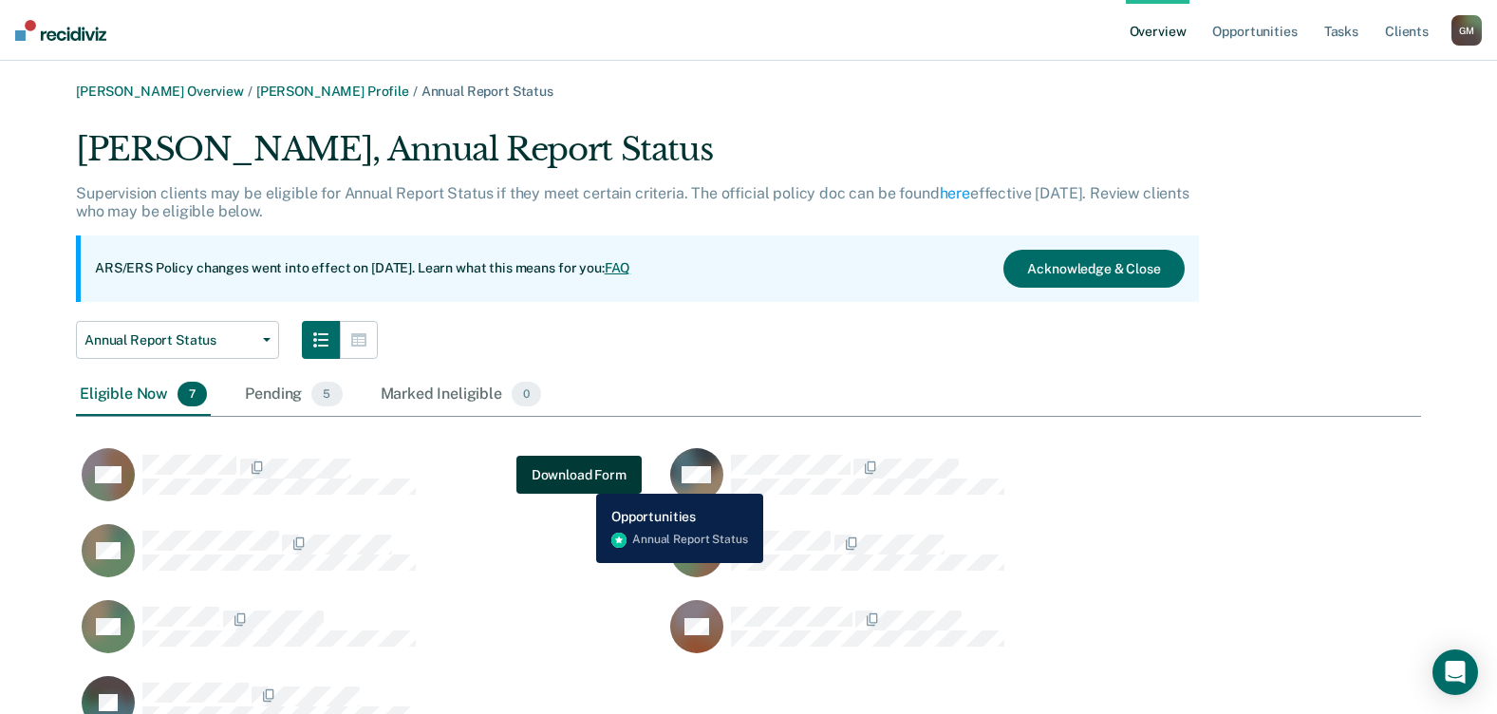
click at [582, 479] on button "Download Form" at bounding box center [578, 475] width 125 height 38
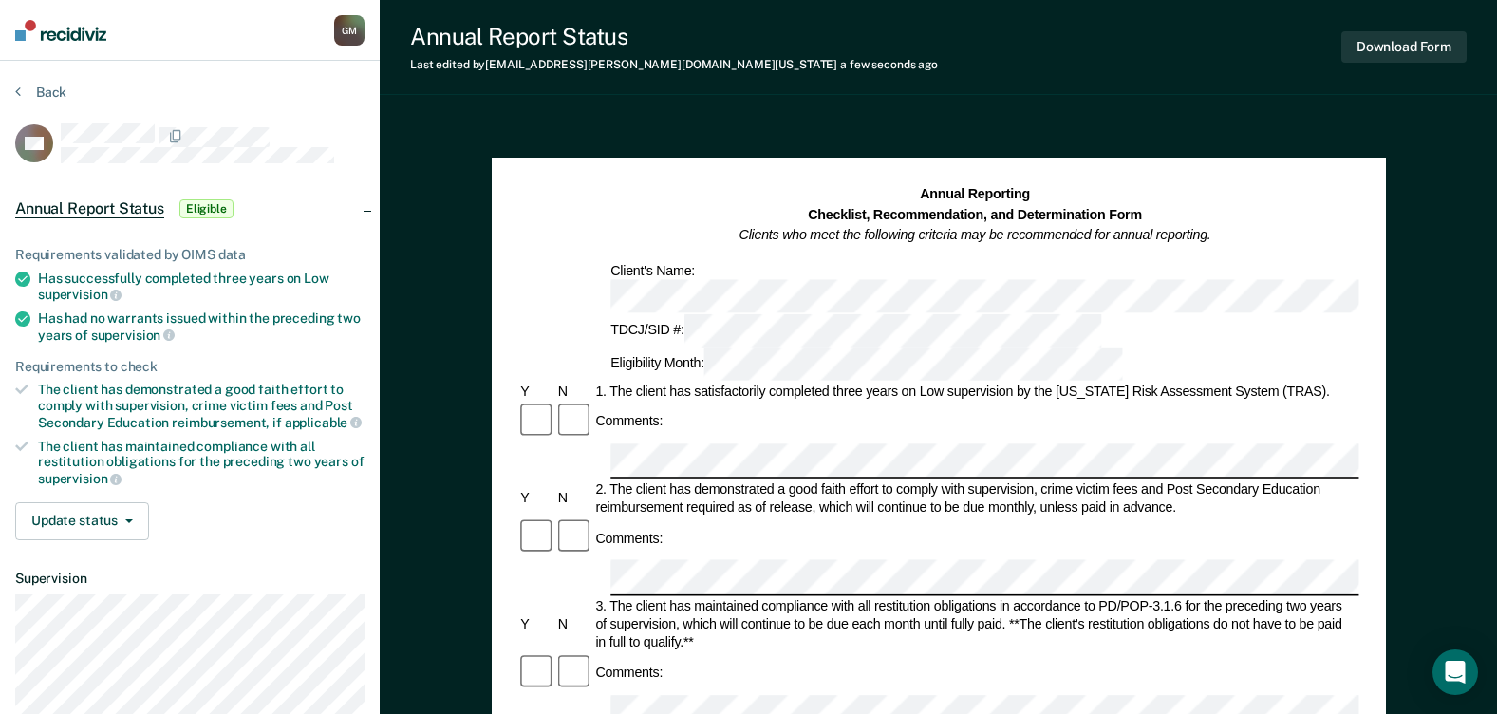
scroll to position [0, 36]
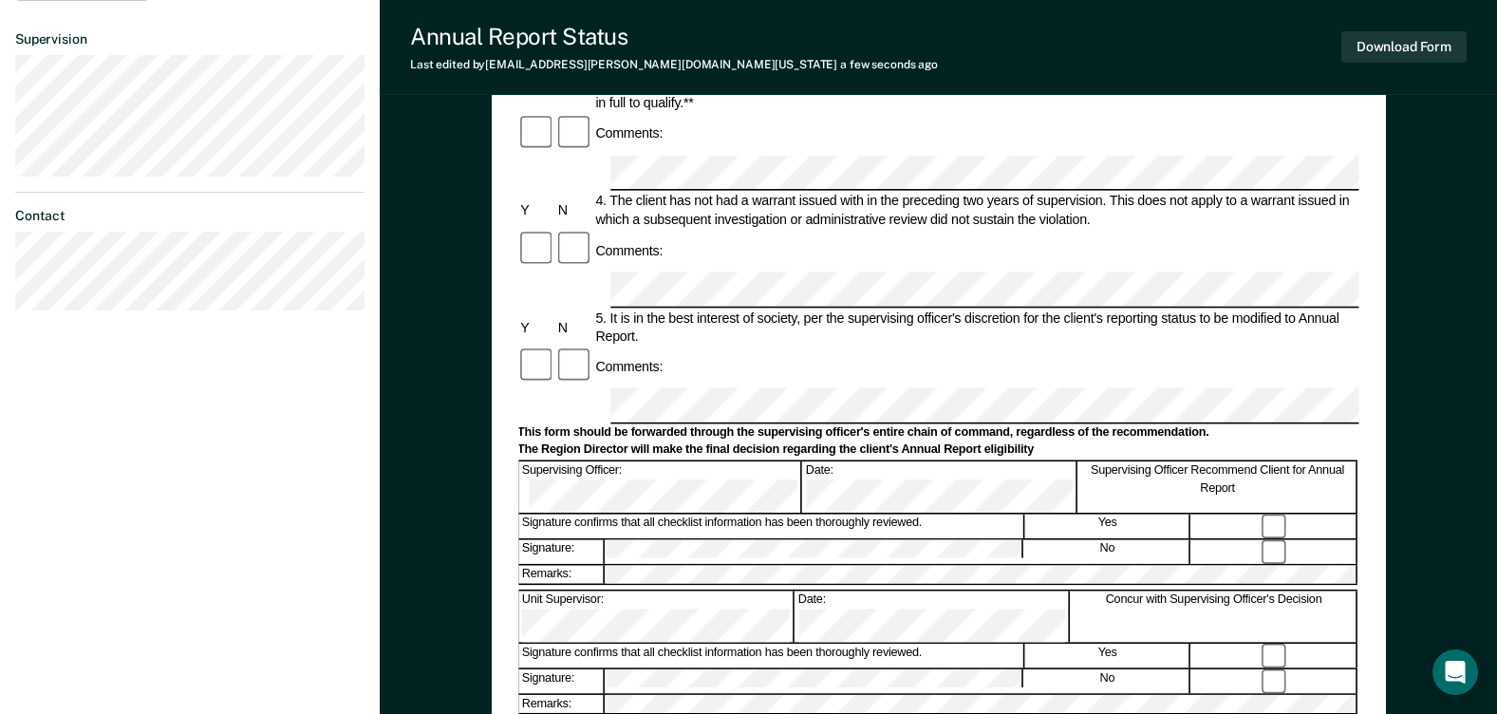
scroll to position [570, 0]
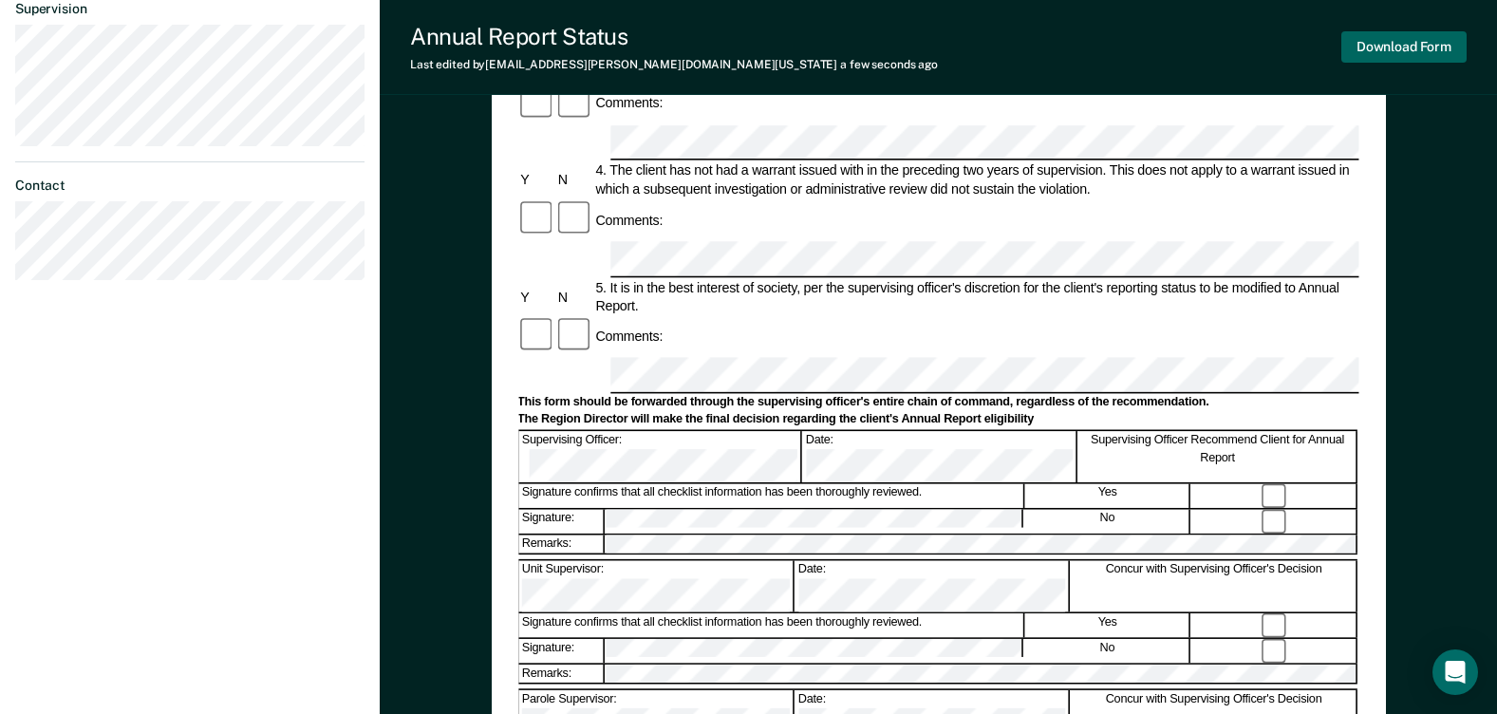
click at [1431, 55] on button "Download Form" at bounding box center [1403, 46] width 125 height 31
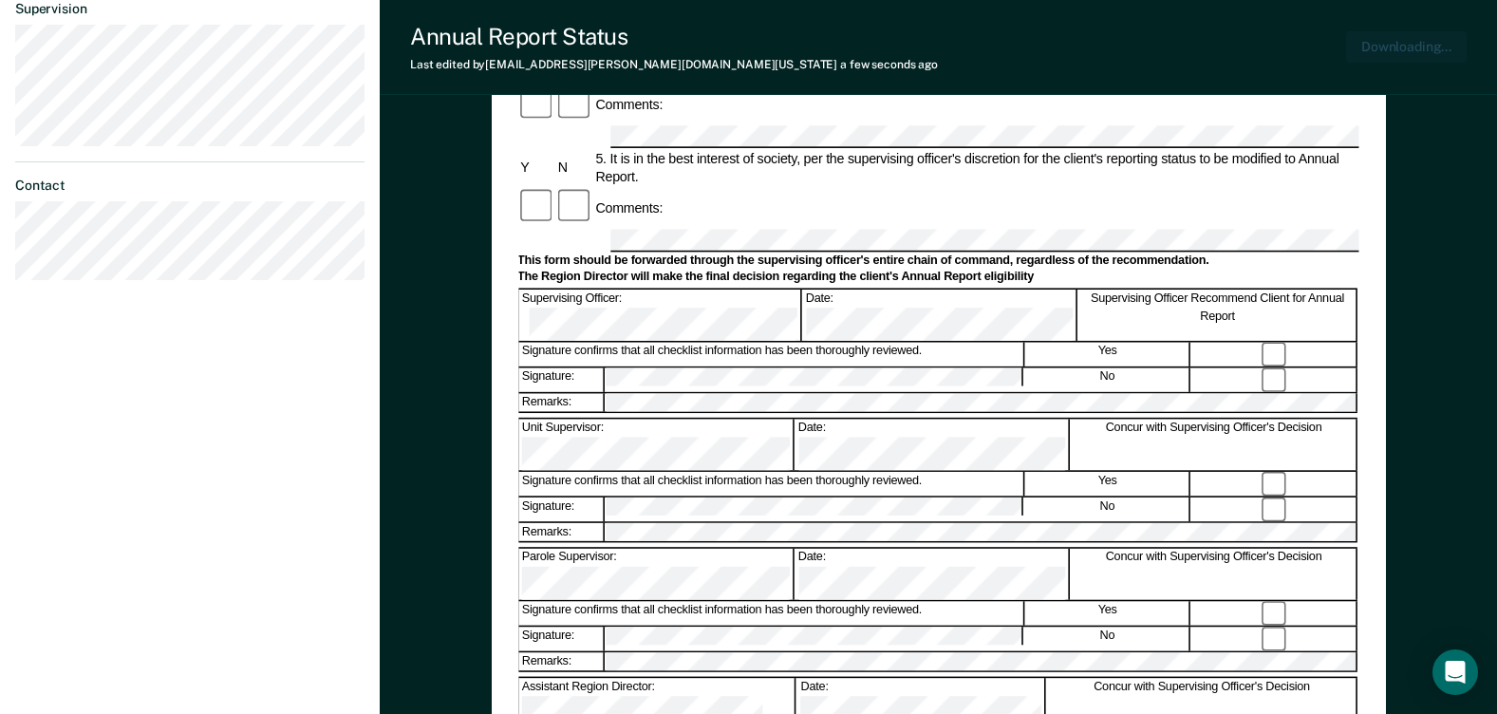
scroll to position [678, 0]
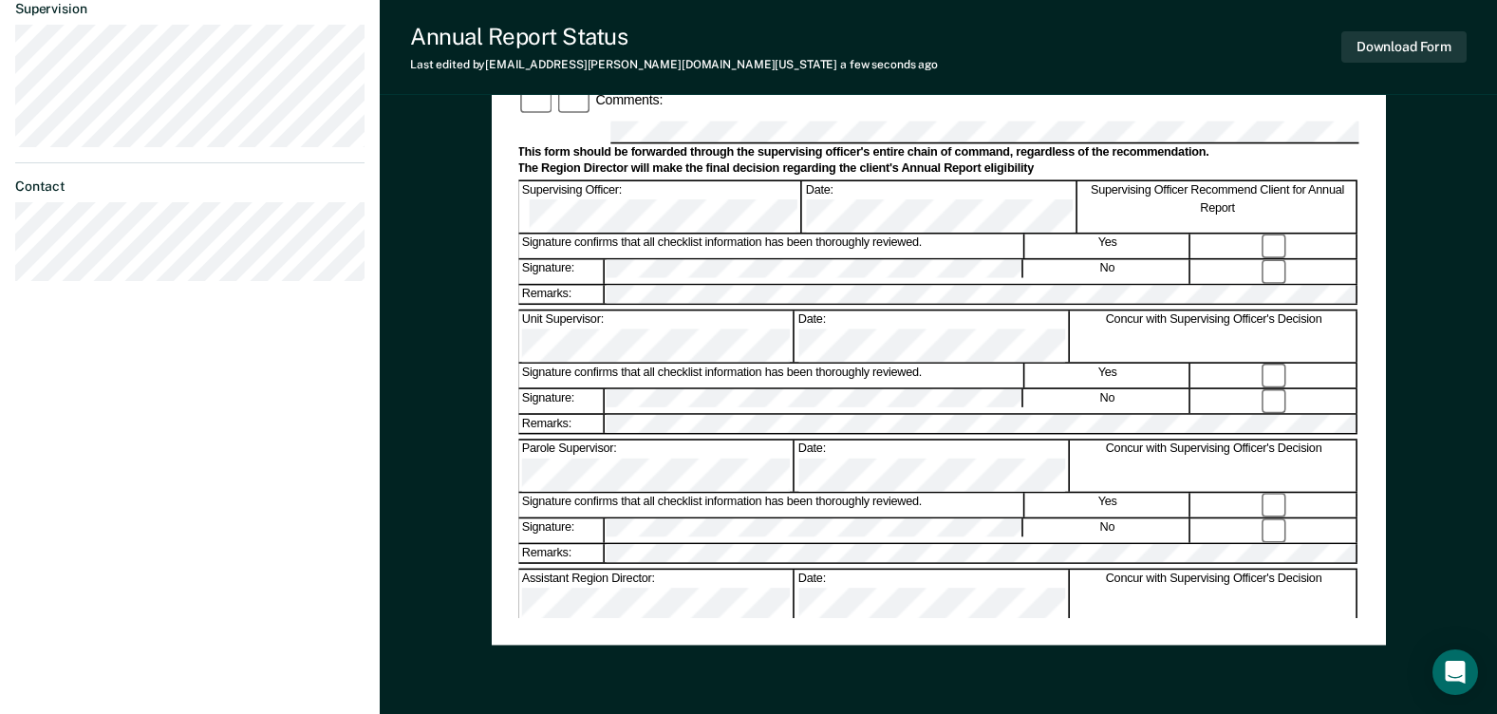
click at [728, 47] on div "Annual Report Status" at bounding box center [674, 37] width 528 height 28
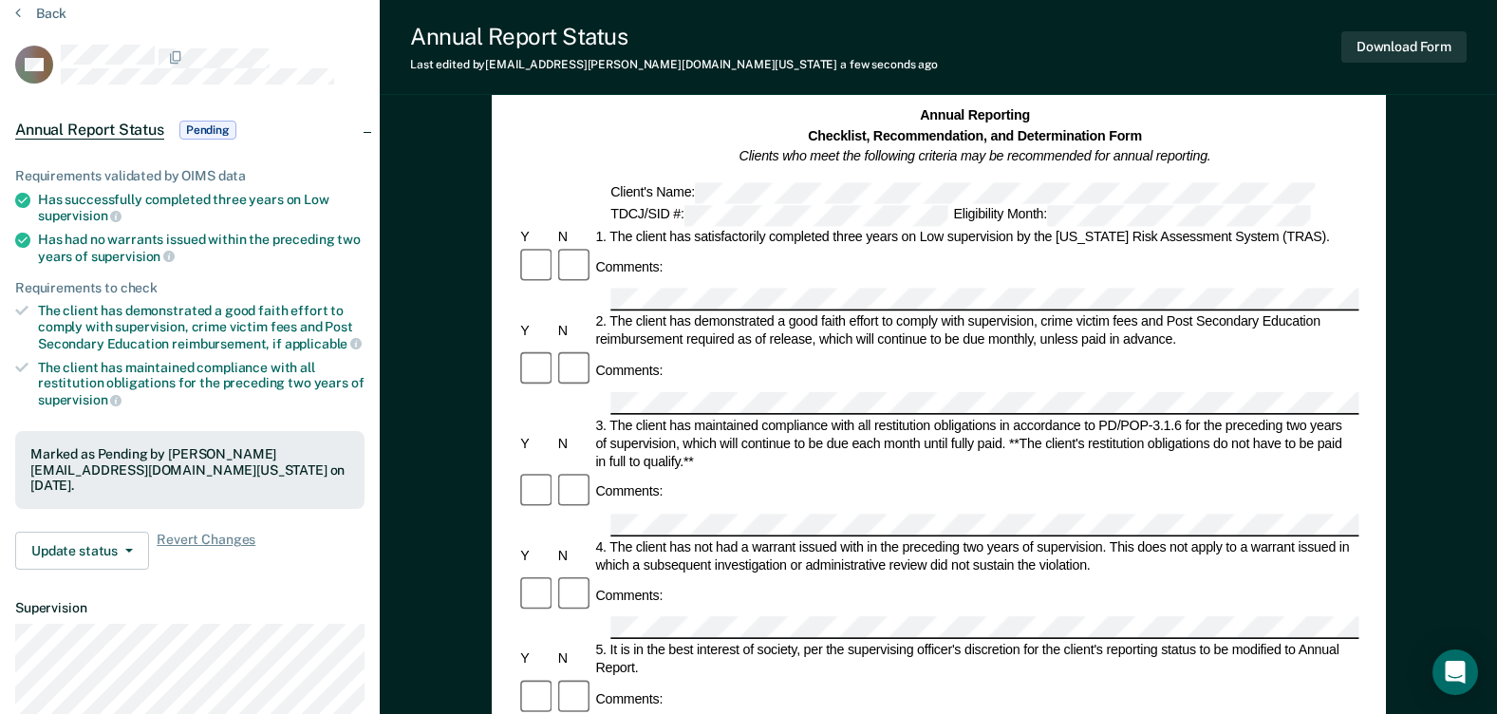
scroll to position [0, 0]
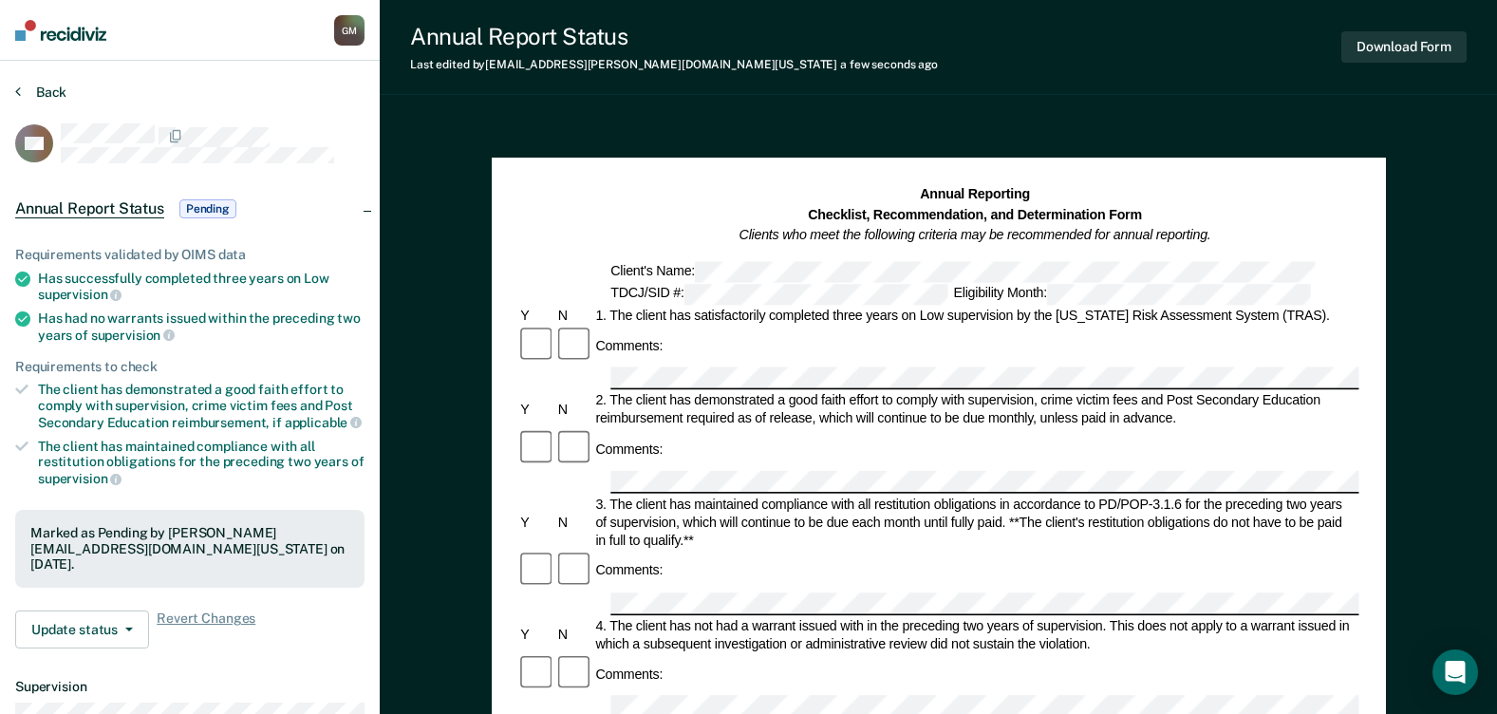
click at [25, 95] on button "Back" at bounding box center [40, 92] width 51 height 17
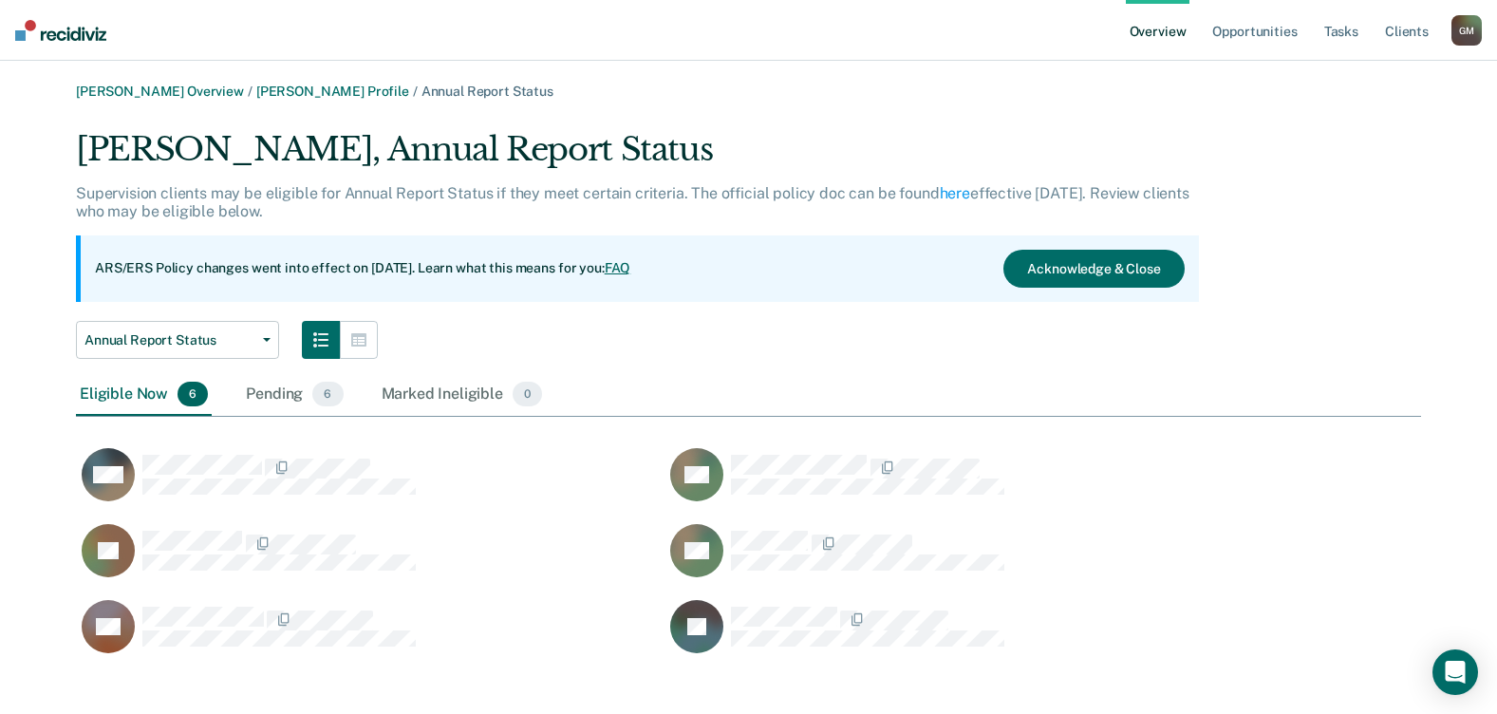
scroll to position [531, 1331]
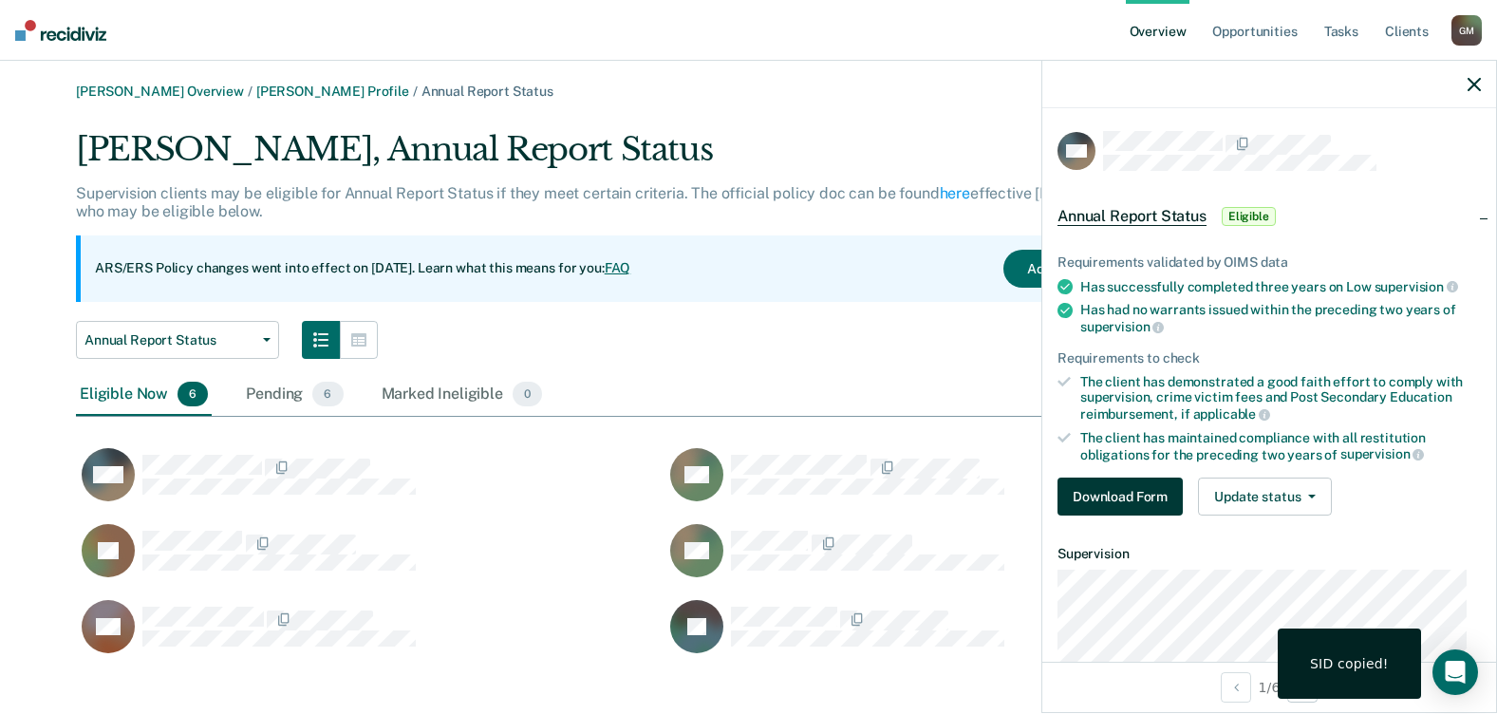
click at [1130, 492] on button "Download Form" at bounding box center [1119, 496] width 125 height 38
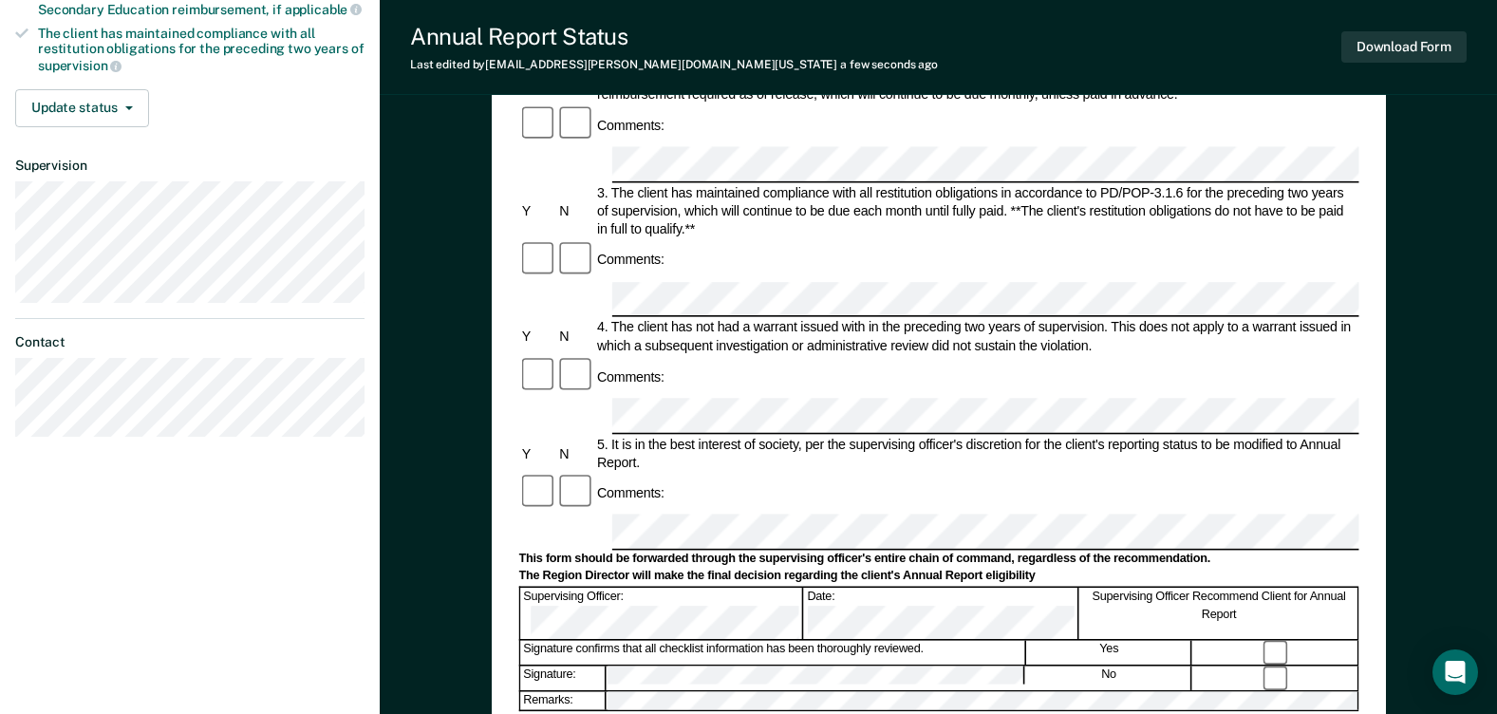
scroll to position [380, 0]
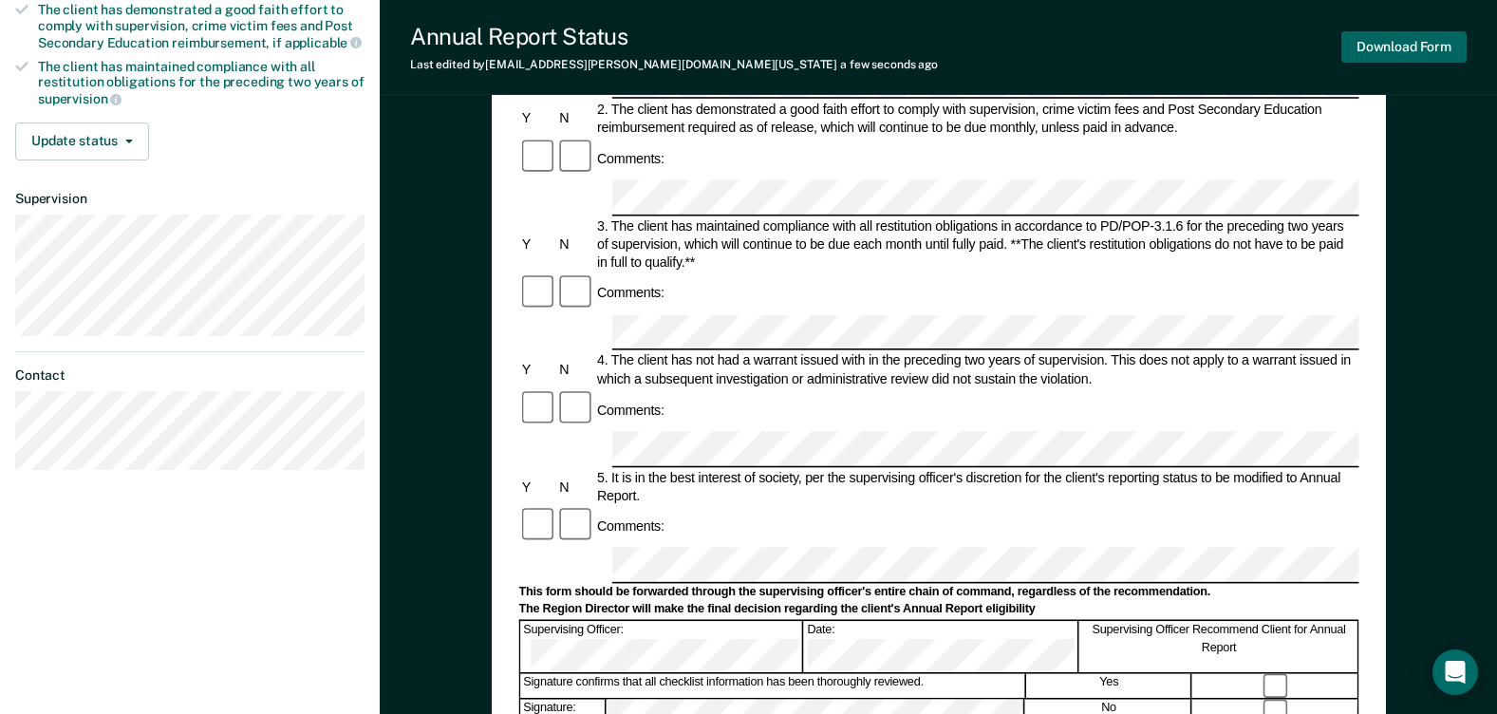
click at [1368, 43] on button "Download Form" at bounding box center [1403, 46] width 125 height 31
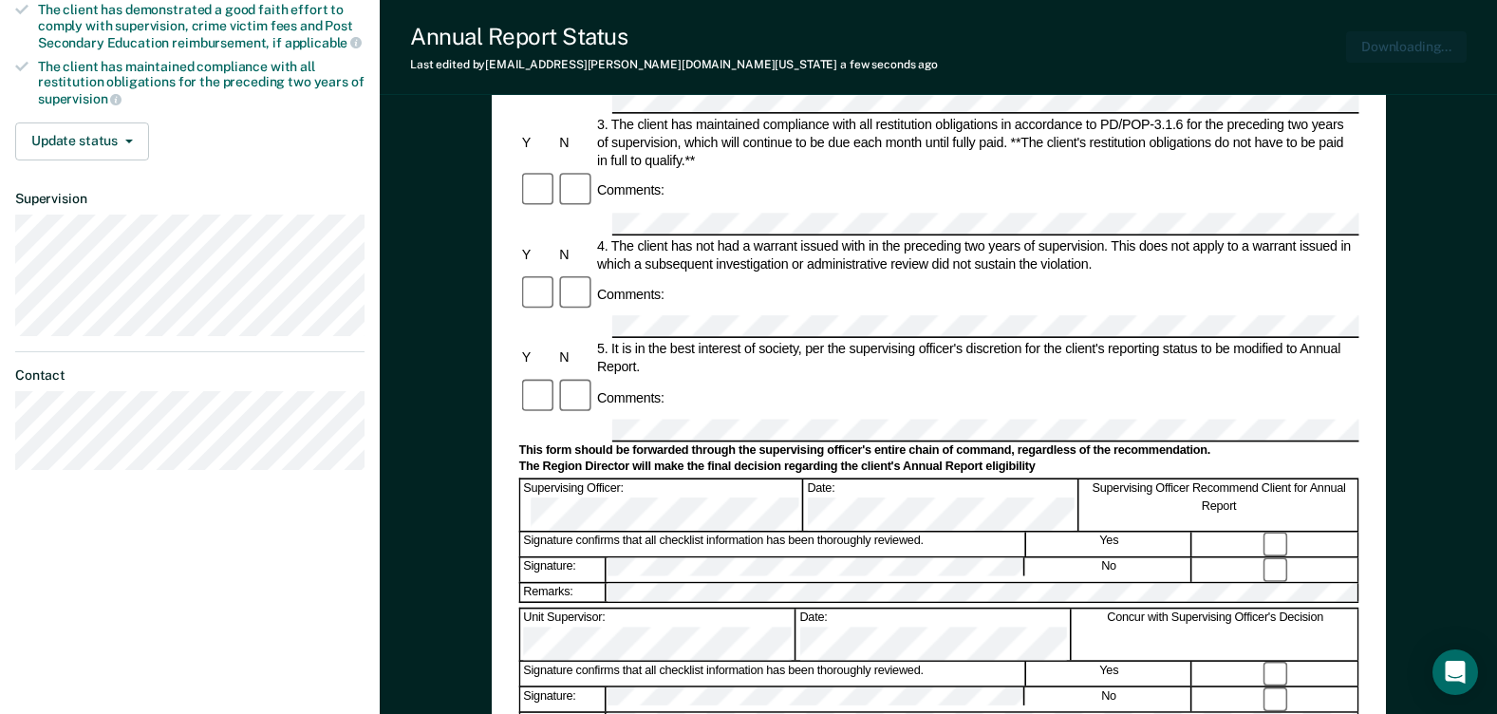
scroll to position [0, 0]
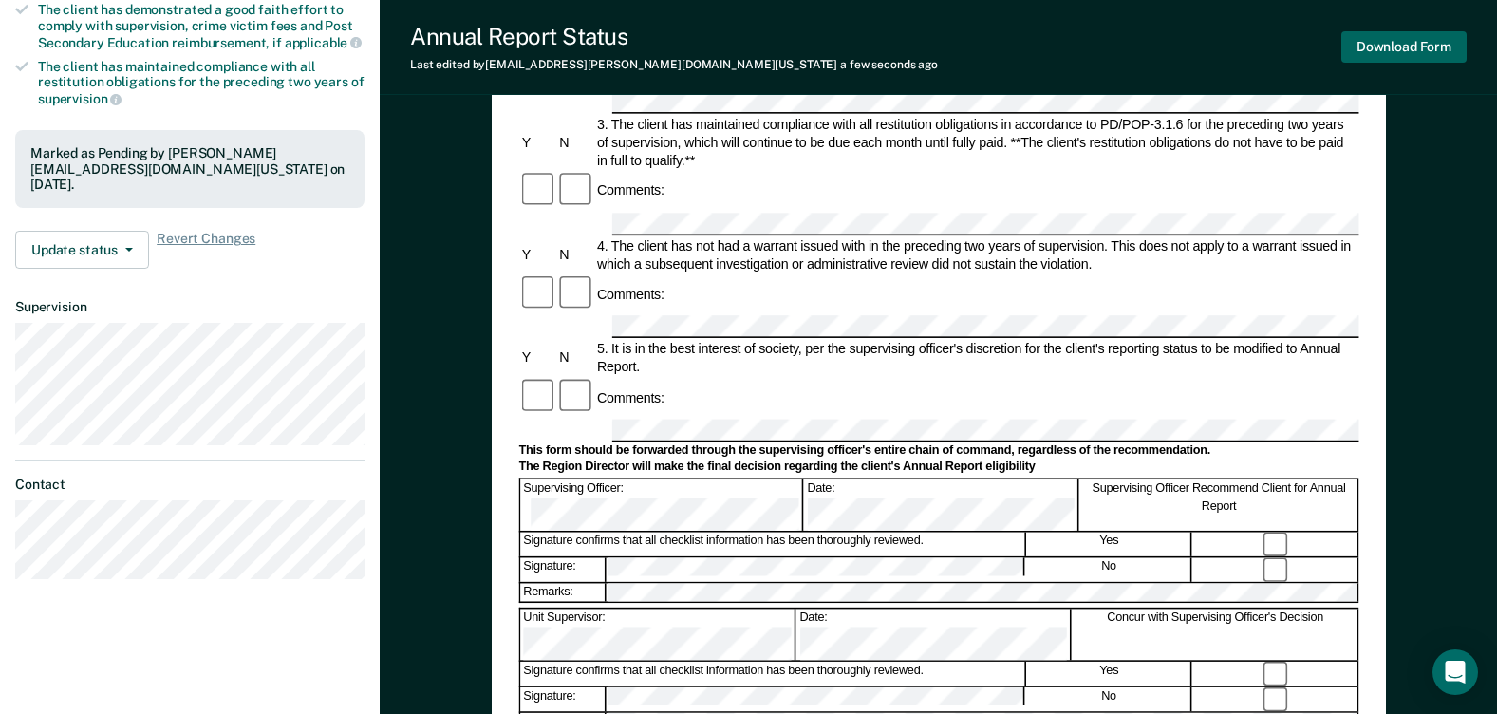
click at [1368, 51] on button "Download Form" at bounding box center [1403, 46] width 125 height 31
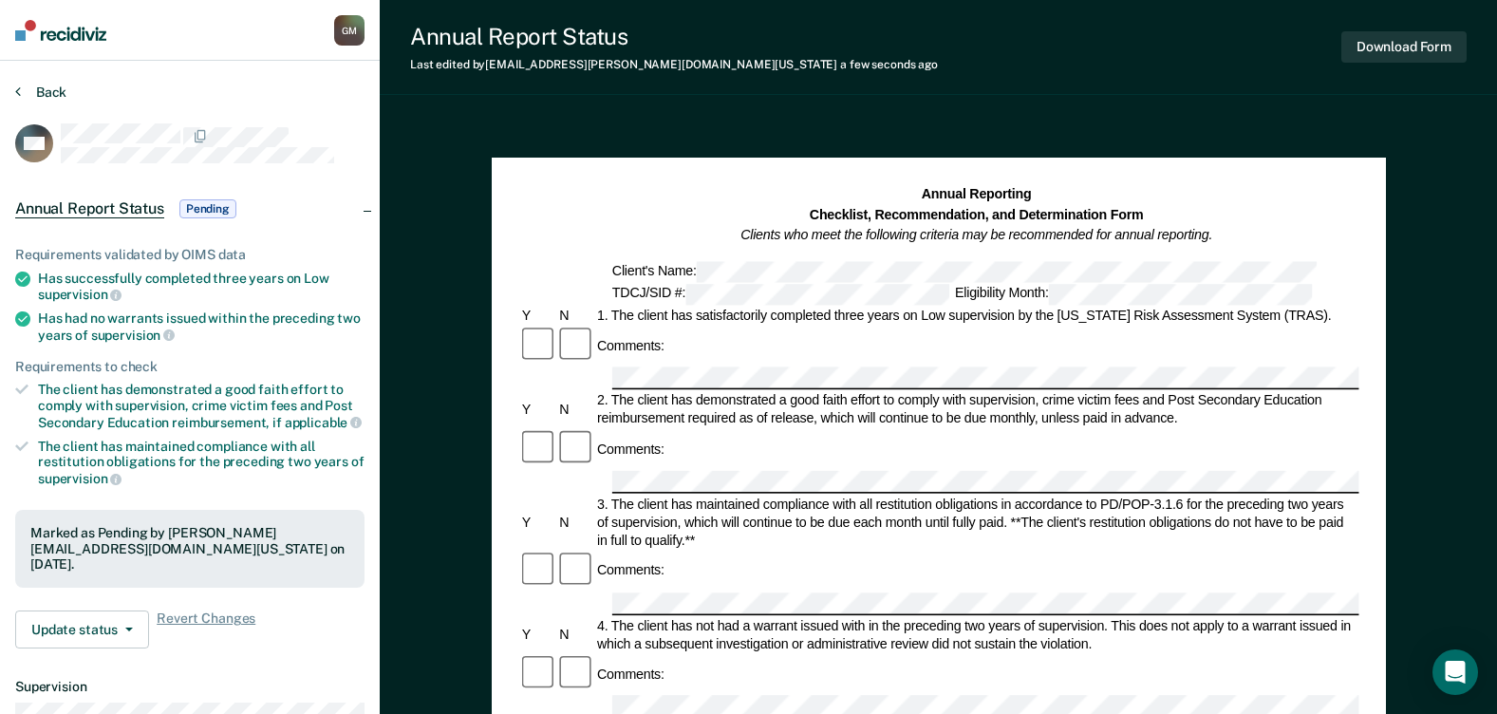
click at [21, 91] on button "Back" at bounding box center [40, 92] width 51 height 17
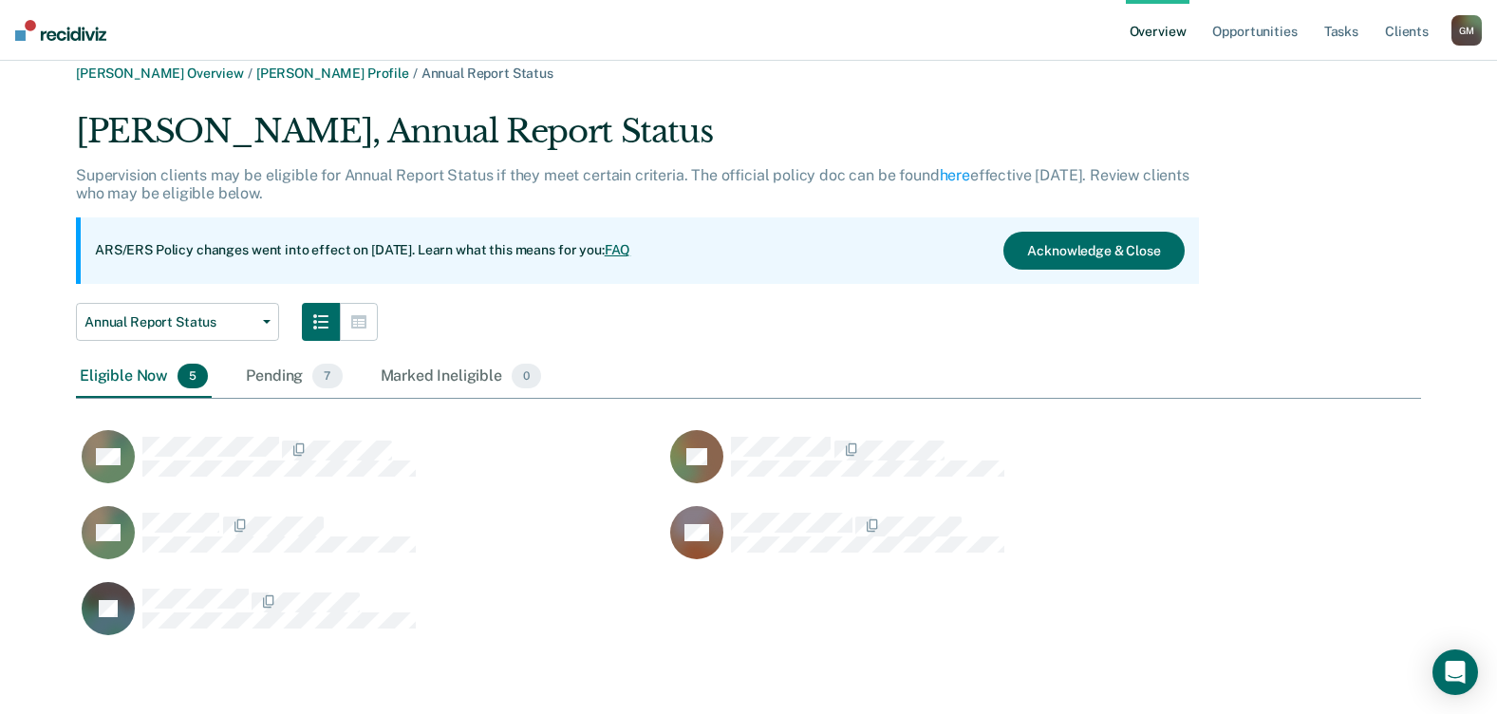
scroll to position [22, 0]
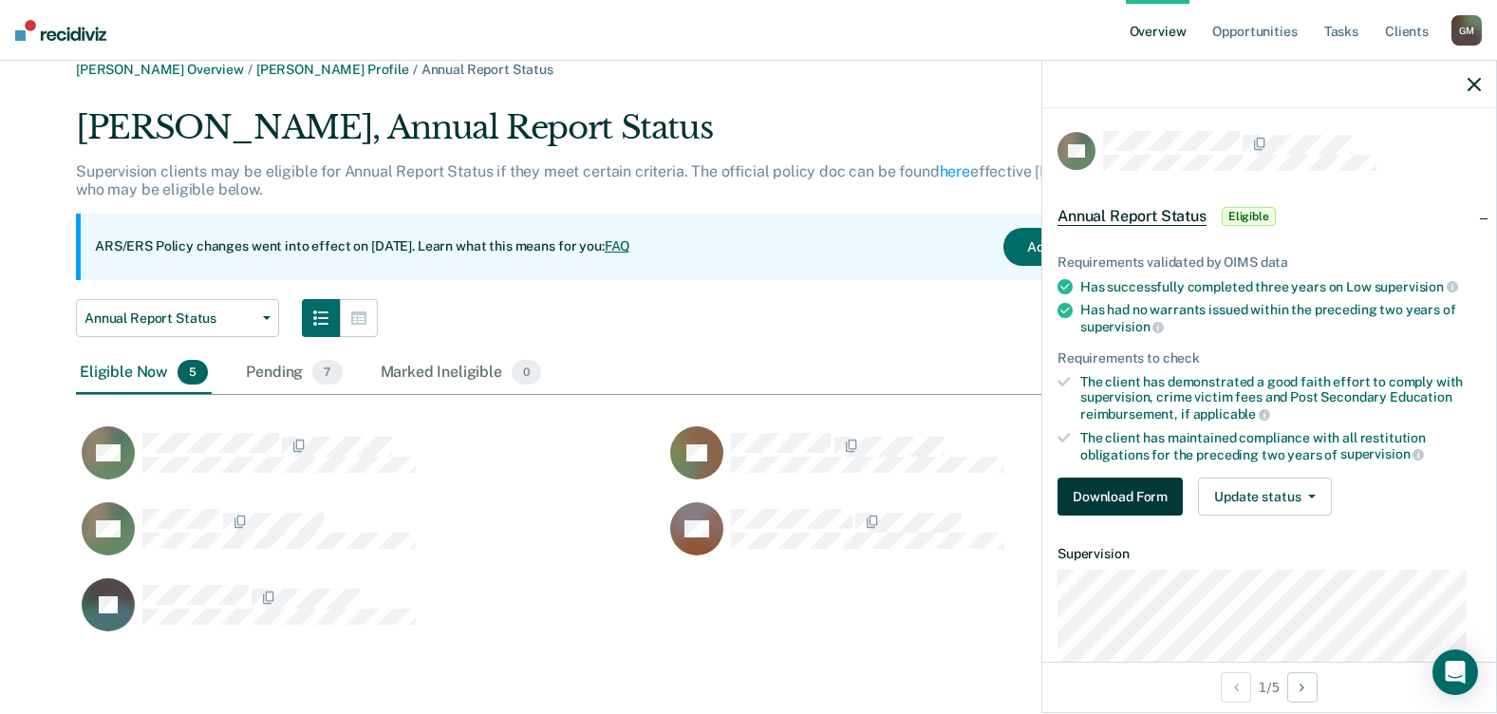
click at [1157, 493] on button "Download Form" at bounding box center [1119, 496] width 125 height 38
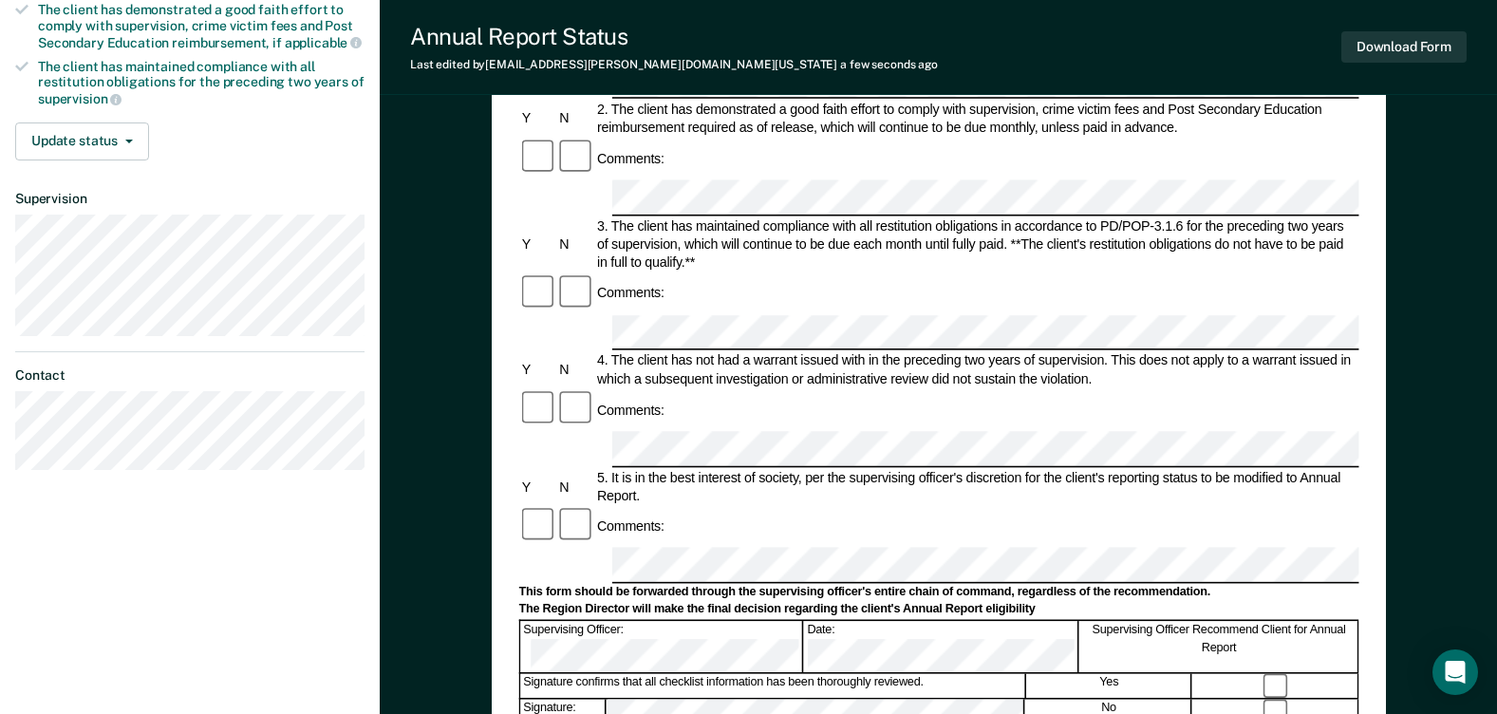
scroll to position [475, 0]
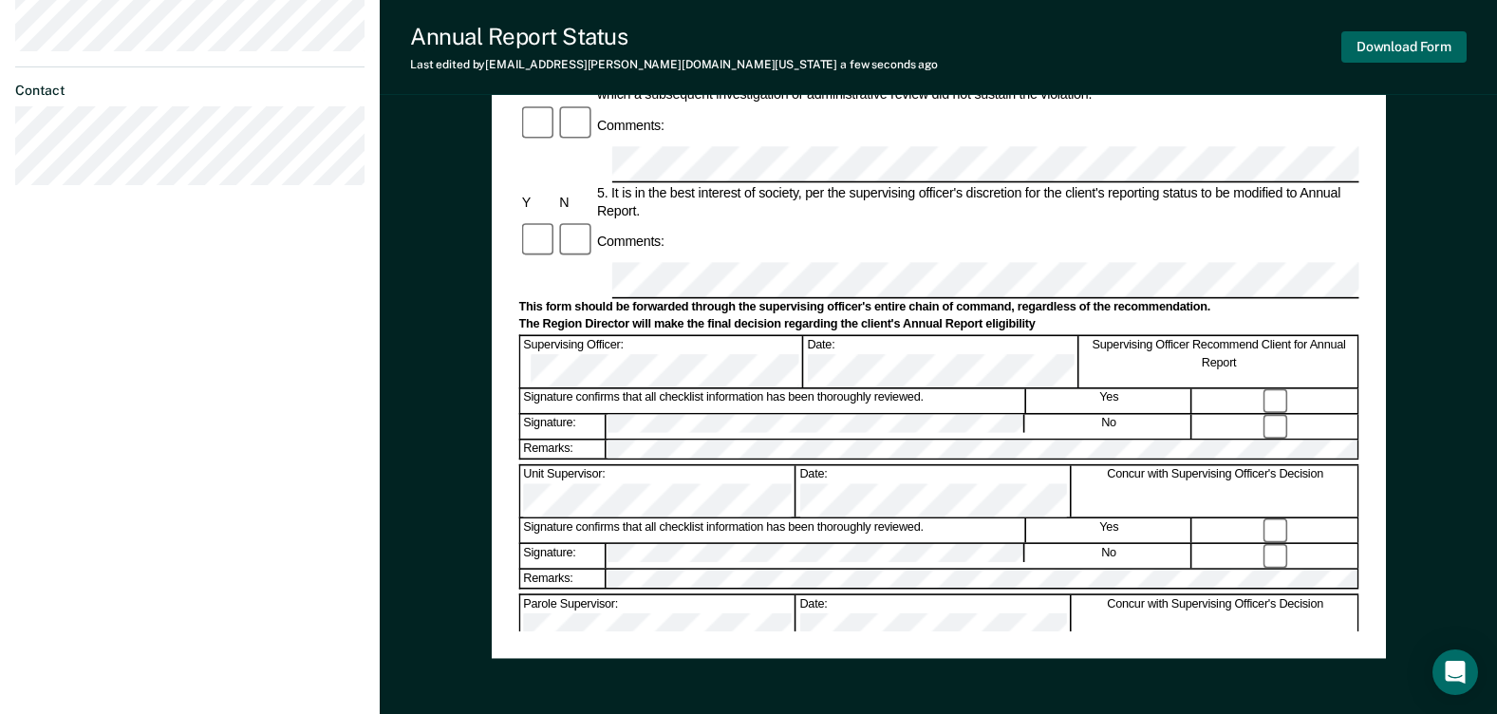
click at [1393, 41] on button "Download Form" at bounding box center [1403, 46] width 125 height 31
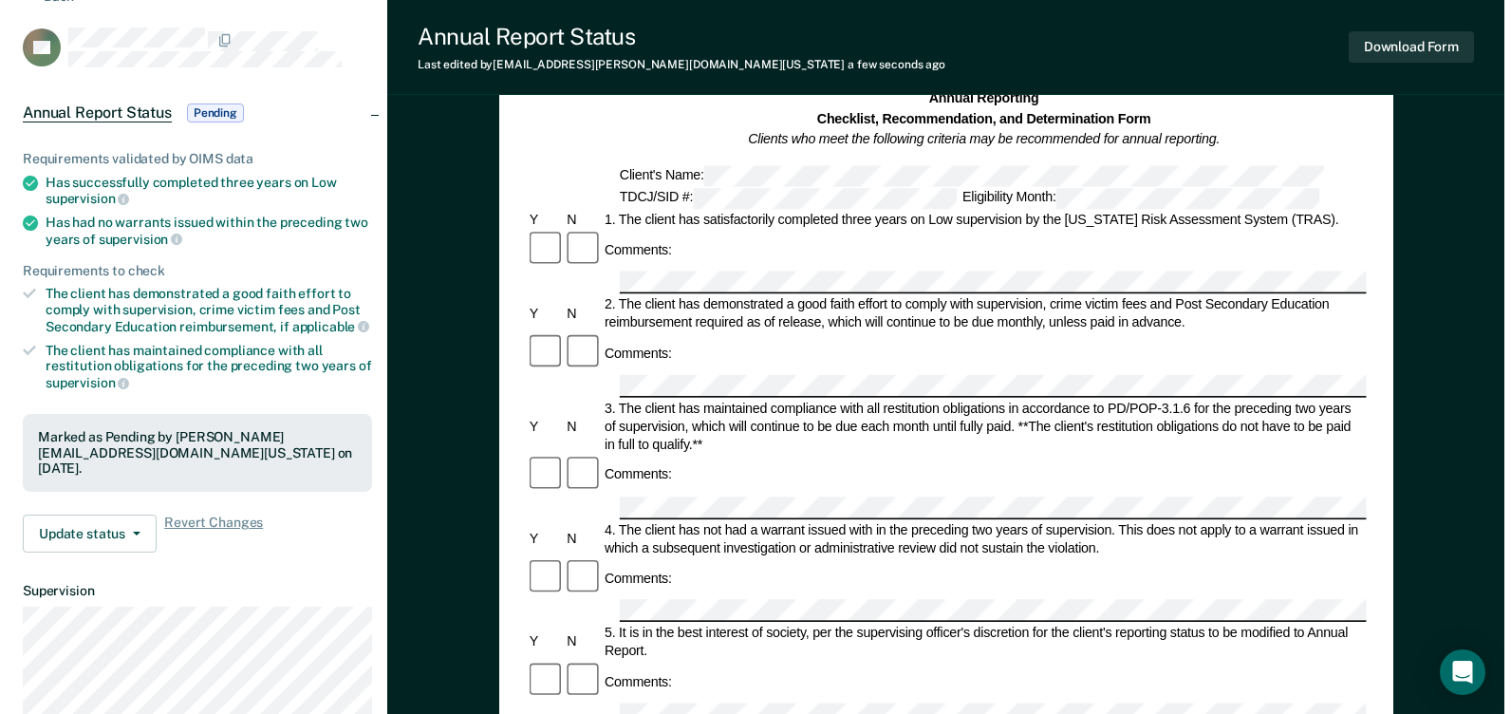
scroll to position [0, 0]
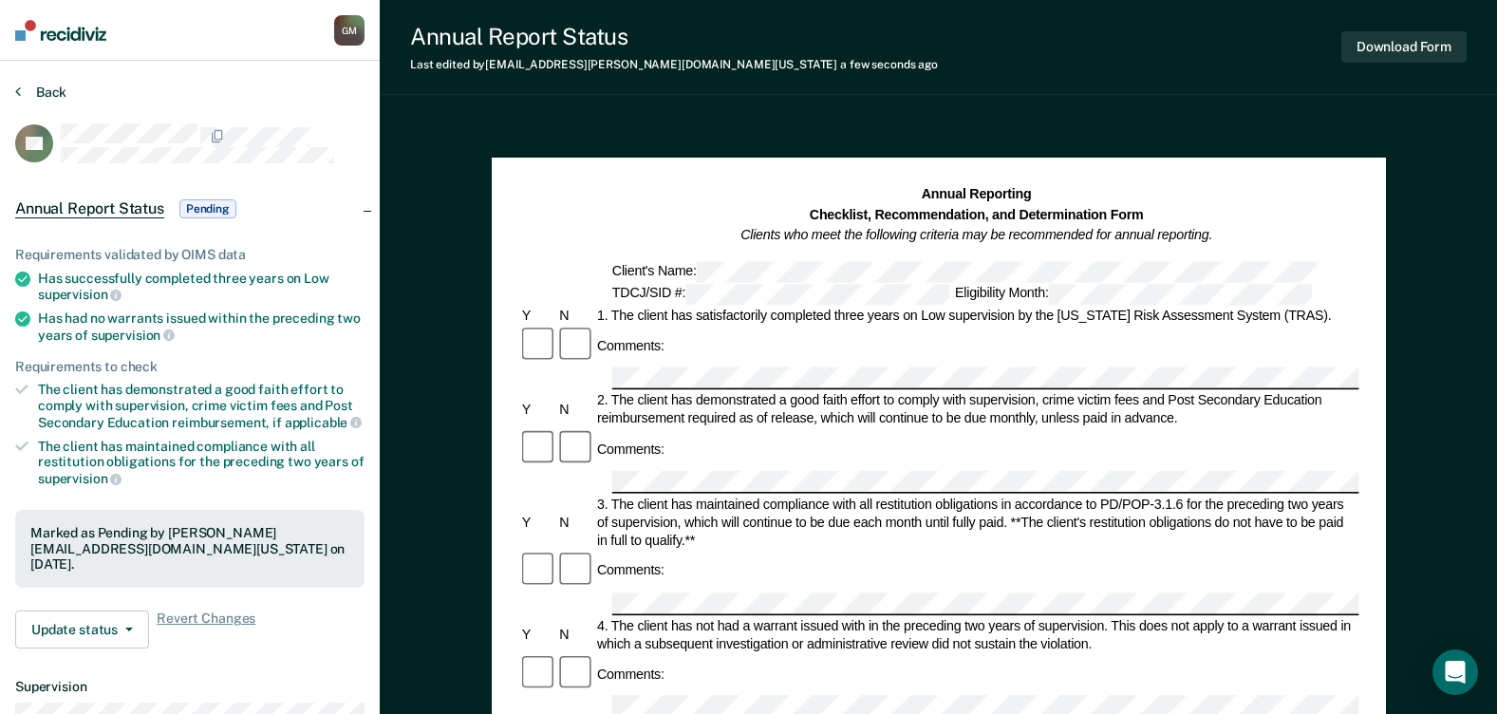
click at [39, 88] on button "Back" at bounding box center [40, 92] width 51 height 17
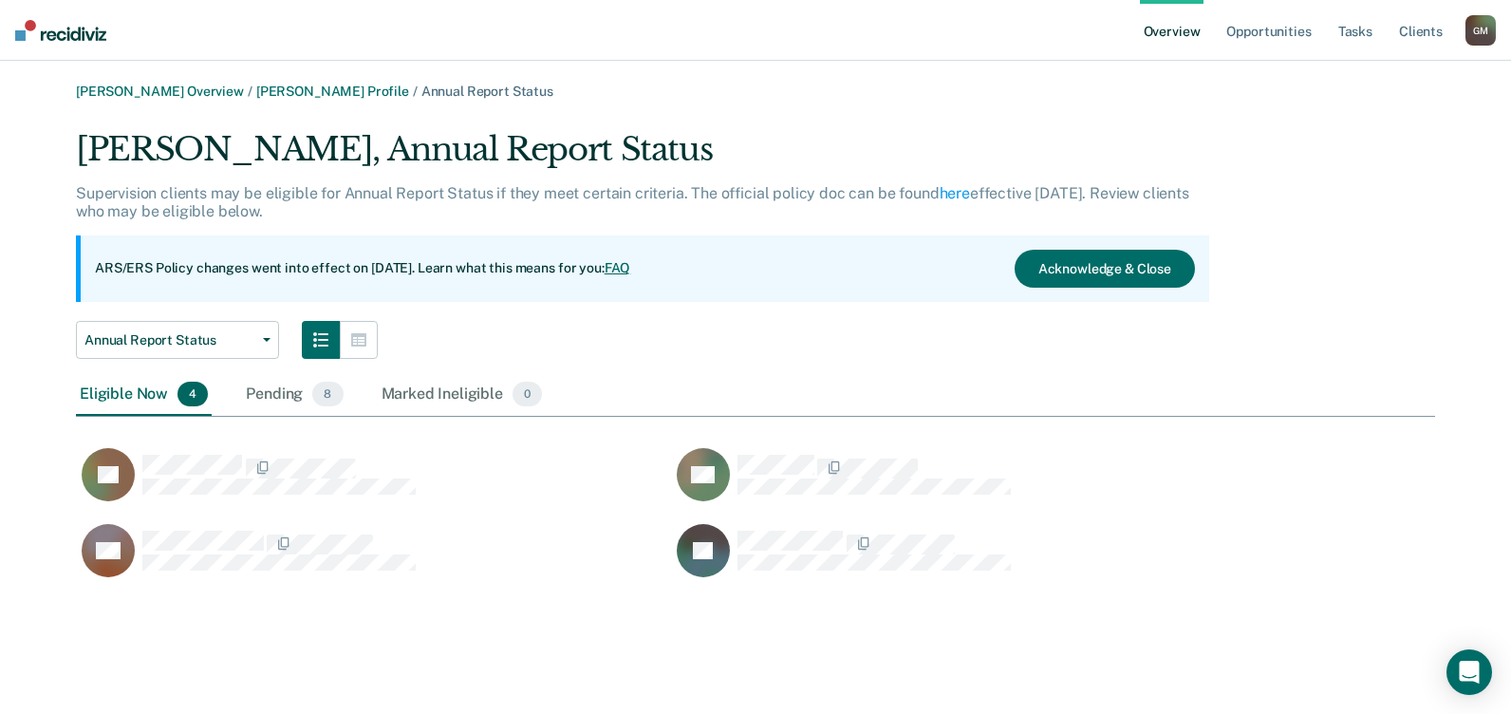
scroll to position [455, 1345]
